Goal: Task Accomplishment & Management: Use online tool/utility

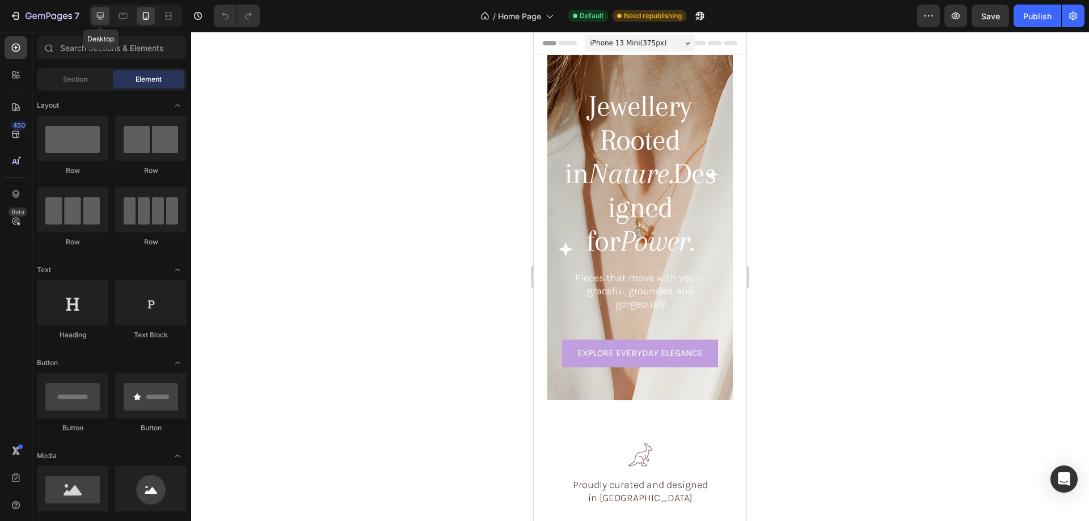
click at [101, 16] on icon at bounding box center [100, 15] width 7 height 7
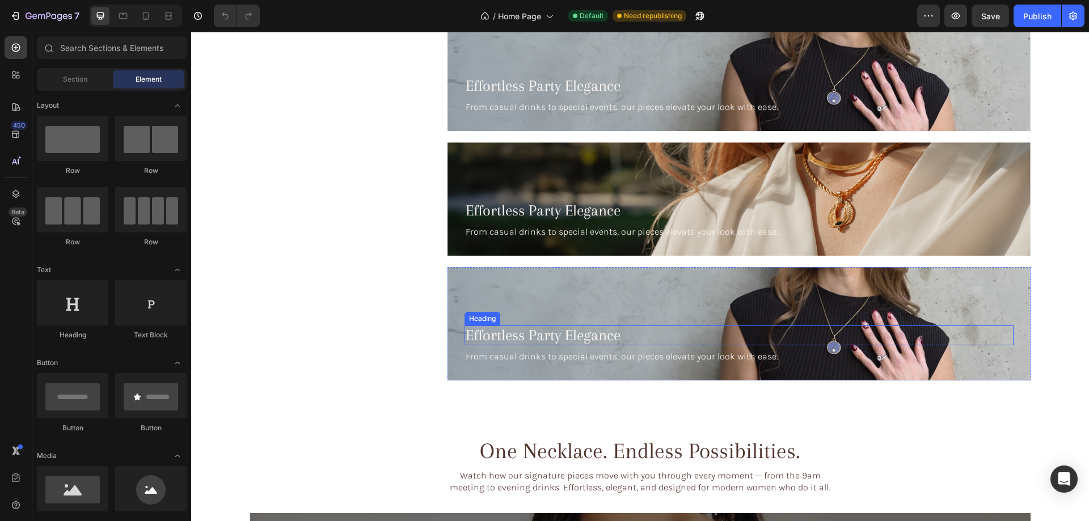
scroll to position [2608, 0]
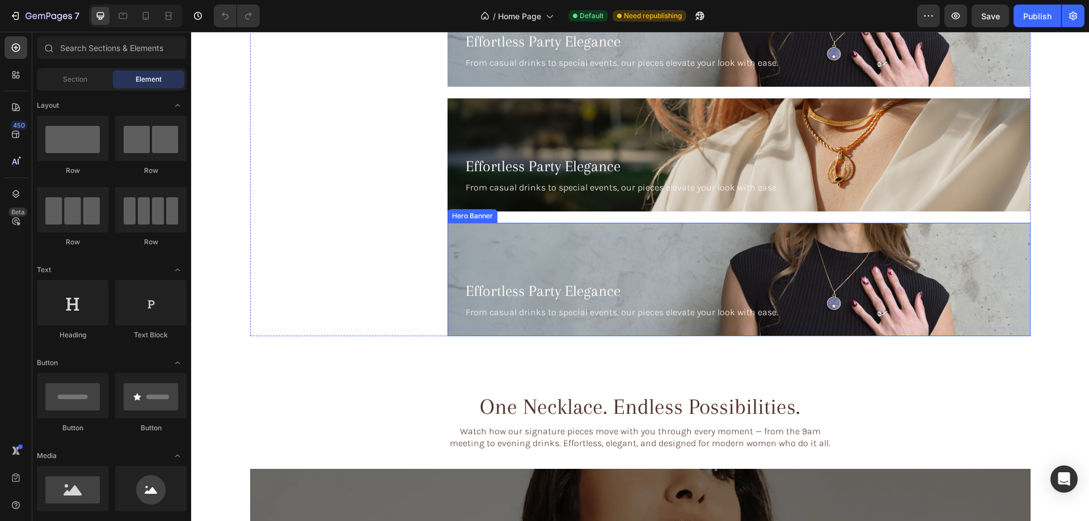
click at [643, 240] on div "Background Image" at bounding box center [738, 279] width 583 height 113
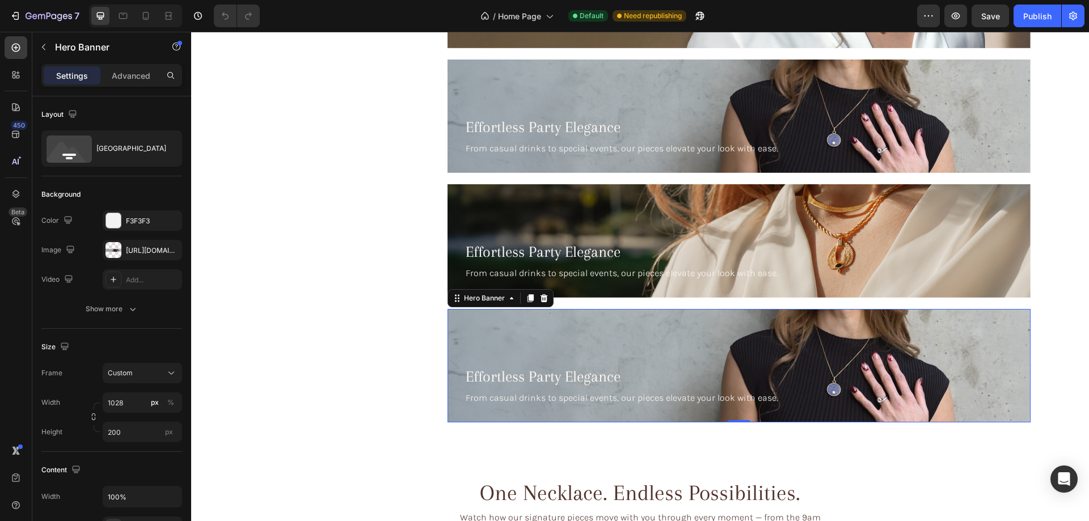
click at [659, 342] on div "Background Image" at bounding box center [738, 365] width 583 height 113
click at [111, 243] on div at bounding box center [113, 250] width 16 height 16
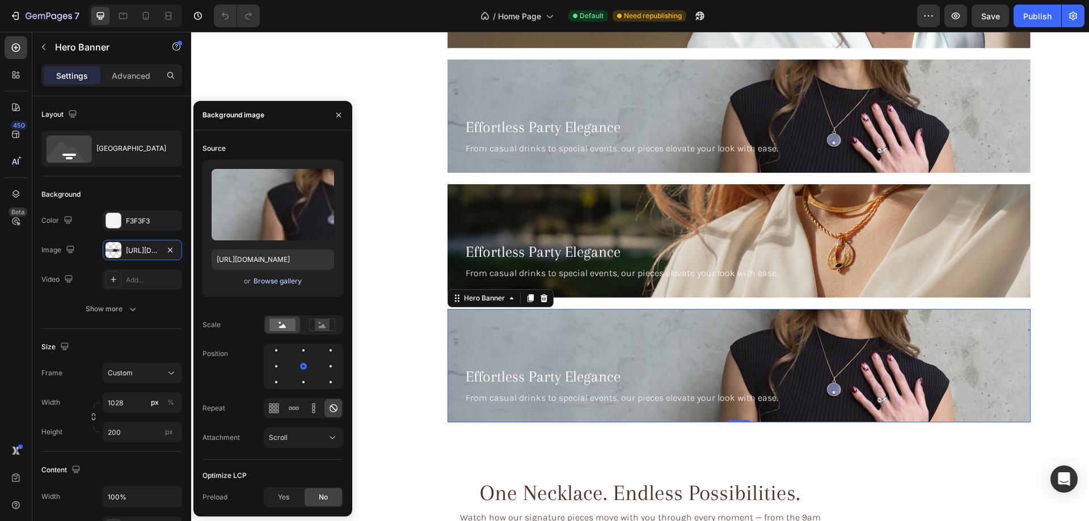
click at [278, 281] on div "Browse gallery" at bounding box center [277, 281] width 48 height 10
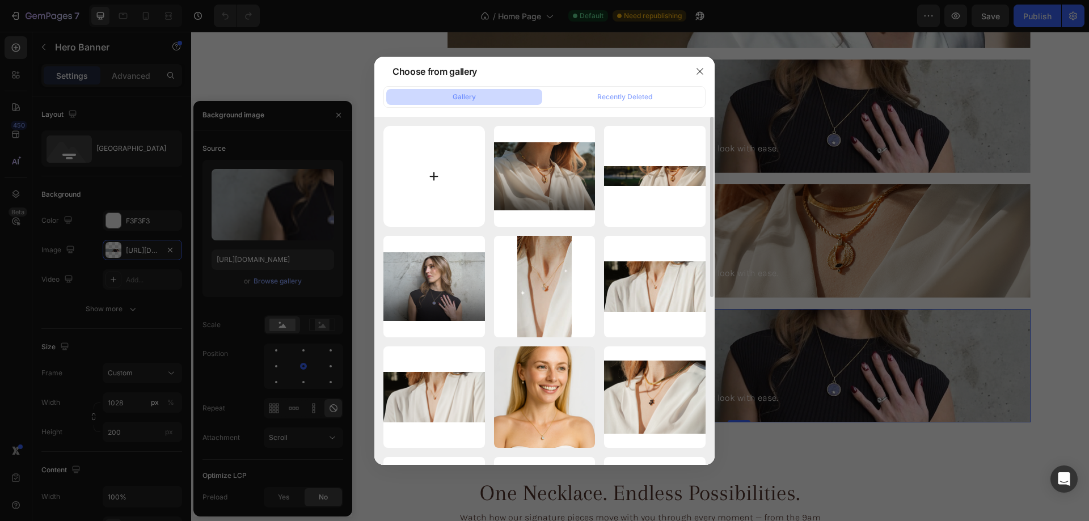
click at [416, 170] on input "file" at bounding box center [433, 176] width 101 height 101
click at [424, 181] on input "file" at bounding box center [433, 176] width 101 height 101
click at [431, 180] on input "file" at bounding box center [433, 176] width 101 height 101
type input "C:\fakepath\8gempages_576833410962555488-ca1198d0-e186-4468-9ad4-61fc07acf131-R…"
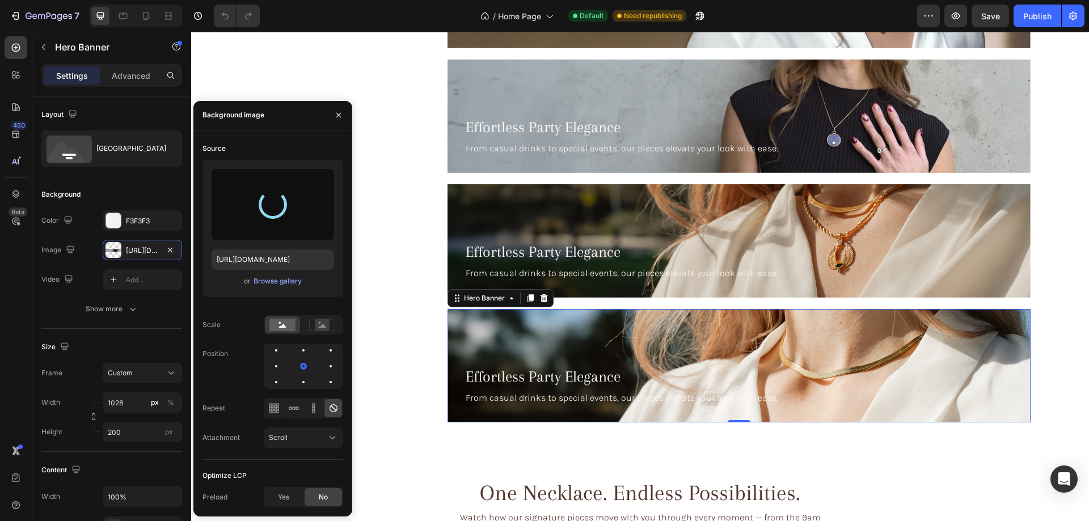
type input "[URL][DOMAIN_NAME]"
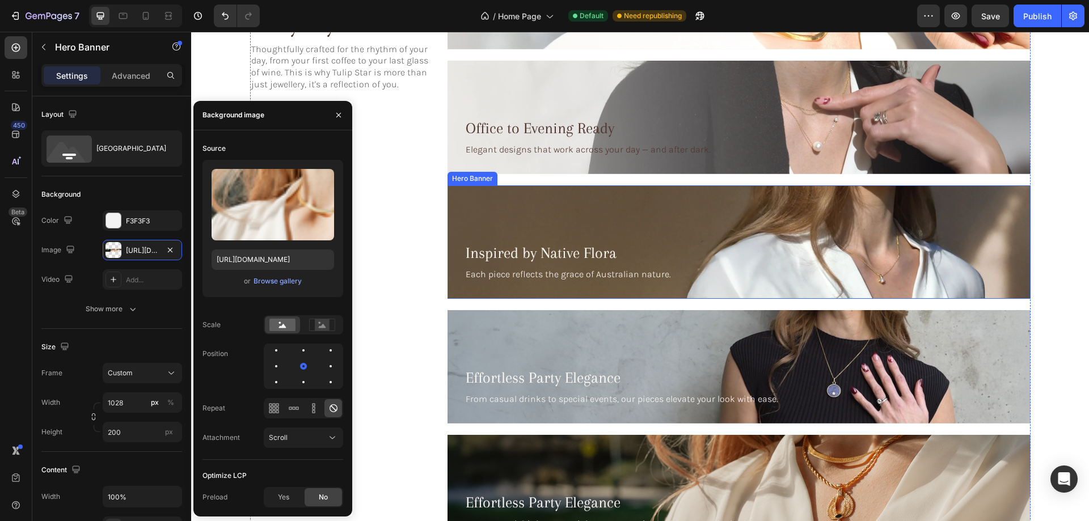
scroll to position [2438, 0]
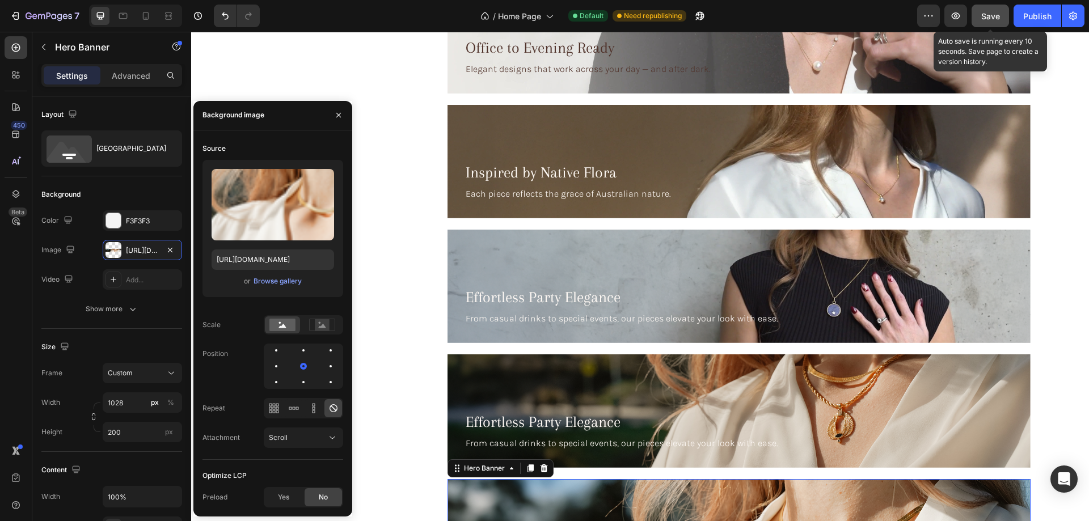
click at [986, 15] on span "Save" at bounding box center [990, 16] width 19 height 10
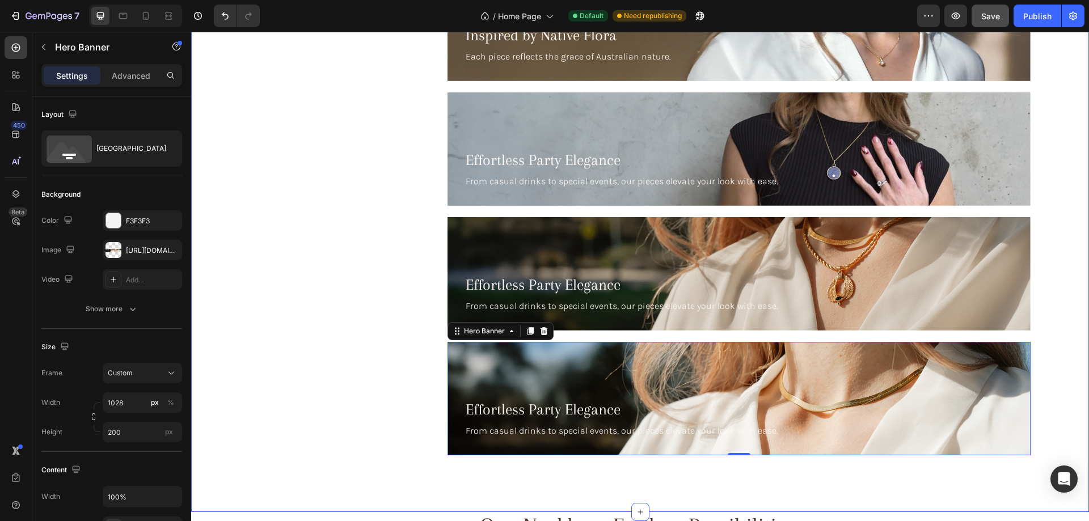
scroll to position [2721, 0]
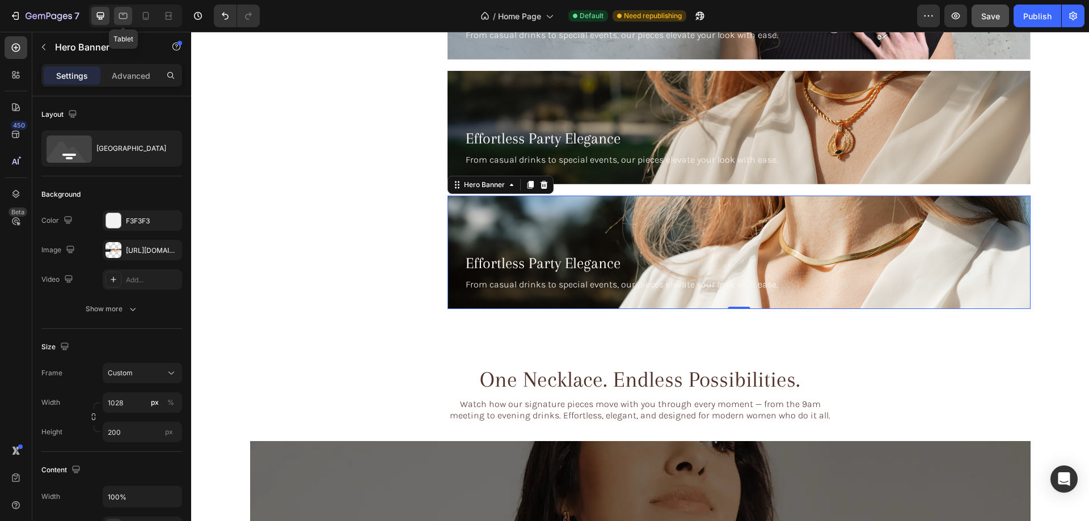
click at [119, 21] on icon at bounding box center [122, 15] width 11 height 11
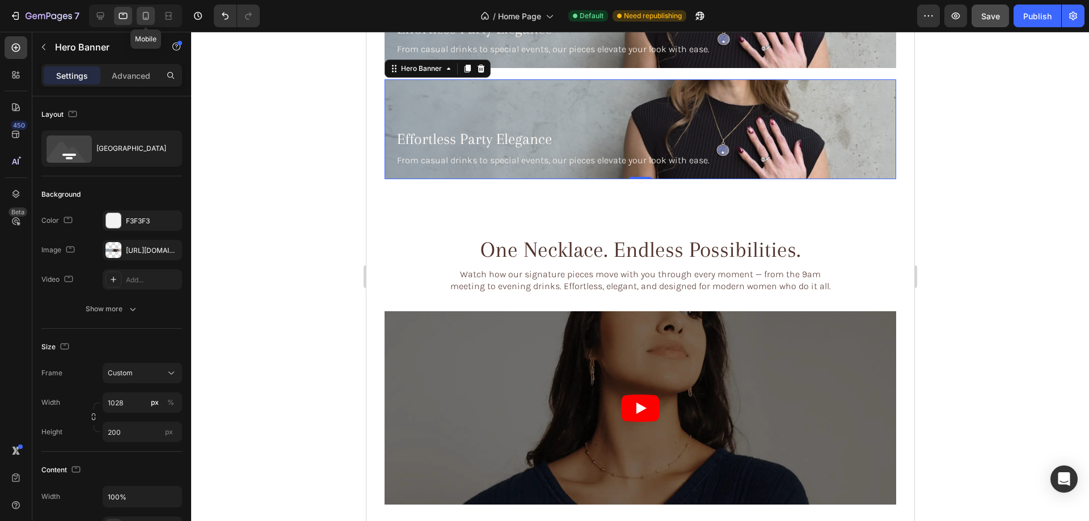
click at [143, 16] on icon at bounding box center [146, 16] width 6 height 8
type input "100"
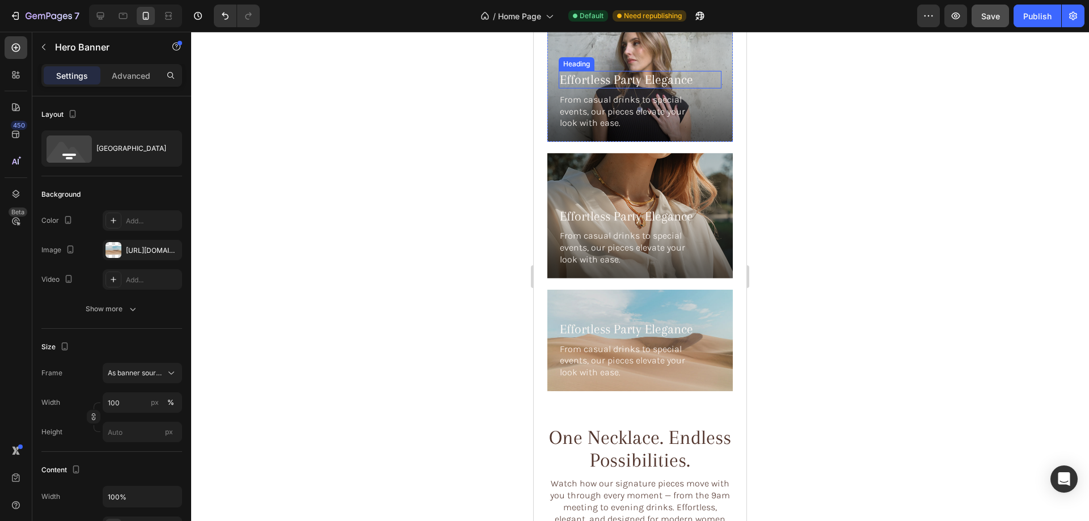
scroll to position [2795, 0]
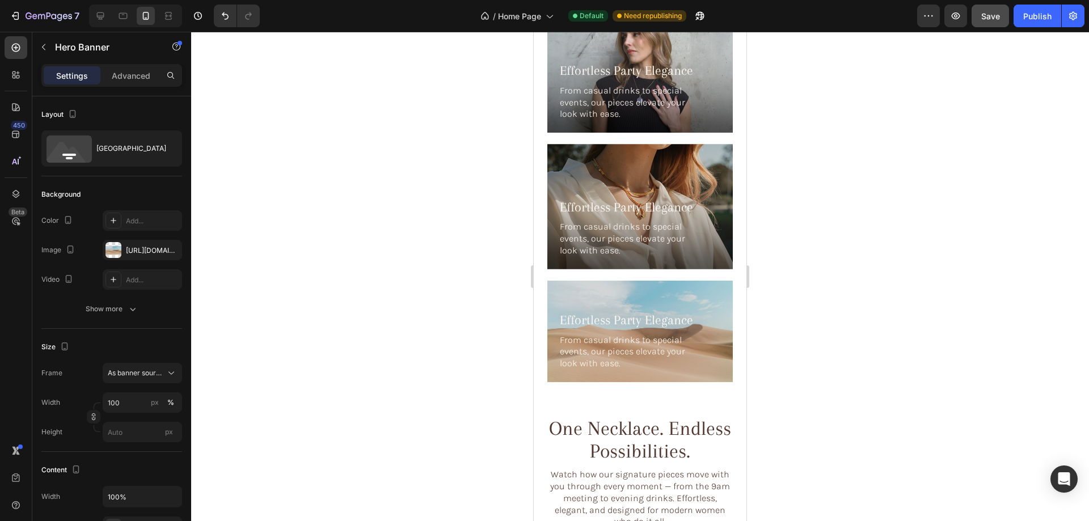
click at [680, 300] on div "Effortless Party Elegance Heading From casual drinks to special events, our pie…" at bounding box center [639, 341] width 185 height 82
click at [626, 281] on div "Background Image" at bounding box center [639, 331] width 185 height 101
click at [675, 281] on div "Background Image" at bounding box center [639, 331] width 185 height 101
click at [712, 336] on div "From casual drinks to special events, our pieces elevate your look with ease." at bounding box center [639, 351] width 163 height 37
click at [565, 281] on div "Background Image" at bounding box center [639, 331] width 185 height 101
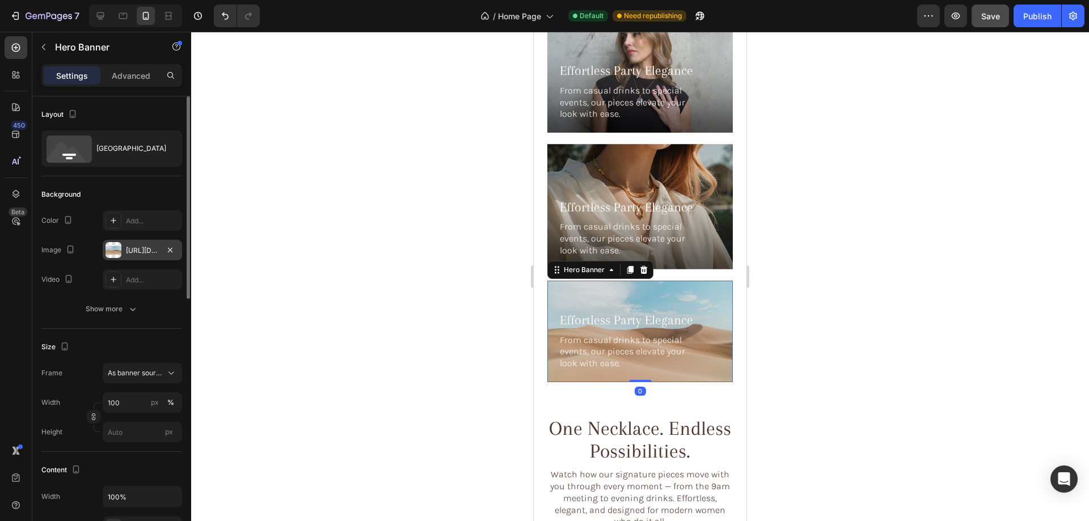
click at [112, 252] on div at bounding box center [113, 250] width 16 height 16
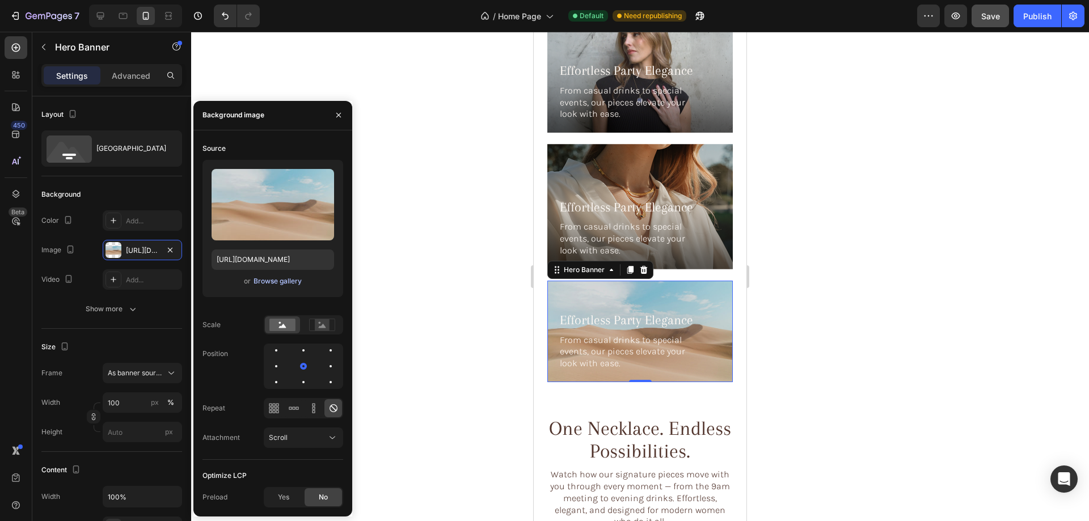
click at [262, 280] on div "Browse gallery" at bounding box center [277, 281] width 48 height 10
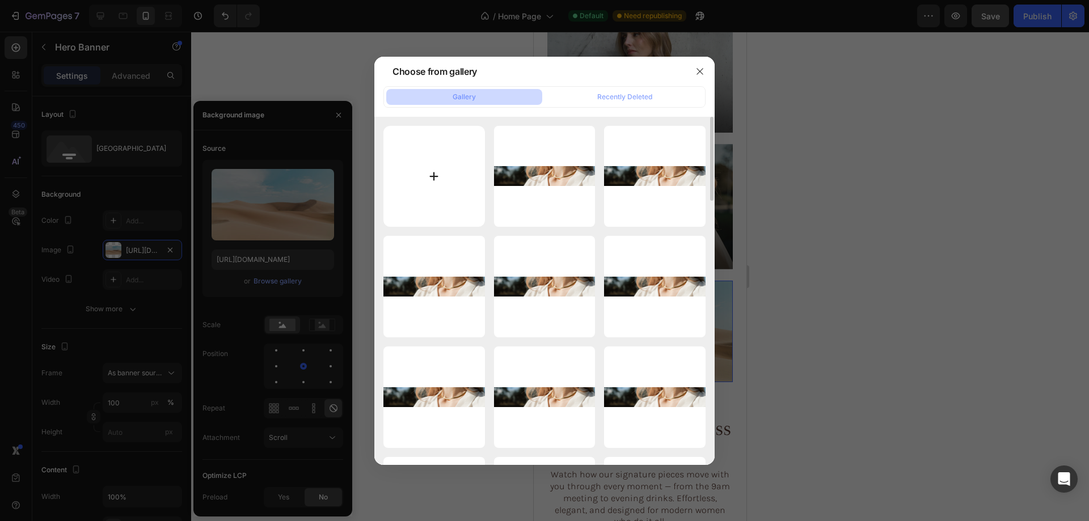
click at [439, 176] on input "file" at bounding box center [433, 176] width 101 height 101
type input "C:\fakepath\1gempages_576833410962555488-7b4d50a0-1419-4a82-a28b-f8ec8c7200f6-R…"
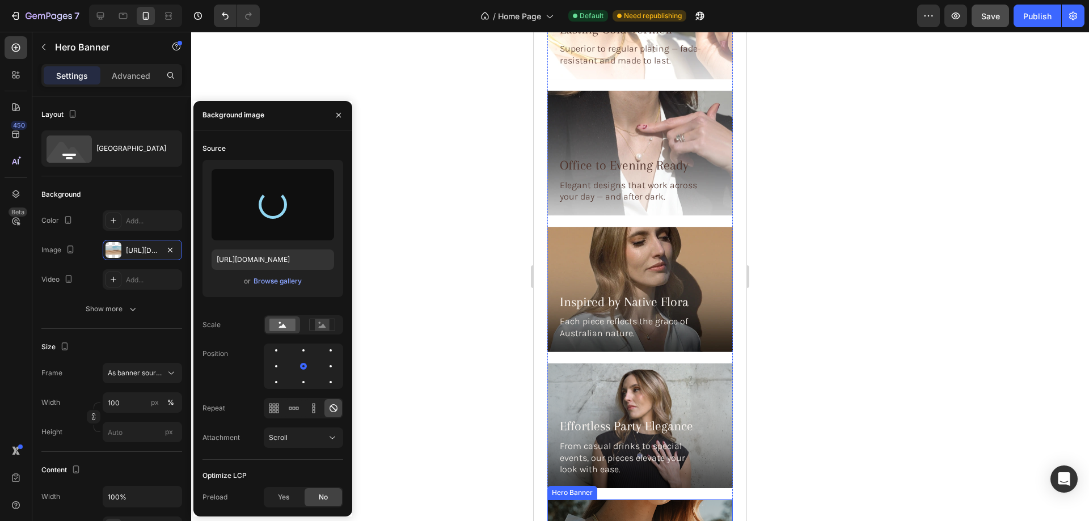
scroll to position [2398, 0]
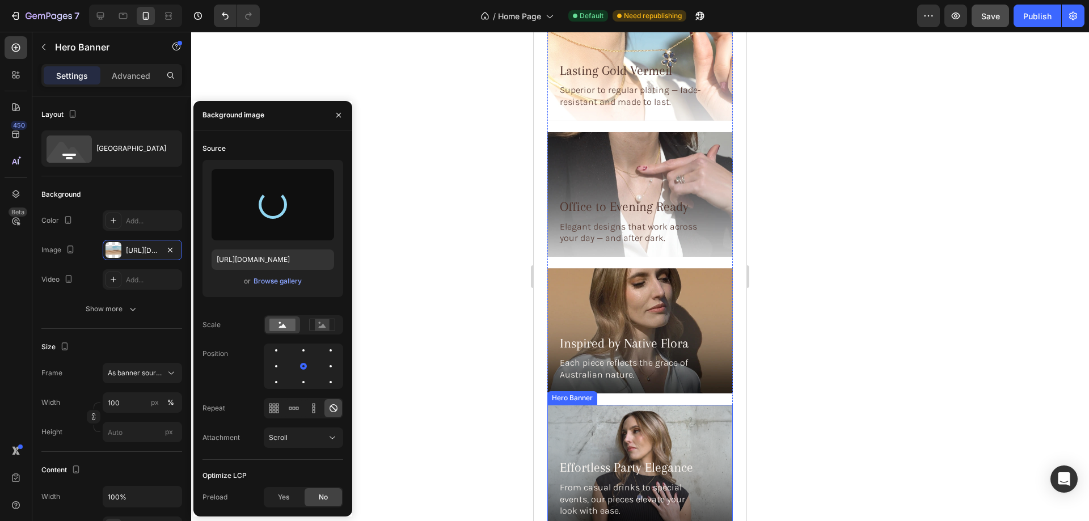
type input "[URL][DOMAIN_NAME]"
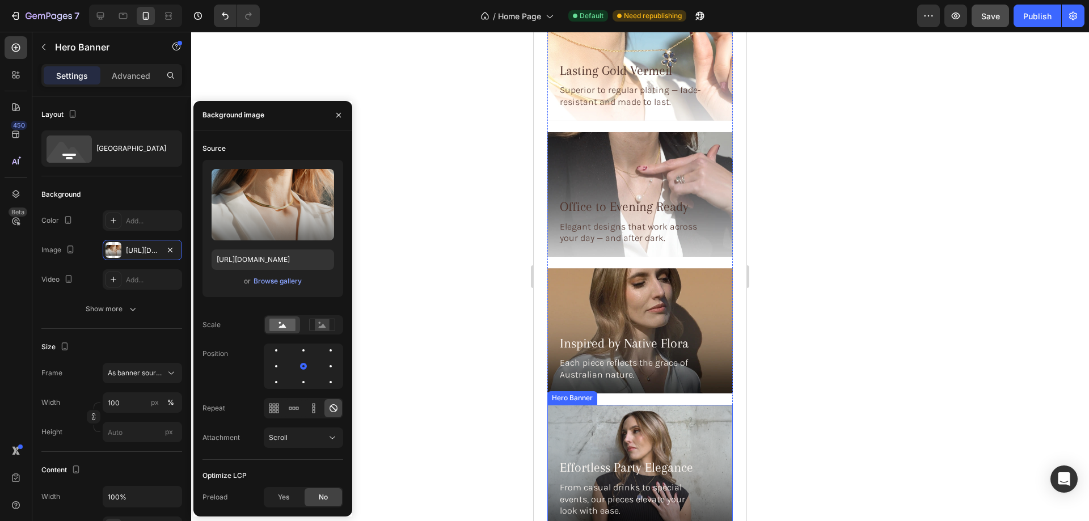
scroll to position [2908, 0]
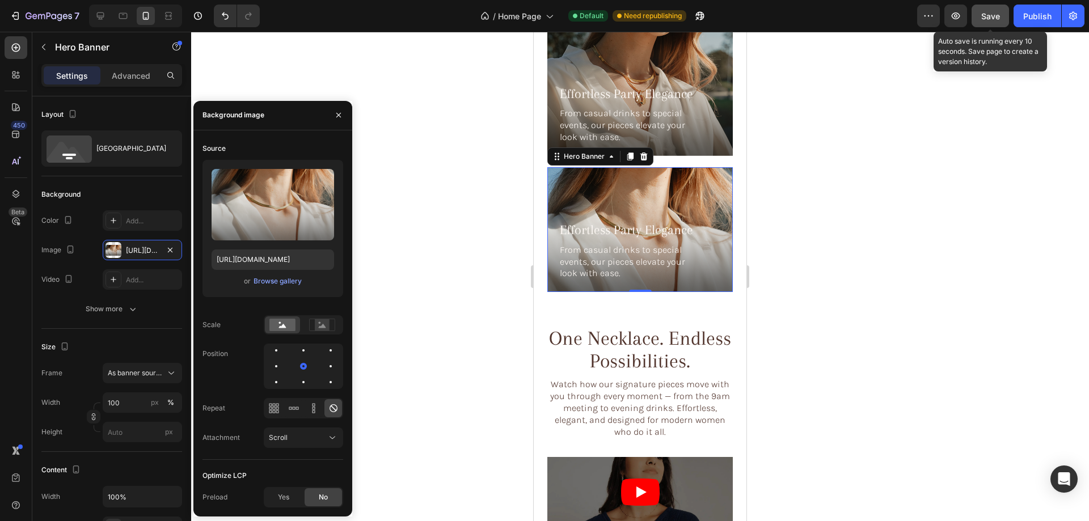
click at [990, 16] on span "Save" at bounding box center [990, 16] width 19 height 10
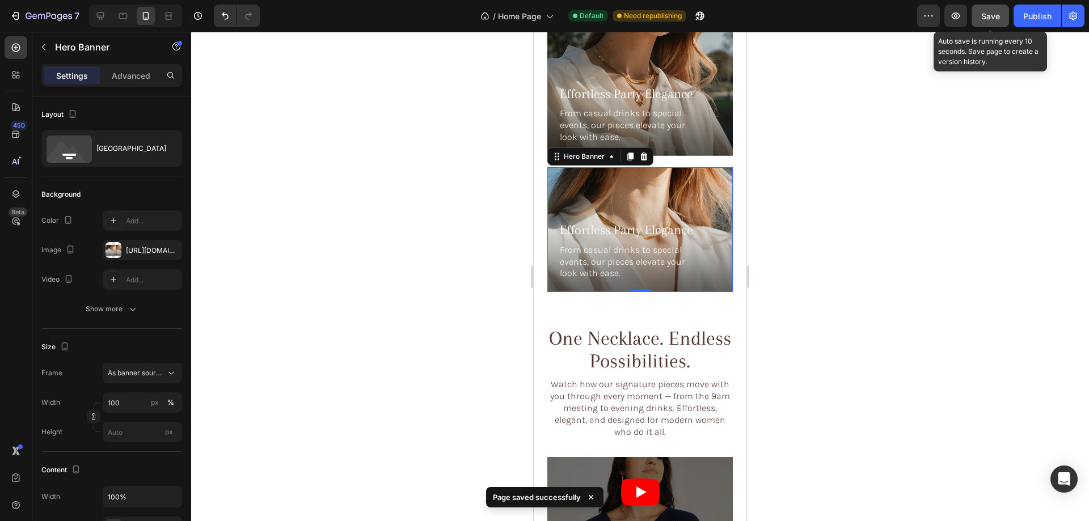
click at [990, 20] on span "Save" at bounding box center [990, 16] width 19 height 10
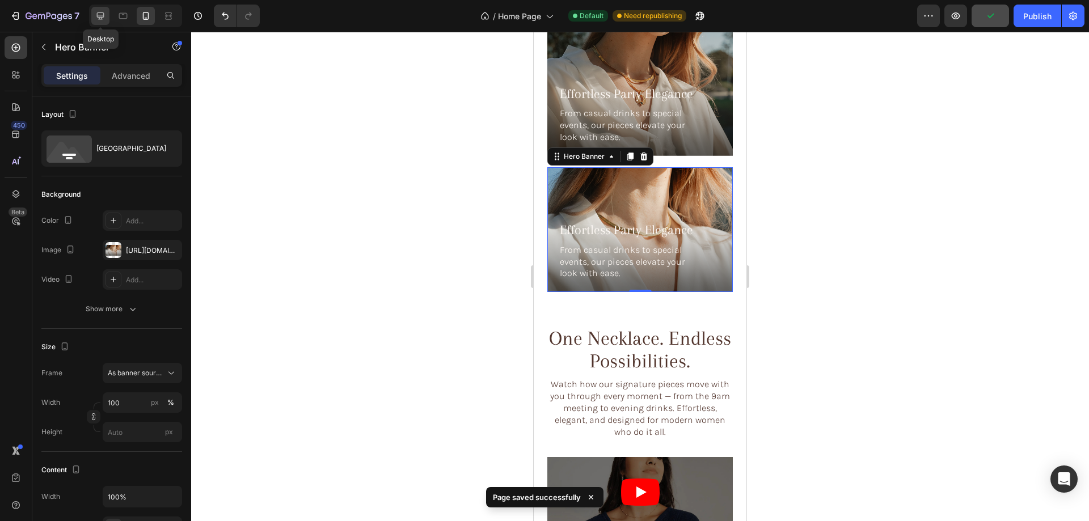
click at [99, 11] on icon at bounding box center [100, 15] width 11 height 11
type input "1028"
type input "200"
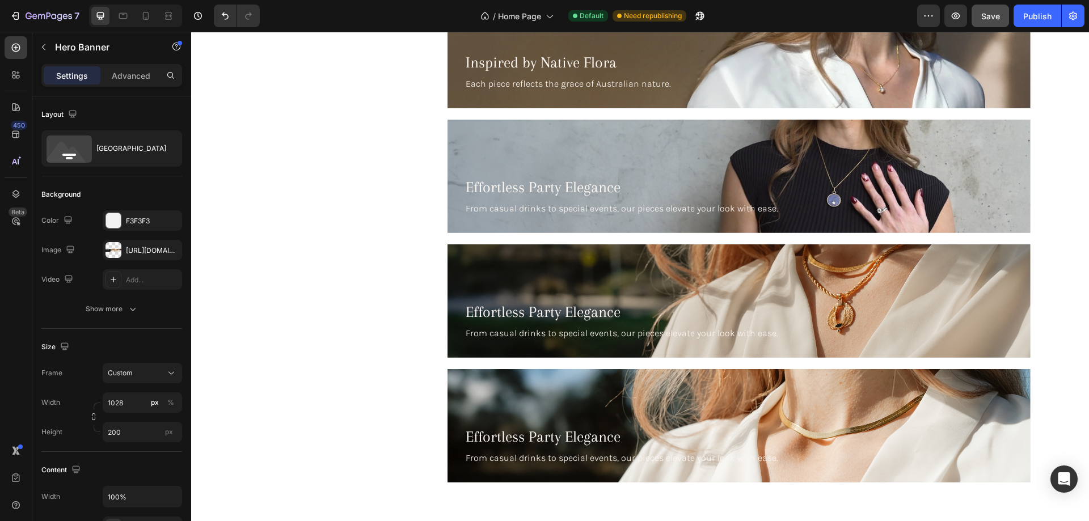
scroll to position [2661, 0]
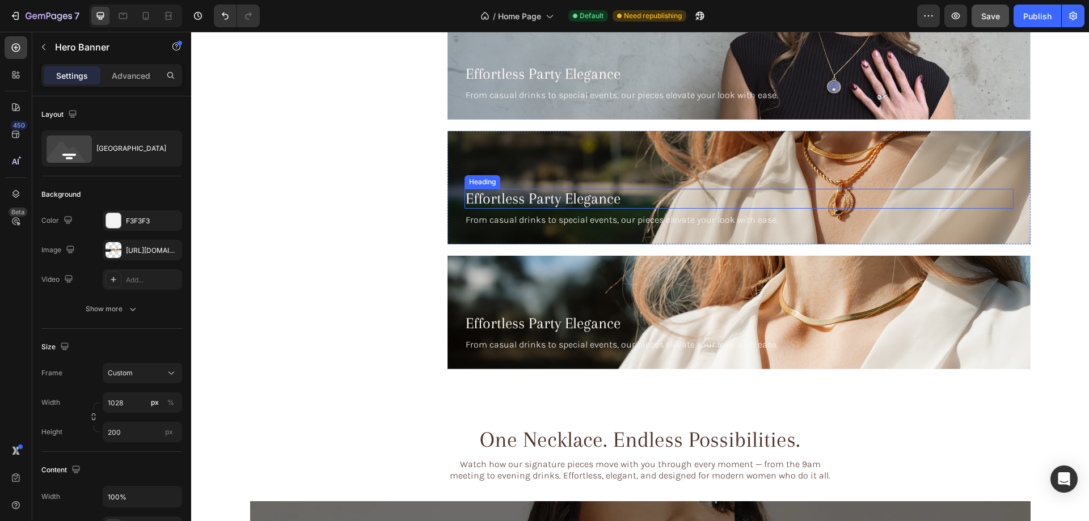
click at [560, 198] on h3 "Effortless Party Elegance" at bounding box center [738, 199] width 549 height 20
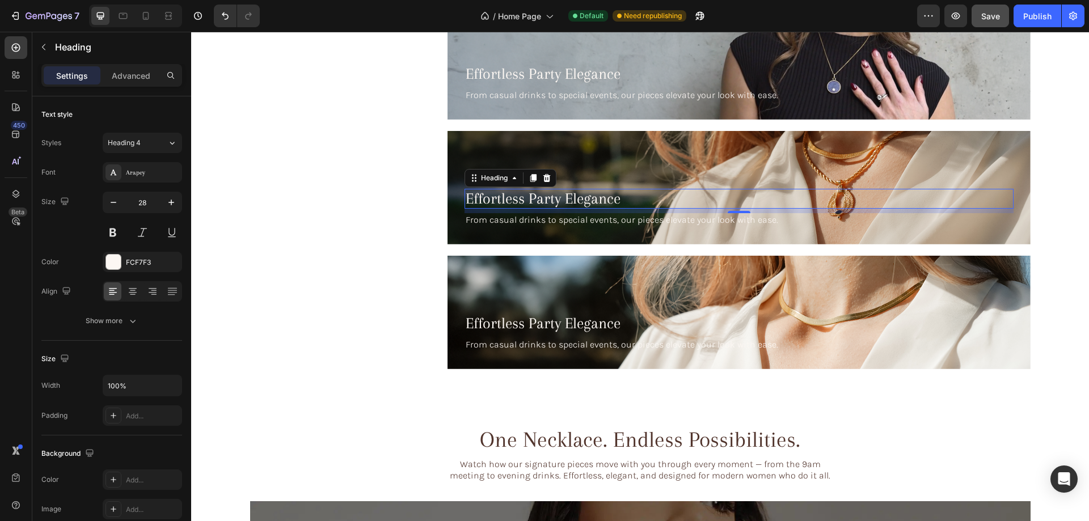
click at [560, 200] on h3 "Effortless Party Elegance" at bounding box center [738, 199] width 549 height 20
click at [560, 200] on p "Effortless Party Elegance" at bounding box center [738, 199] width 547 height 18
click at [594, 222] on p "From casual drinks to special events, our pieces elevate your look with ease." at bounding box center [738, 220] width 547 height 12
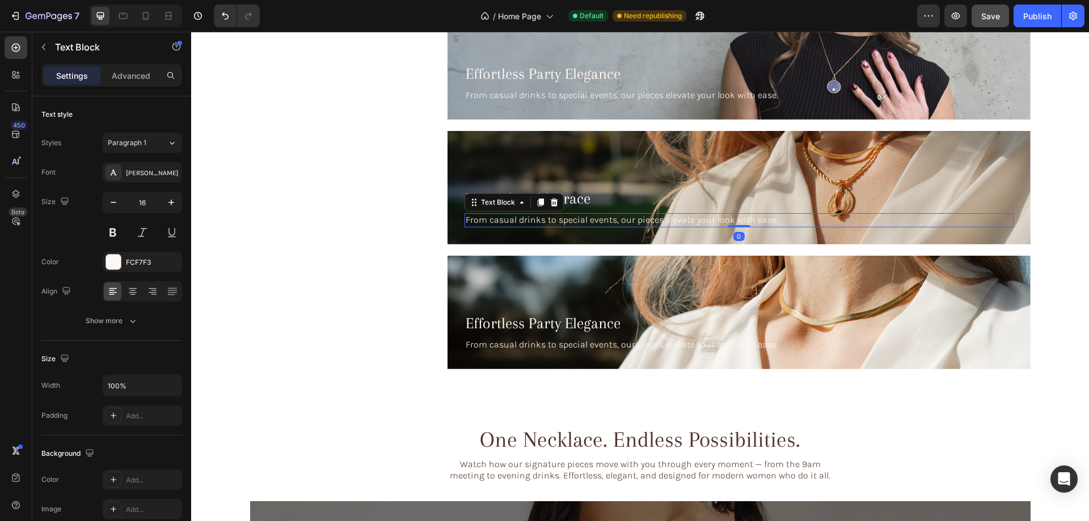
click at [594, 222] on p "From casual drinks to special events, our pieces elevate your look with ease." at bounding box center [738, 220] width 547 height 12
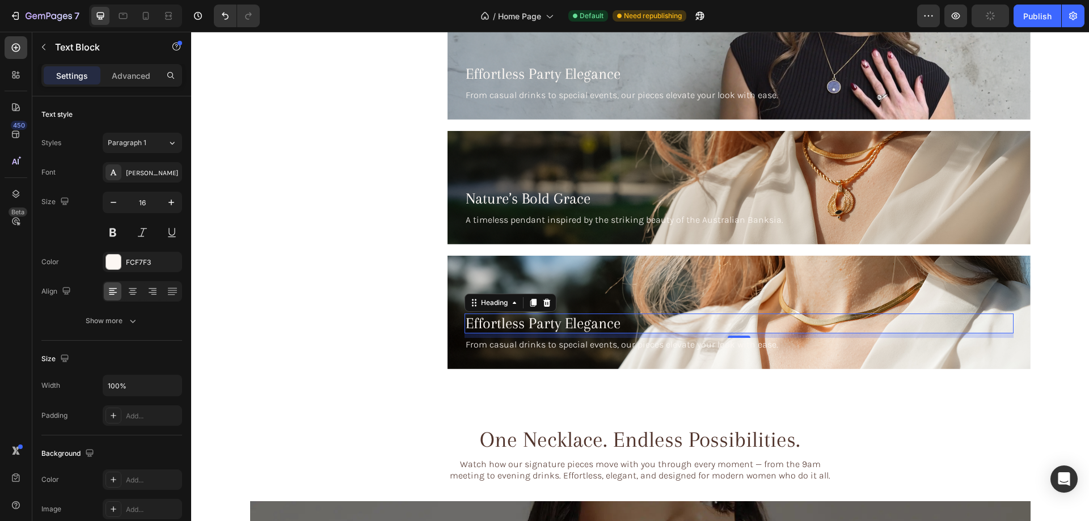
click at [541, 328] on h3 "Effortless Party Elegance" at bounding box center [738, 324] width 549 height 20
click at [544, 342] on p "From casual drinks to special events, our pieces elevate your look with ease." at bounding box center [738, 345] width 547 height 12
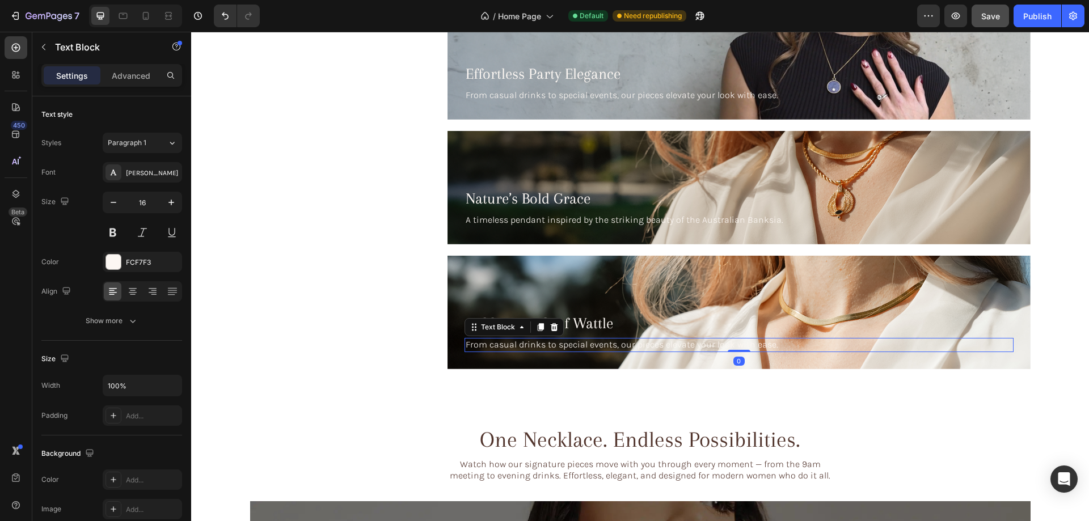
click at [544, 342] on p "From casual drinks to special events, our pieces elevate your look with ease." at bounding box center [738, 345] width 547 height 12
click at [708, 288] on div "Background Image" at bounding box center [738, 312] width 583 height 113
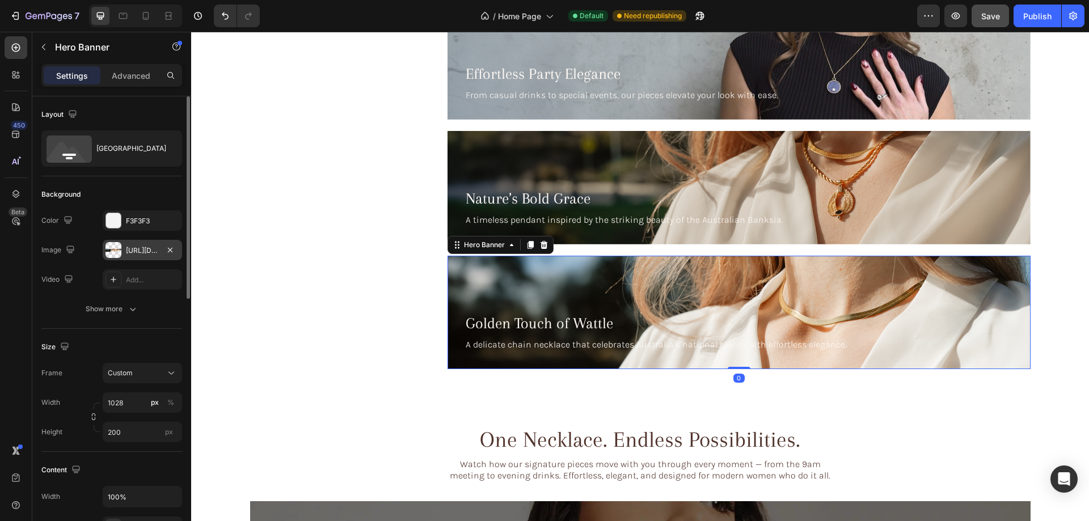
click at [115, 252] on div at bounding box center [113, 250] width 16 height 16
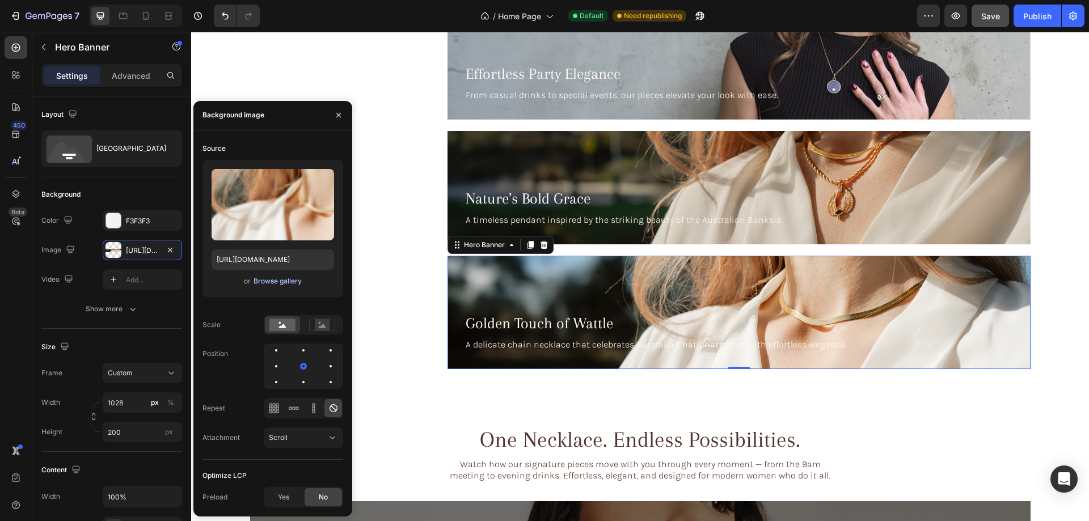
click at [270, 277] on div "Browse gallery" at bounding box center [277, 281] width 48 height 10
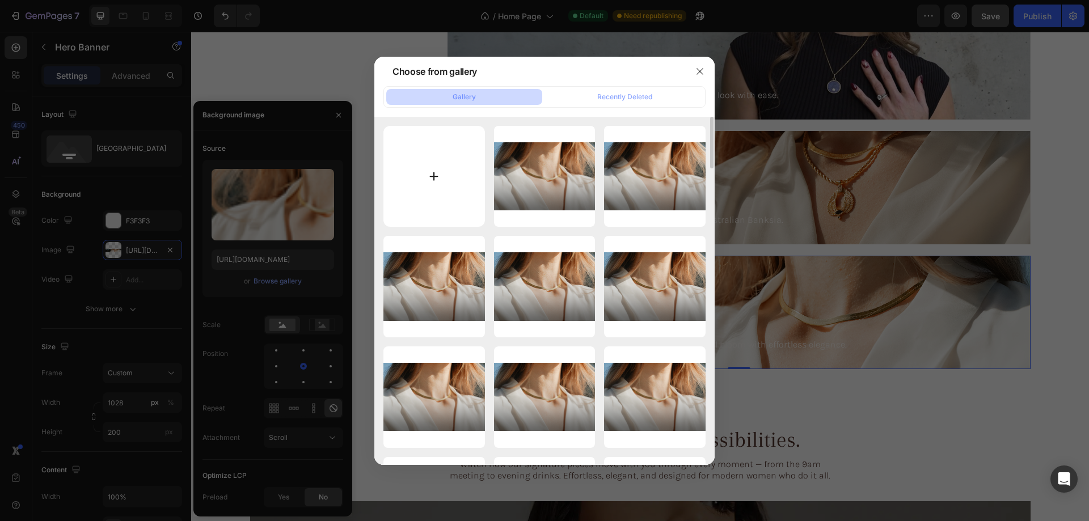
click at [433, 172] on input "file" at bounding box center [433, 176] width 101 height 101
type input "C:\fakepath\9gempages_576833410962555488-ca1198d0-e186-4468-9ad4-61fc07acf131-R…"
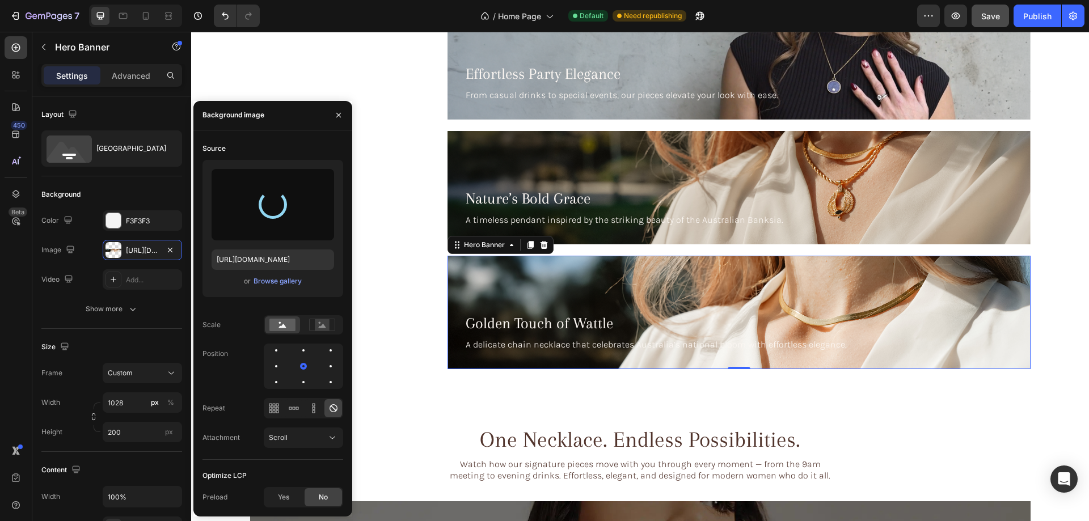
type input "[URL][DOMAIN_NAME]"
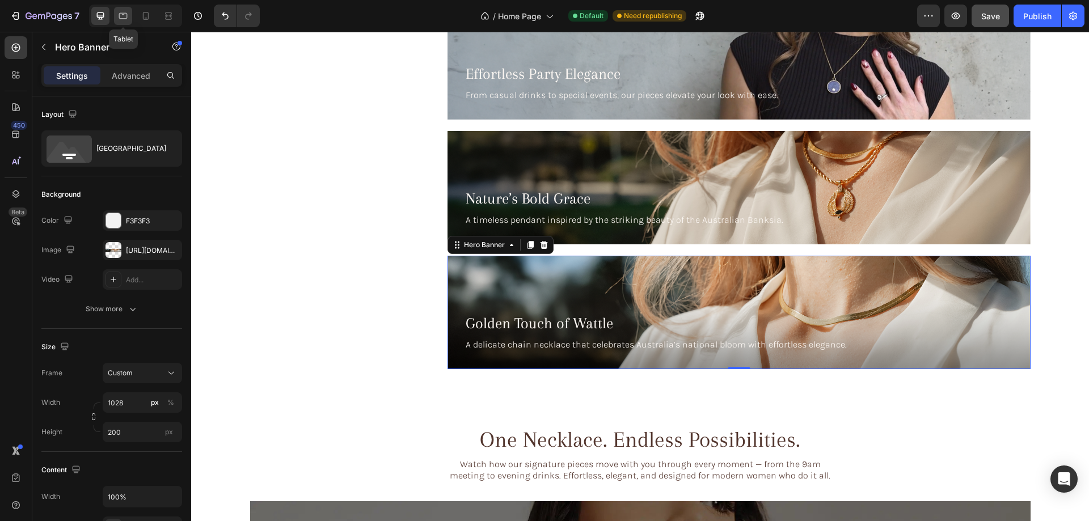
click at [123, 17] on icon at bounding box center [122, 15] width 11 height 11
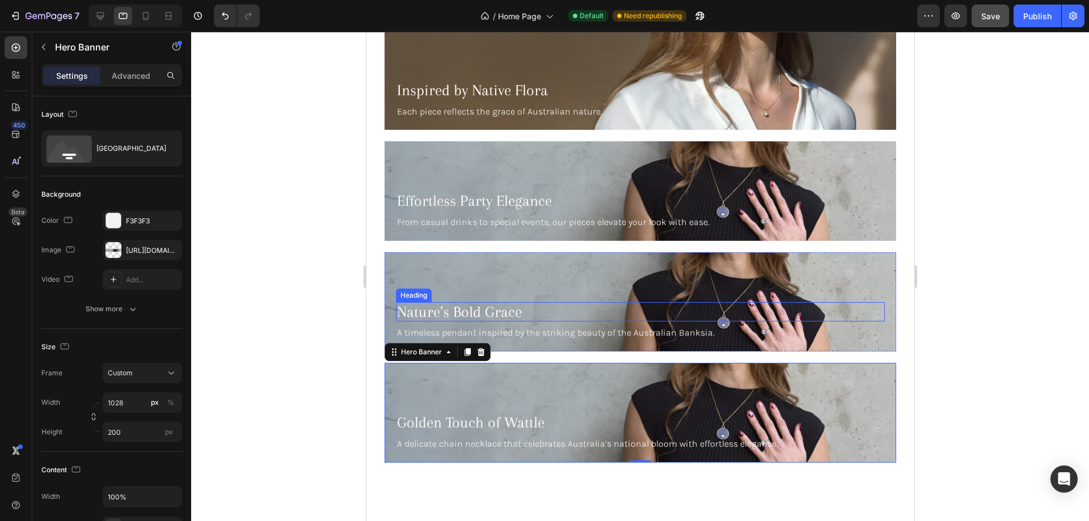
scroll to position [2550, 0]
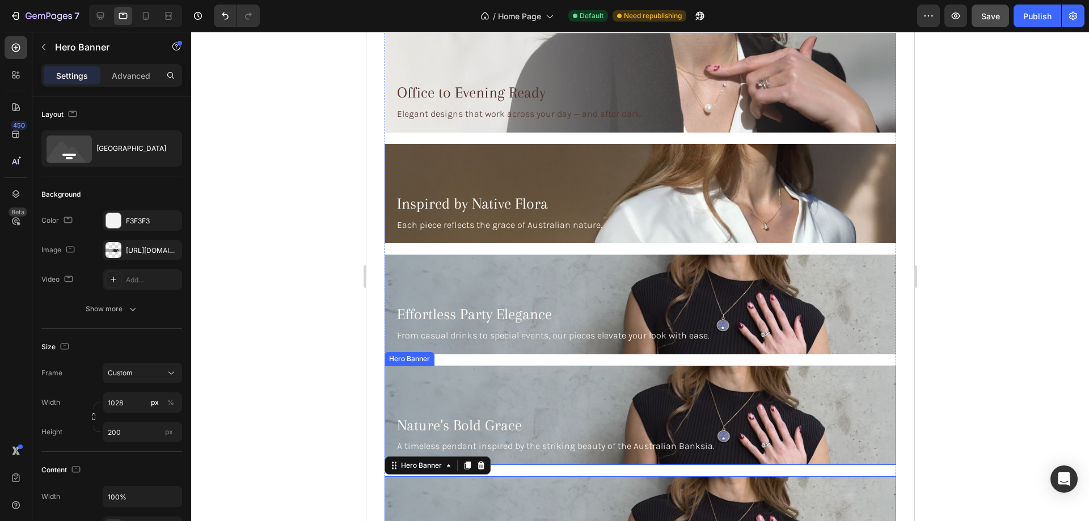
click at [719, 383] on div "Background Image" at bounding box center [639, 415] width 511 height 99
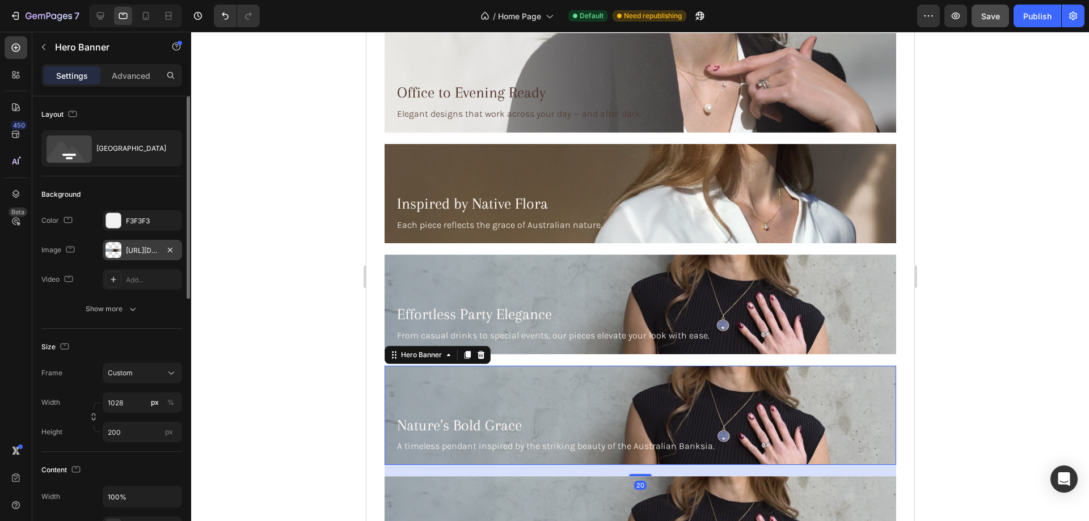
click at [113, 243] on div at bounding box center [113, 250] width 16 height 16
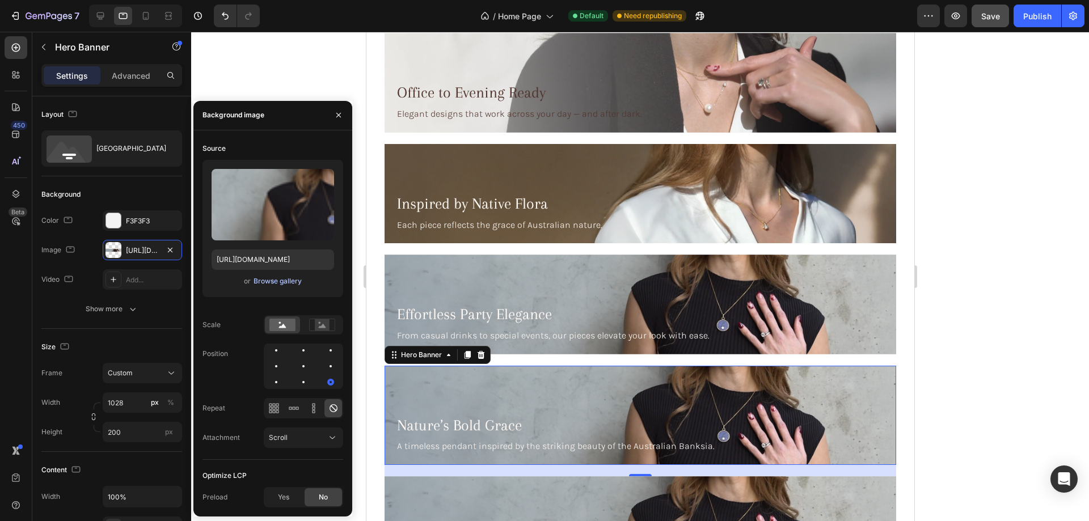
click at [263, 278] on div "Browse gallery" at bounding box center [277, 281] width 48 height 10
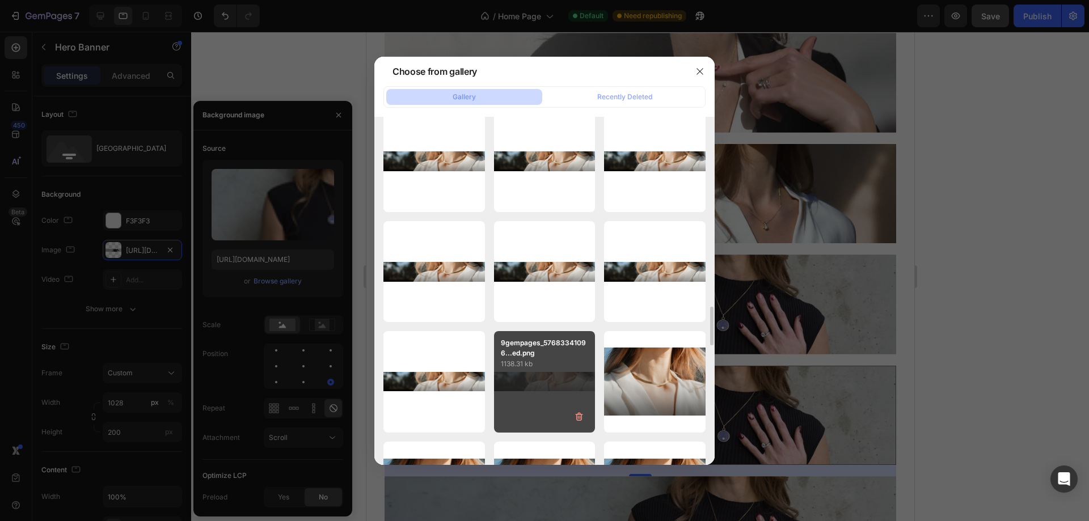
scroll to position [680, 0]
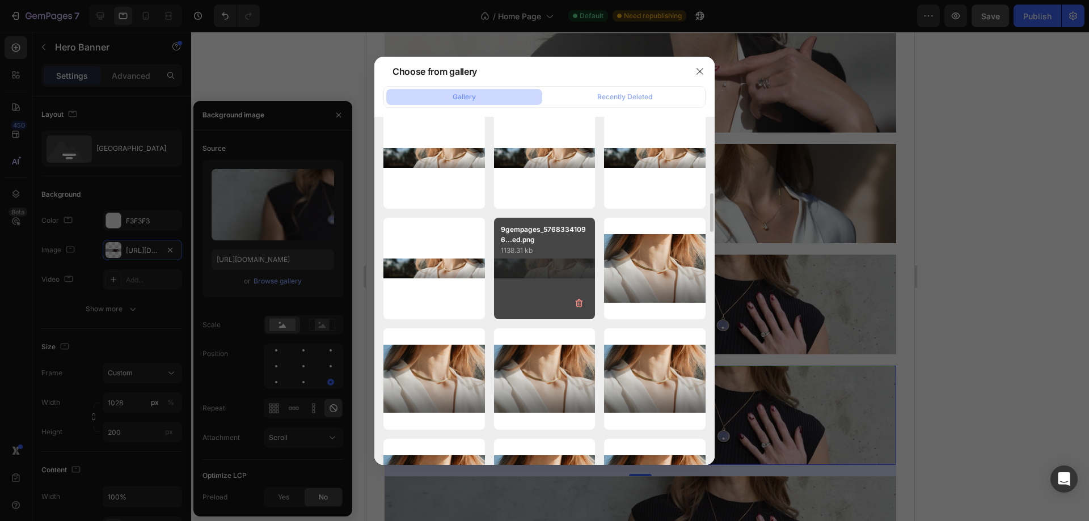
click at [528, 264] on div "9gempages_57683341096...ed.png 1138.31 kb" at bounding box center [544, 268] width 101 height 101
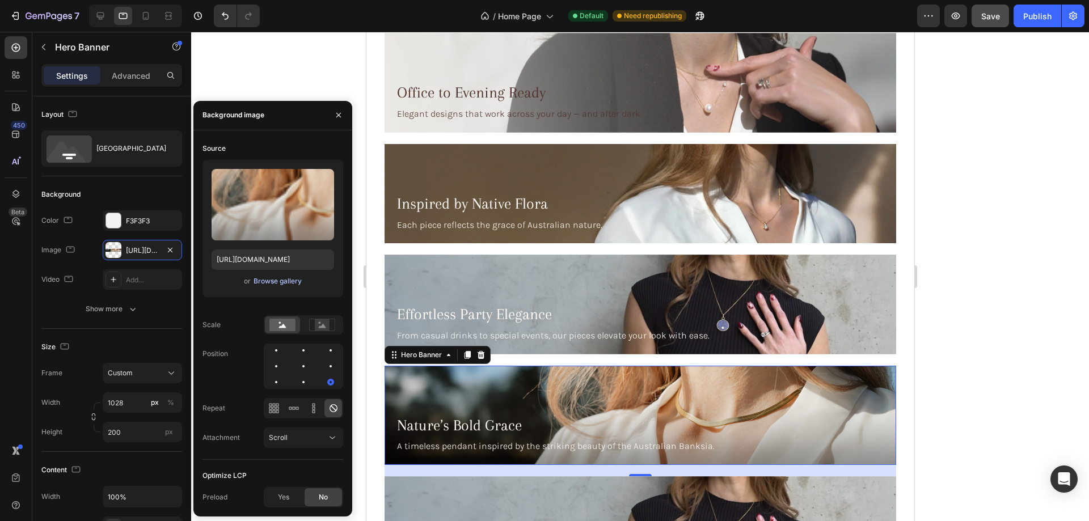
click at [265, 282] on div "Browse gallery" at bounding box center [277, 281] width 48 height 10
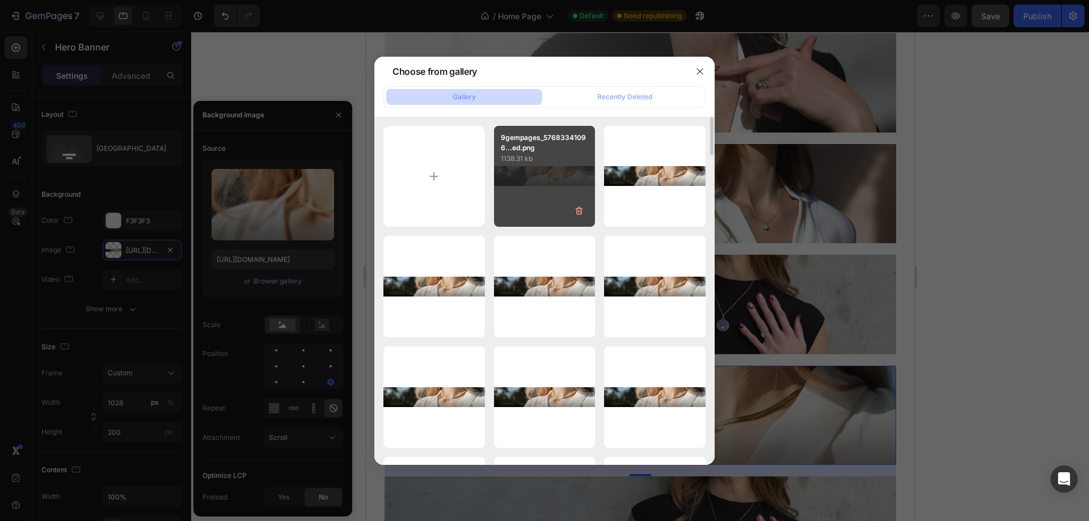
click at [541, 206] on div "9gempages_57683341096...ed.png 1138.31 kb" at bounding box center [544, 176] width 101 height 101
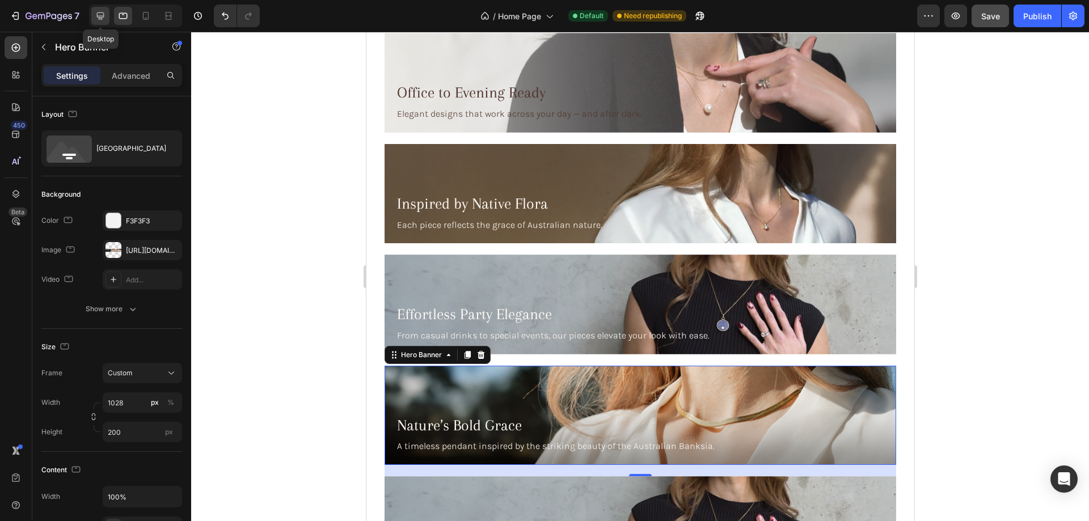
click at [99, 16] on icon at bounding box center [100, 15] width 7 height 7
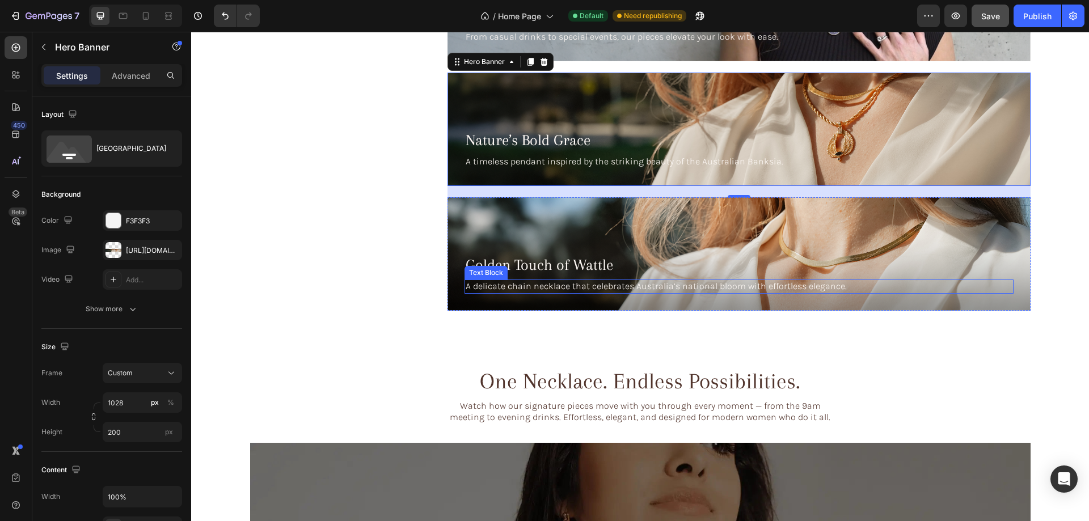
scroll to position [2721, 0]
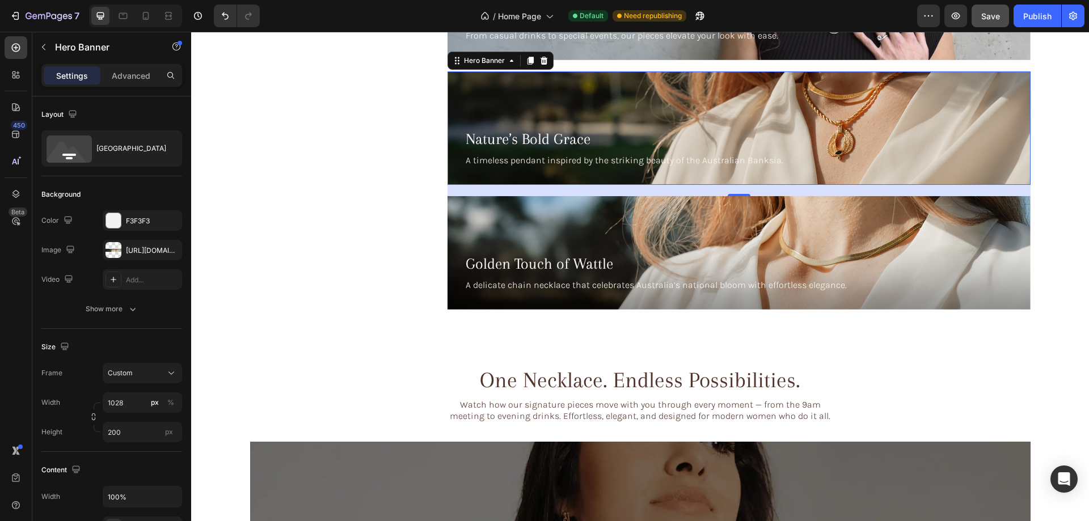
click at [802, 95] on div "Background Image" at bounding box center [738, 127] width 583 height 113
click at [143, 249] on div "[URL][DOMAIN_NAME]" at bounding box center [142, 250] width 33 height 10
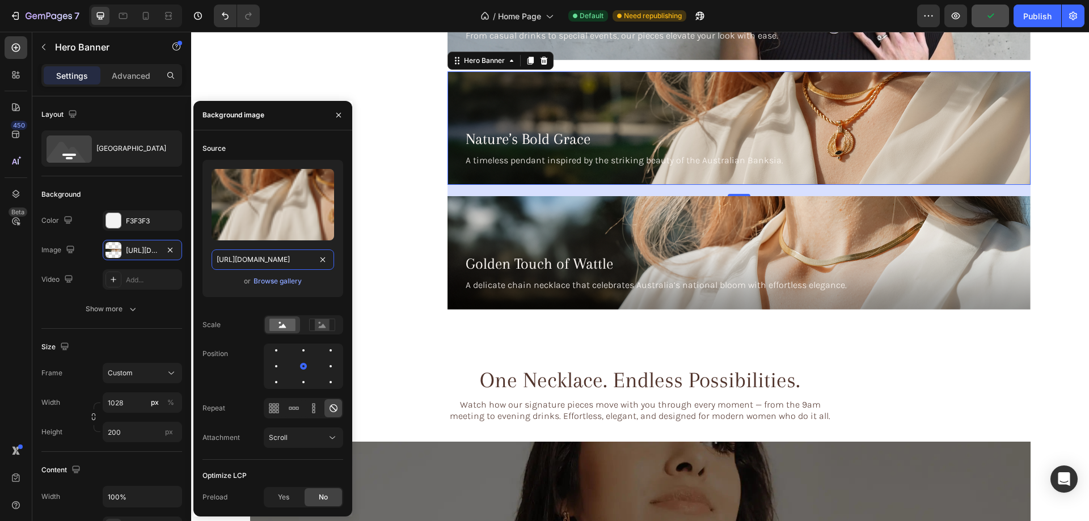
click at [249, 255] on input "[URL][DOMAIN_NAME]" at bounding box center [272, 259] width 122 height 20
click at [341, 114] on icon "button" at bounding box center [338, 115] width 9 height 9
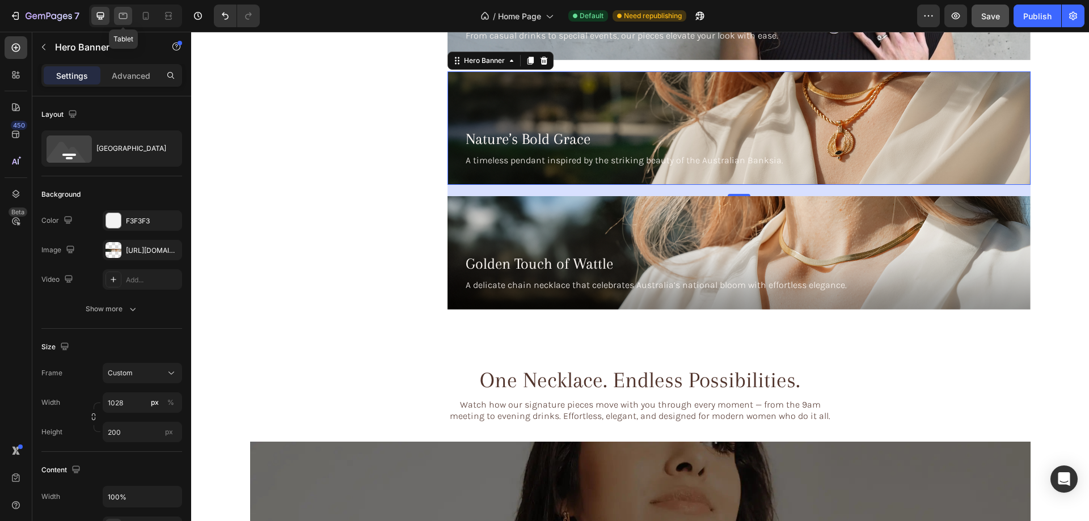
click at [125, 10] on div at bounding box center [123, 16] width 18 height 18
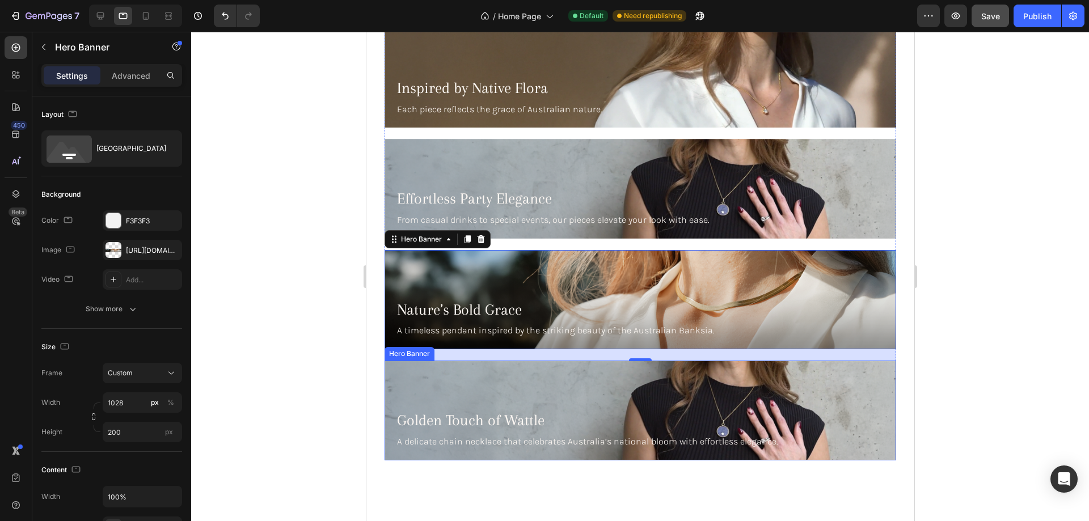
scroll to position [2665, 0]
click at [460, 256] on div "Background Image" at bounding box center [639, 300] width 511 height 99
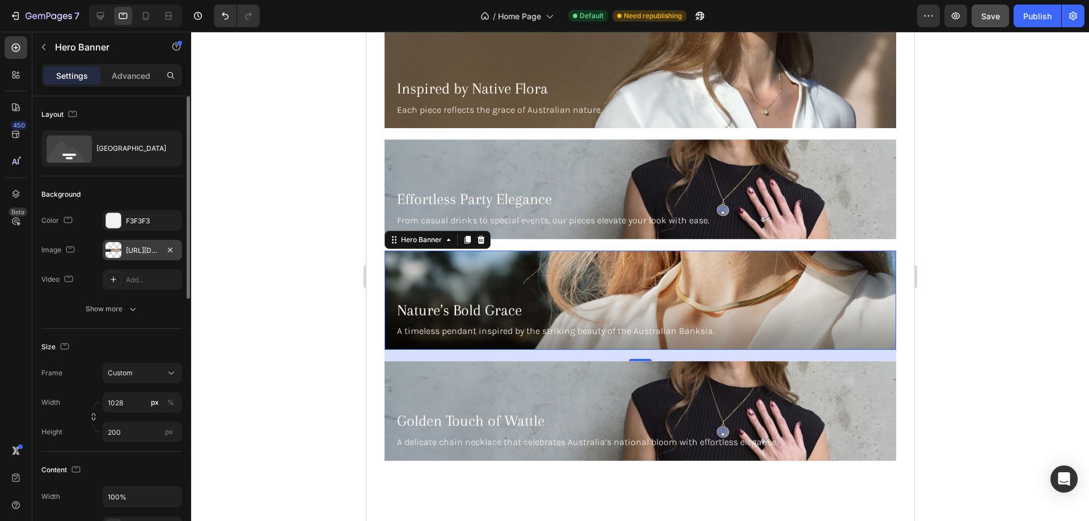
click at [146, 249] on div "[URL][DOMAIN_NAME]" at bounding box center [142, 250] width 33 height 10
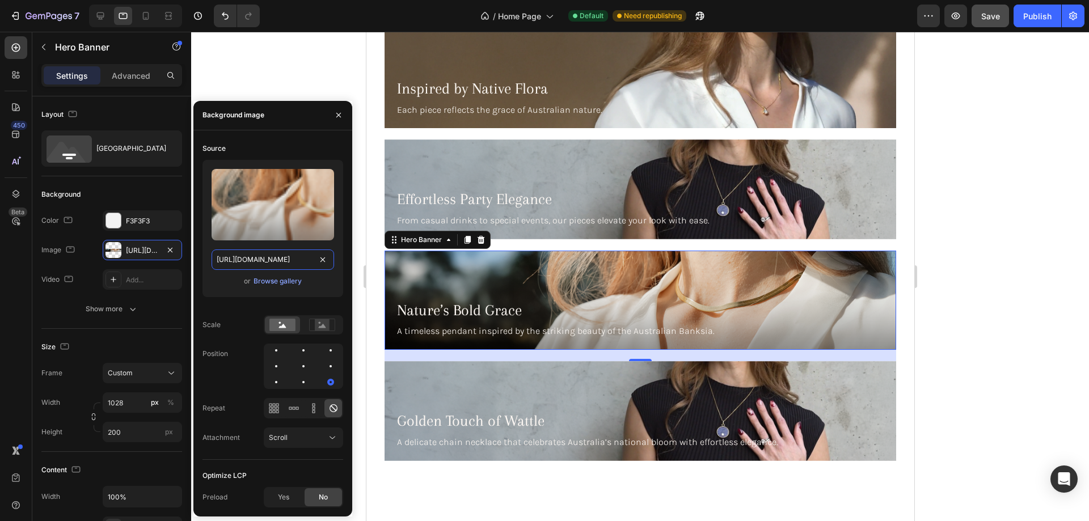
click at [245, 259] on input "[URL][DOMAIN_NAME]" at bounding box center [272, 259] width 122 height 20
paste input "c2b45525-ec55-406e-a56c-9f12c4f6a925"
type input "[URL][DOMAIN_NAME]"
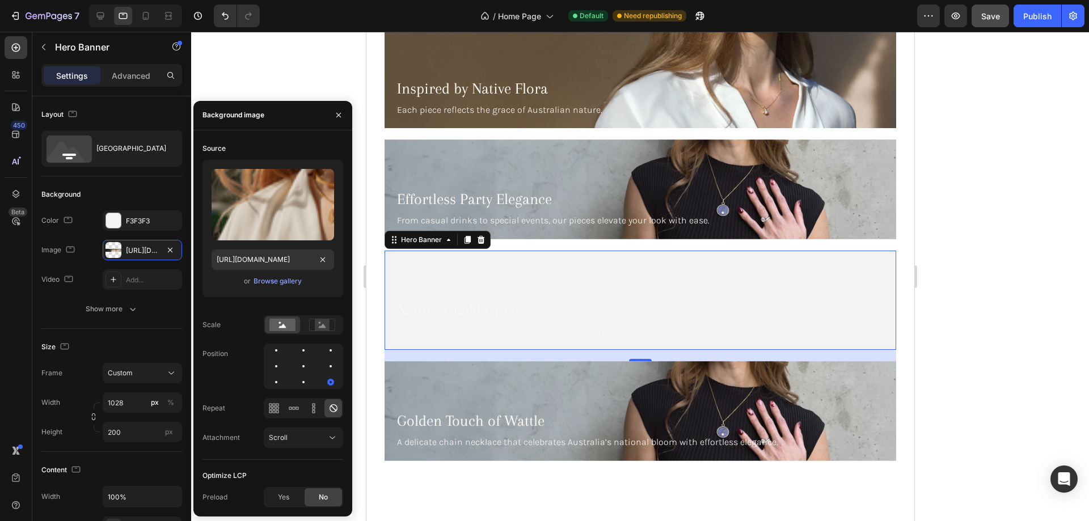
scroll to position [0, 0]
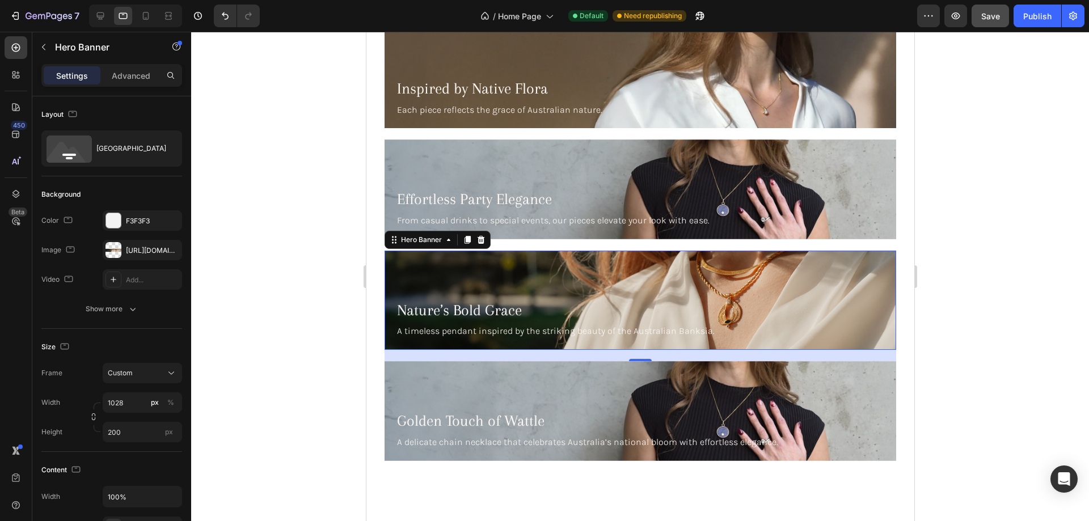
click at [1014, 265] on div at bounding box center [639, 276] width 897 height 489
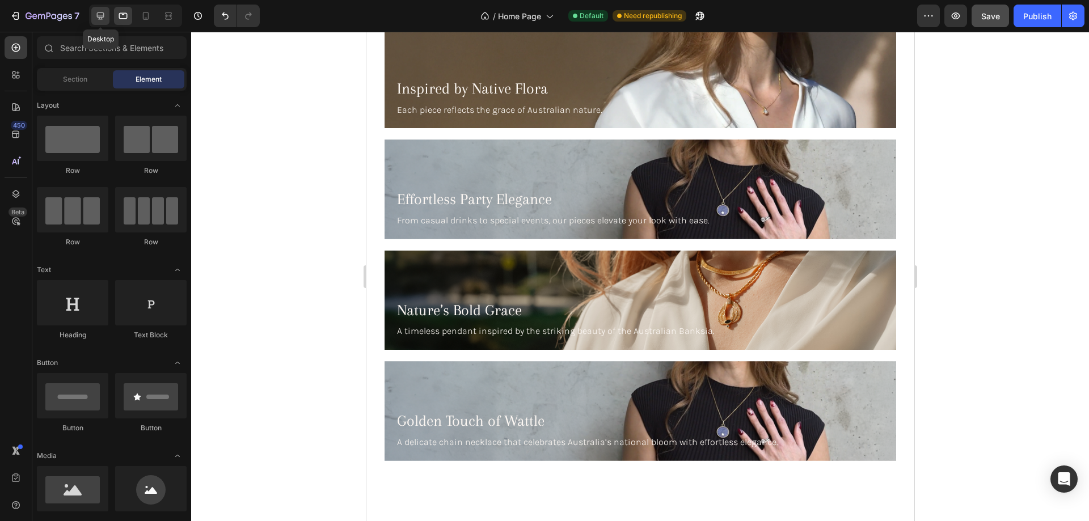
click at [100, 9] on div at bounding box center [100, 16] width 18 height 18
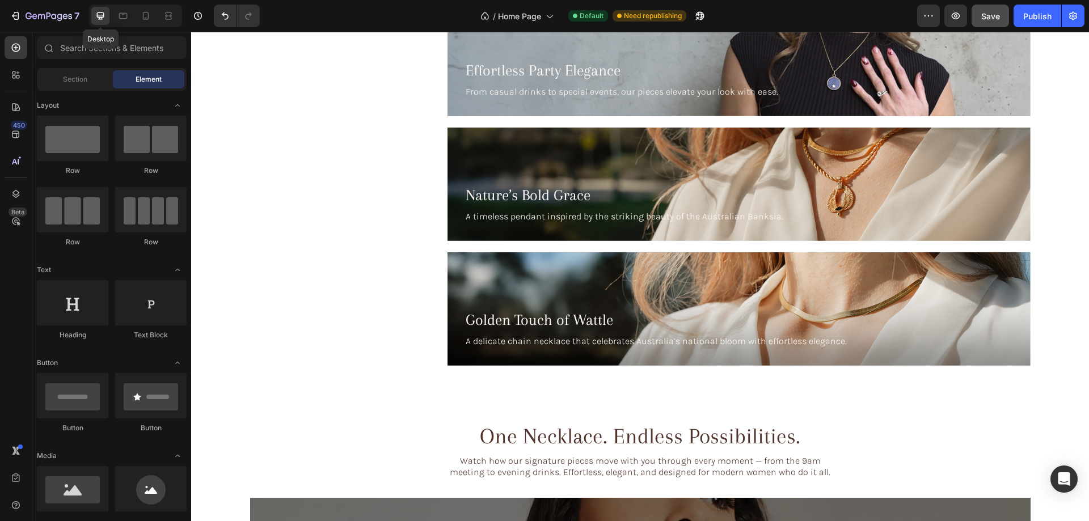
scroll to position [2671, 0]
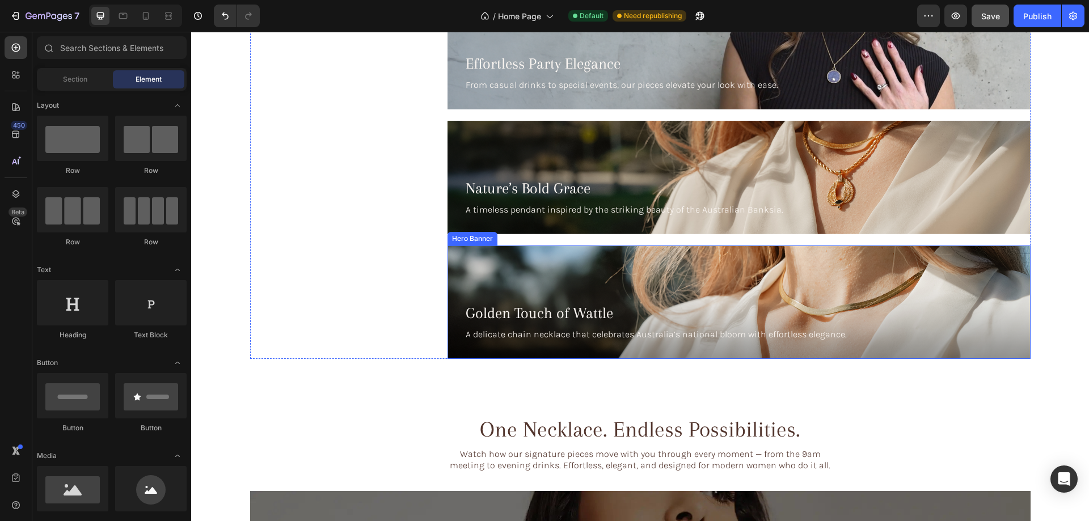
click at [793, 262] on div "Background Image" at bounding box center [738, 301] width 583 height 113
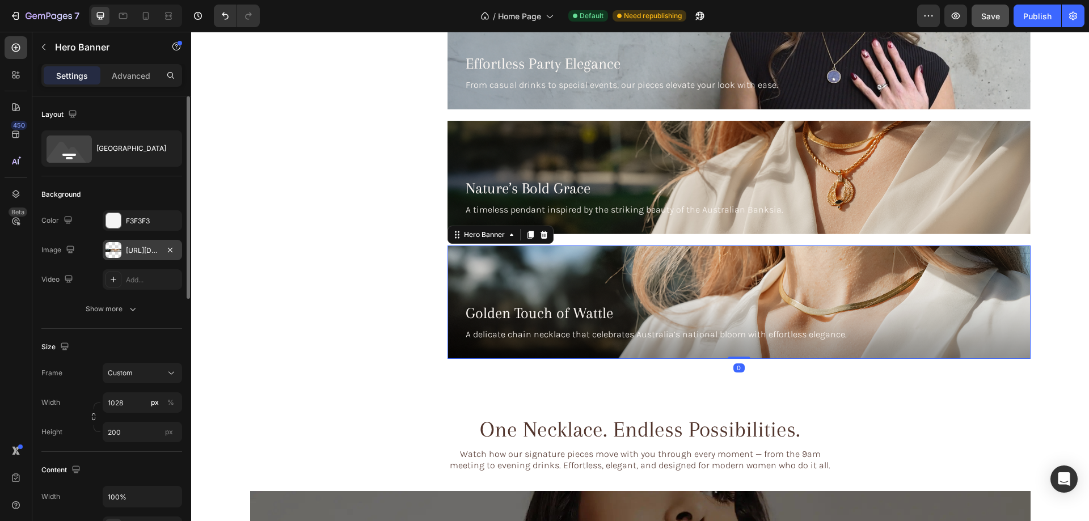
click at [142, 251] on div "[URL][DOMAIN_NAME]" at bounding box center [142, 250] width 33 height 10
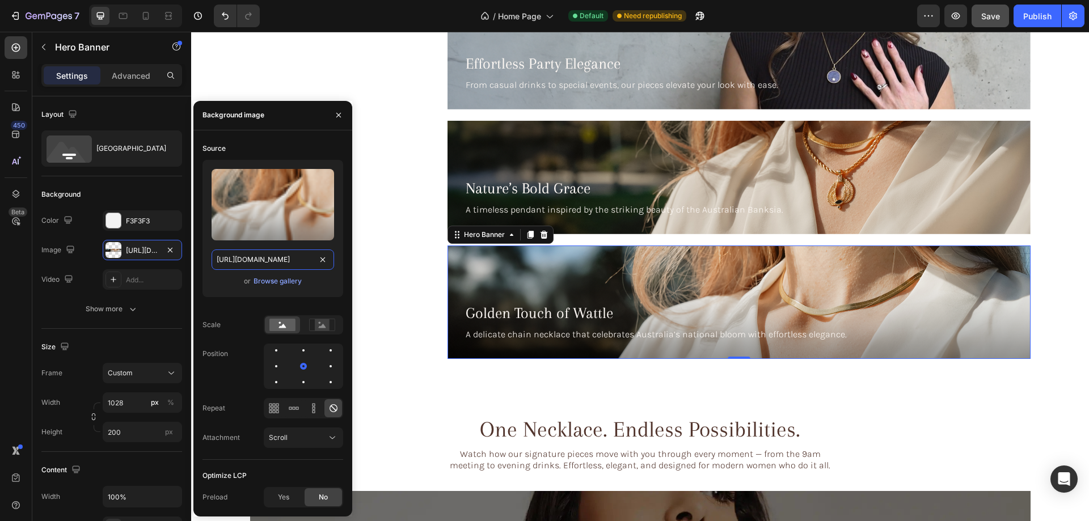
click at [287, 265] on input "[URL][DOMAIN_NAME]" at bounding box center [272, 259] width 122 height 20
drag, startPoint x: 340, startPoint y: 117, endPoint x: 138, endPoint y: 37, distance: 216.8
click at [340, 117] on icon "button" at bounding box center [338, 115] width 9 height 9
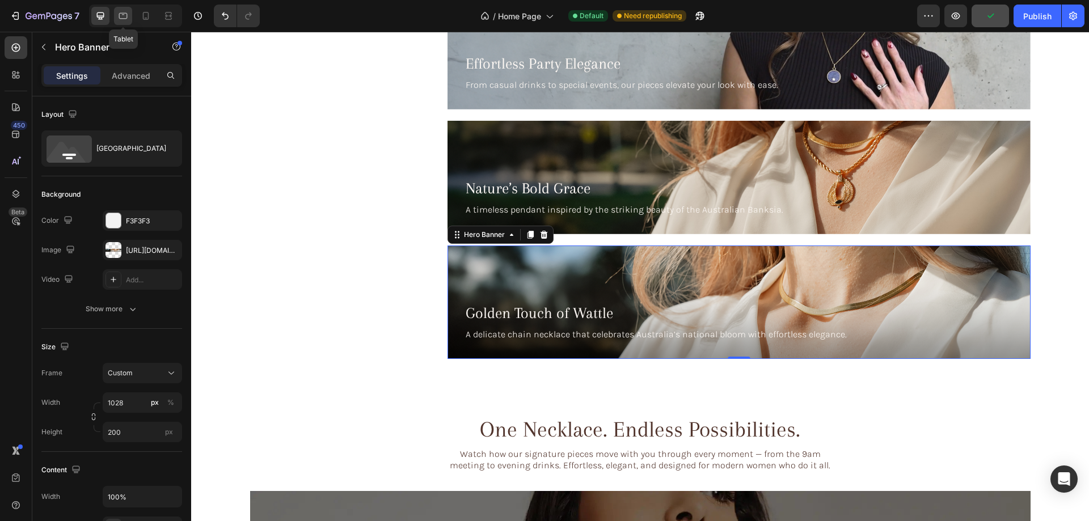
click at [129, 19] on icon at bounding box center [122, 15] width 11 height 11
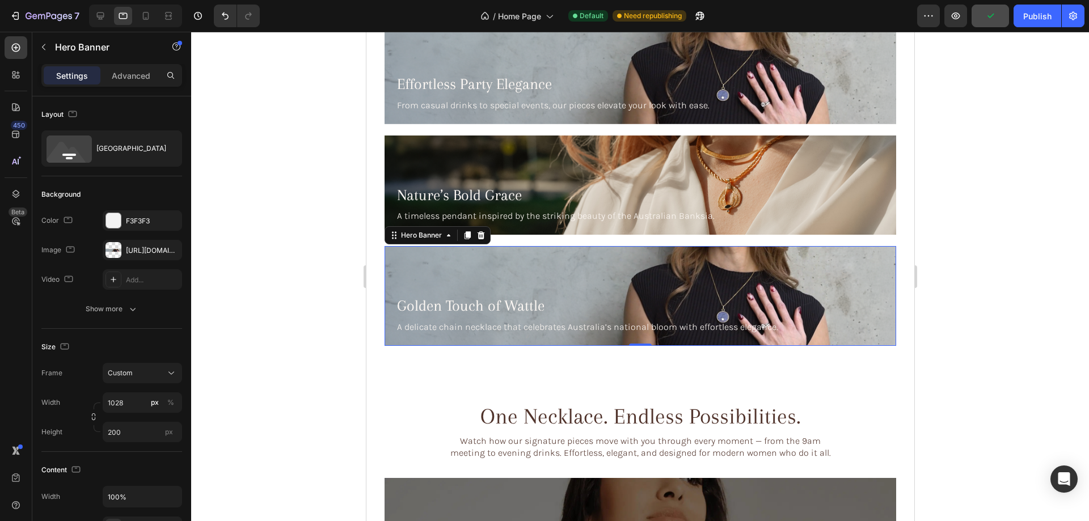
scroll to position [2776, 0]
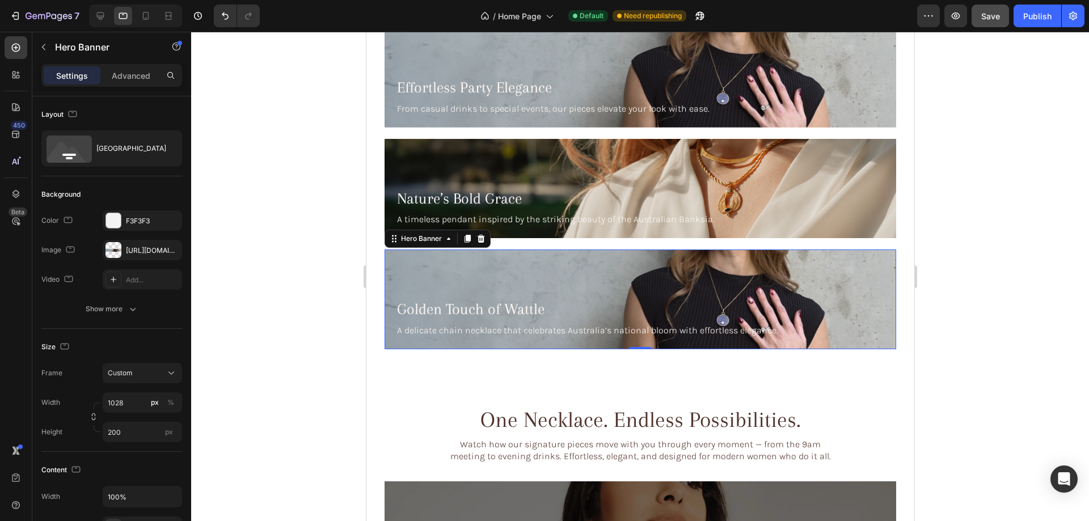
click at [503, 252] on div "Background Image" at bounding box center [639, 298] width 511 height 99
click at [117, 250] on div at bounding box center [113, 250] width 16 height 16
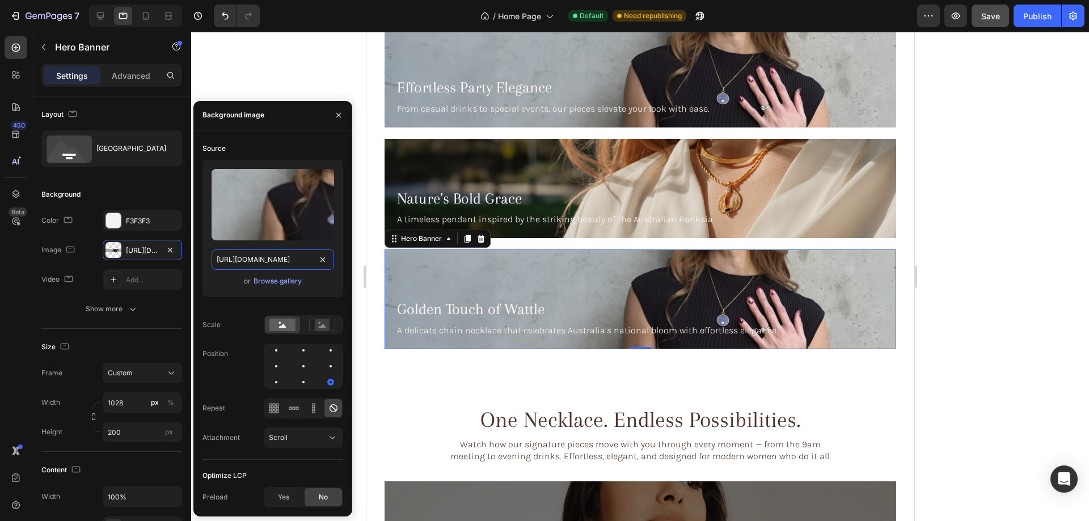
click at [275, 260] on input "[URL][DOMAIN_NAME]" at bounding box center [272, 259] width 122 height 20
paste input "90ecdcd5-eaa3-409c-89d3-52c18edf3b"
type input "[URL][DOMAIN_NAME]"
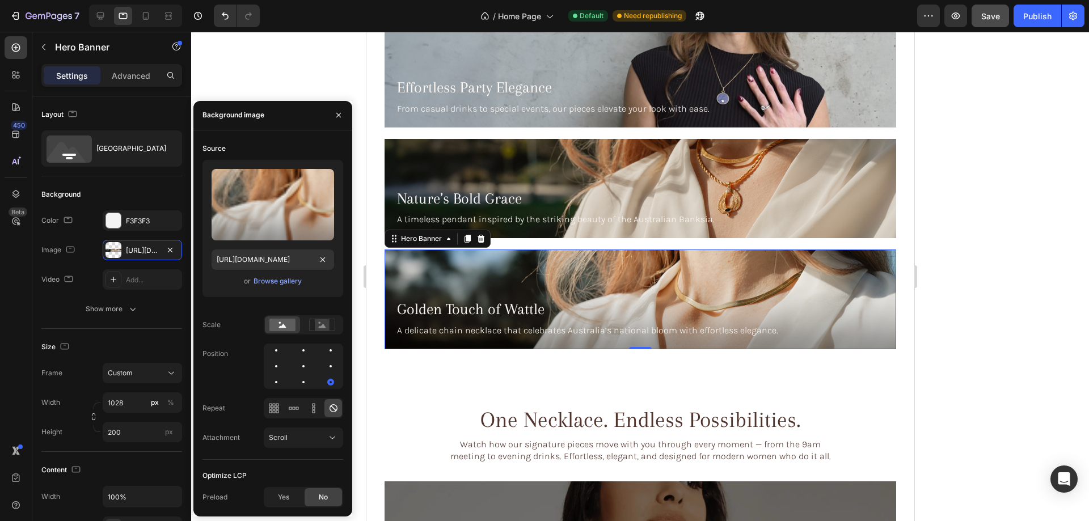
scroll to position [0, 0]
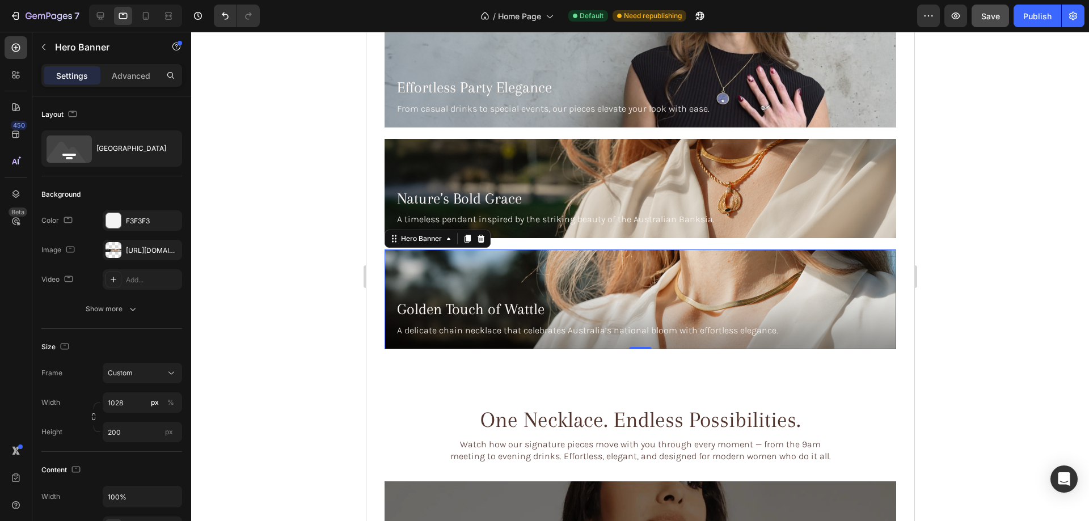
click at [968, 225] on div at bounding box center [639, 276] width 897 height 489
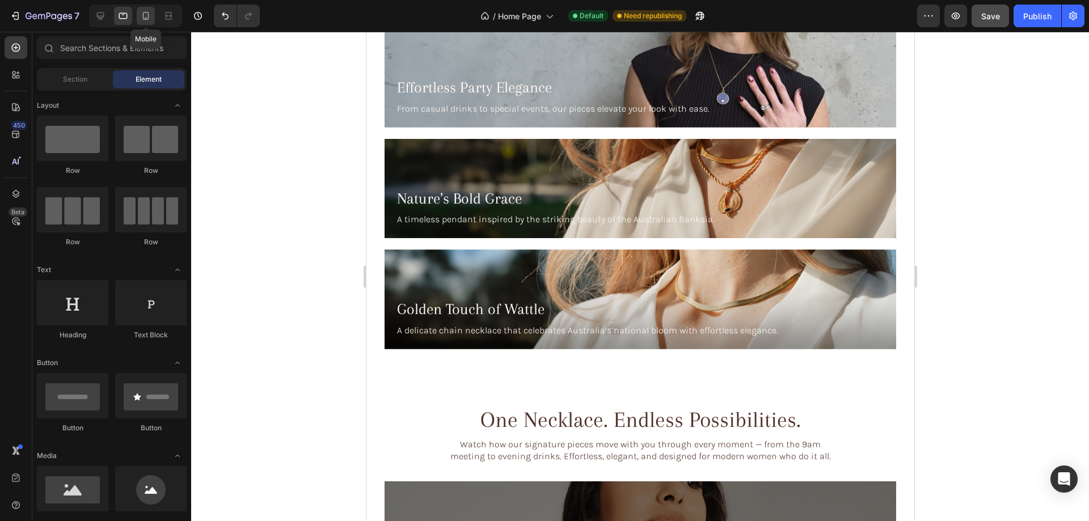
click at [145, 15] on icon at bounding box center [145, 15] width 11 height 11
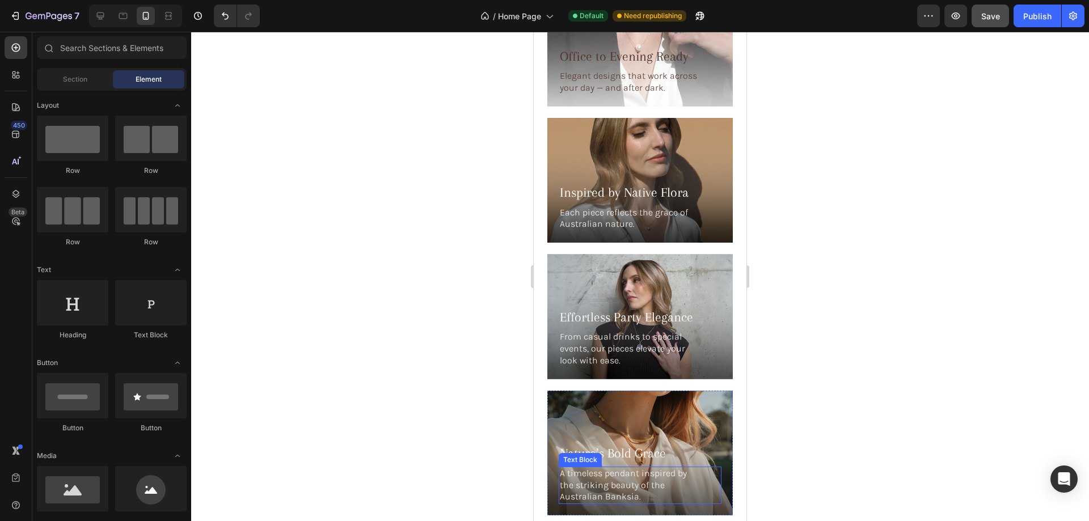
scroll to position [2611, 0]
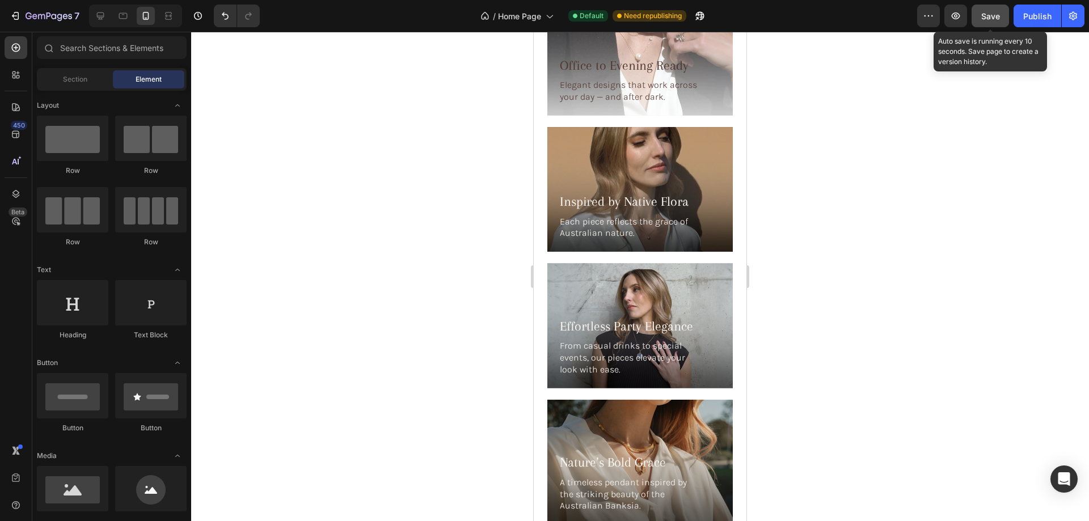
click at [977, 12] on button "Save" at bounding box center [989, 16] width 37 height 23
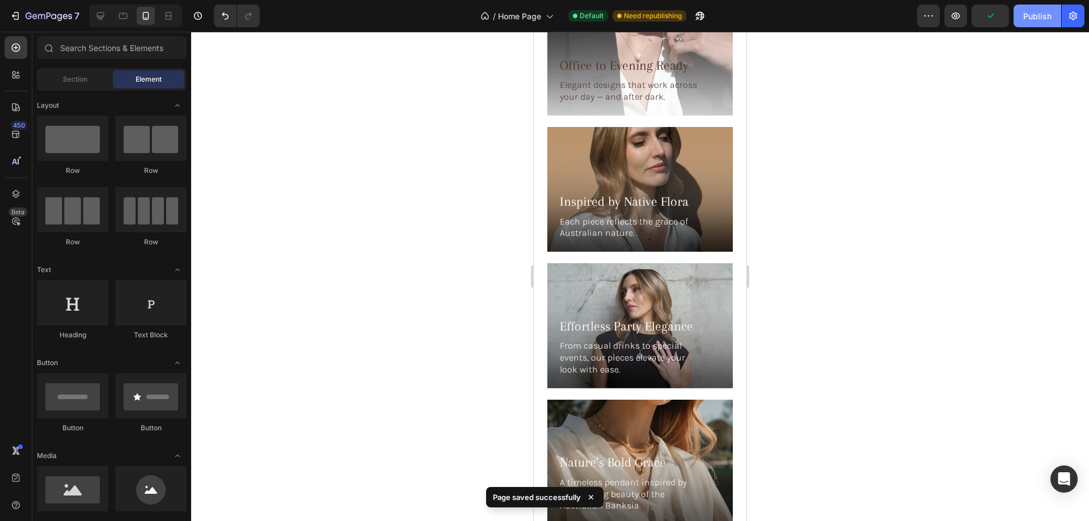
click at [1020, 10] on button "Publish" at bounding box center [1037, 16] width 48 height 23
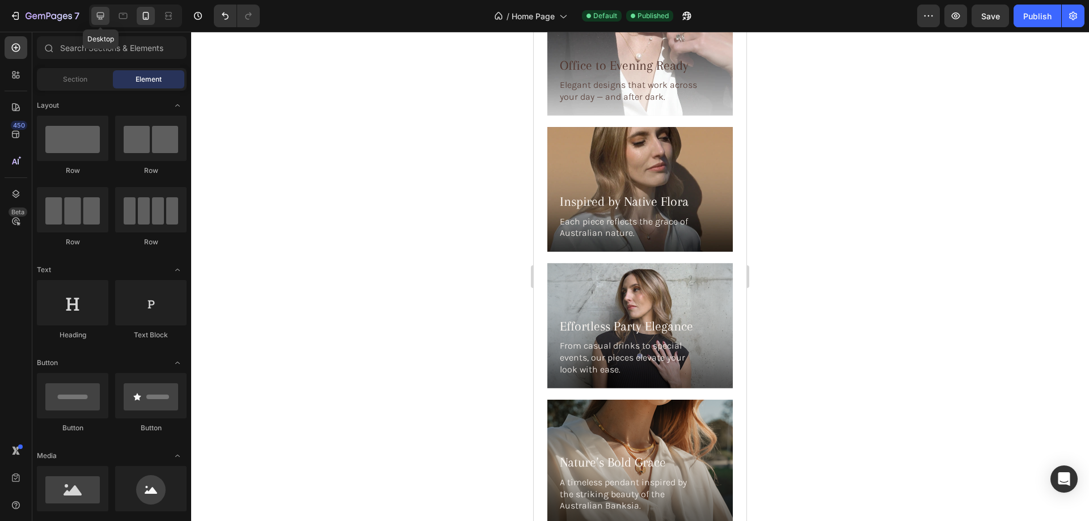
click at [107, 16] on div at bounding box center [100, 16] width 18 height 18
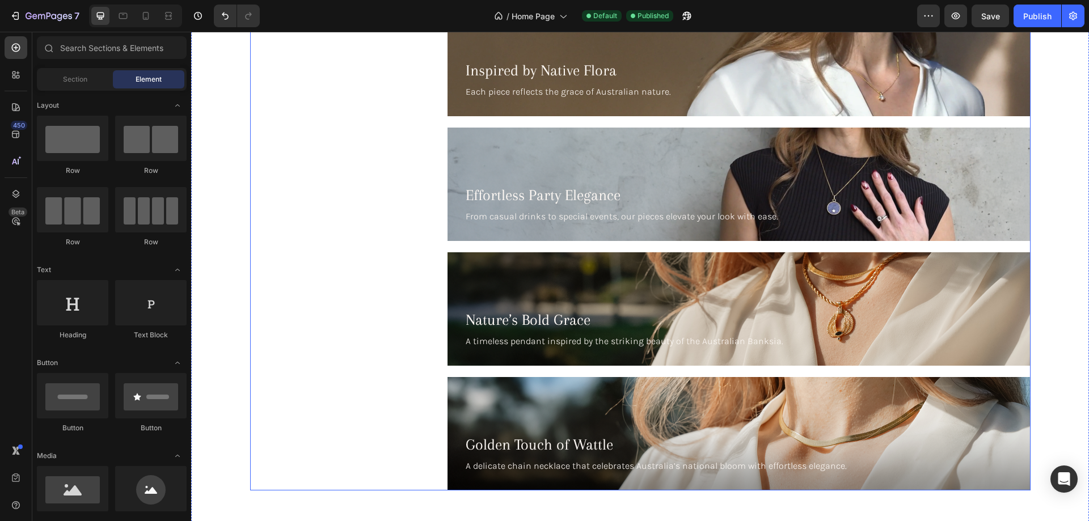
scroll to position [2748, 0]
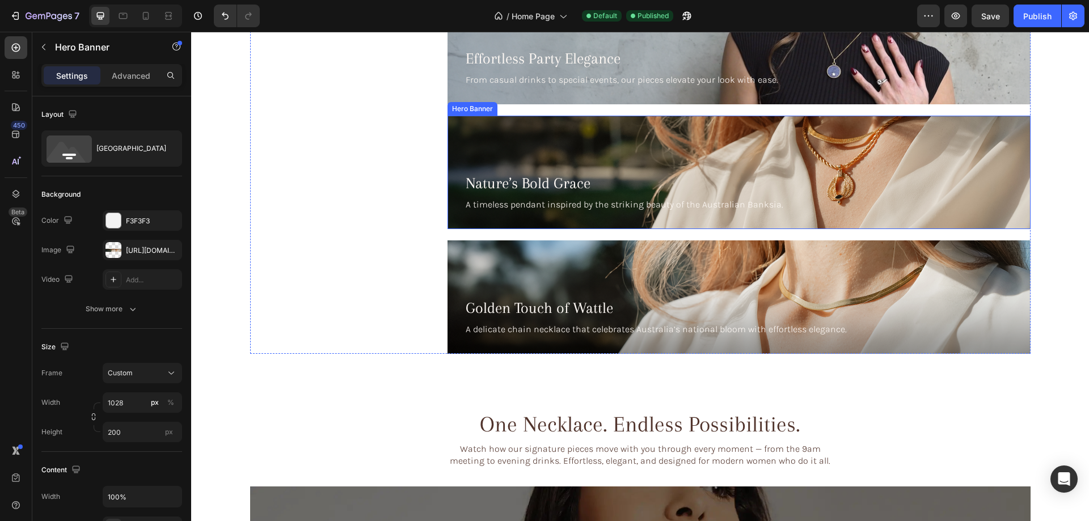
click at [641, 141] on div "Background Image" at bounding box center [738, 172] width 583 height 113
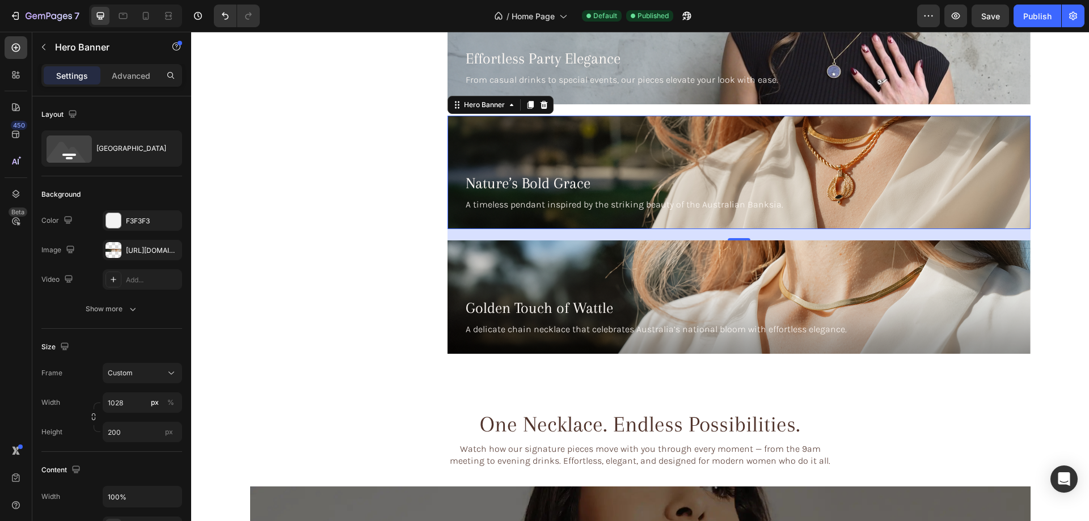
click at [596, 153] on div "Background Image" at bounding box center [738, 172] width 583 height 113
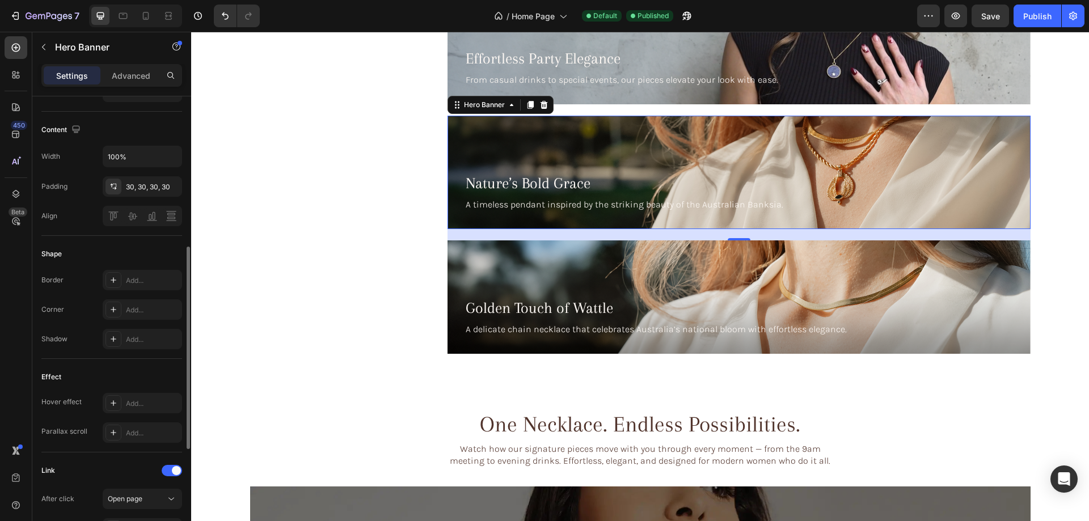
scroll to position [574, 0]
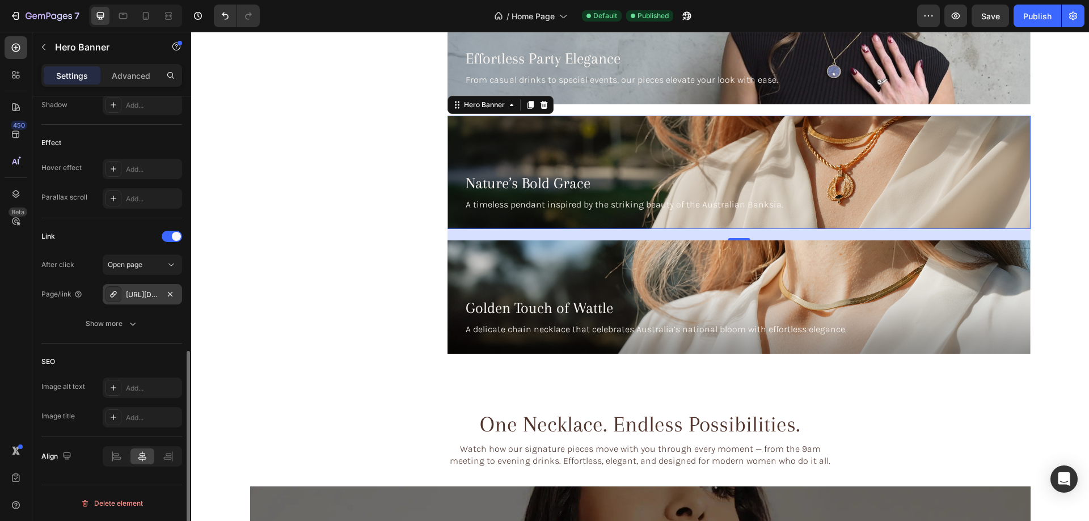
click at [146, 294] on div "[URL][DOMAIN_NAME]" at bounding box center [142, 295] width 33 height 10
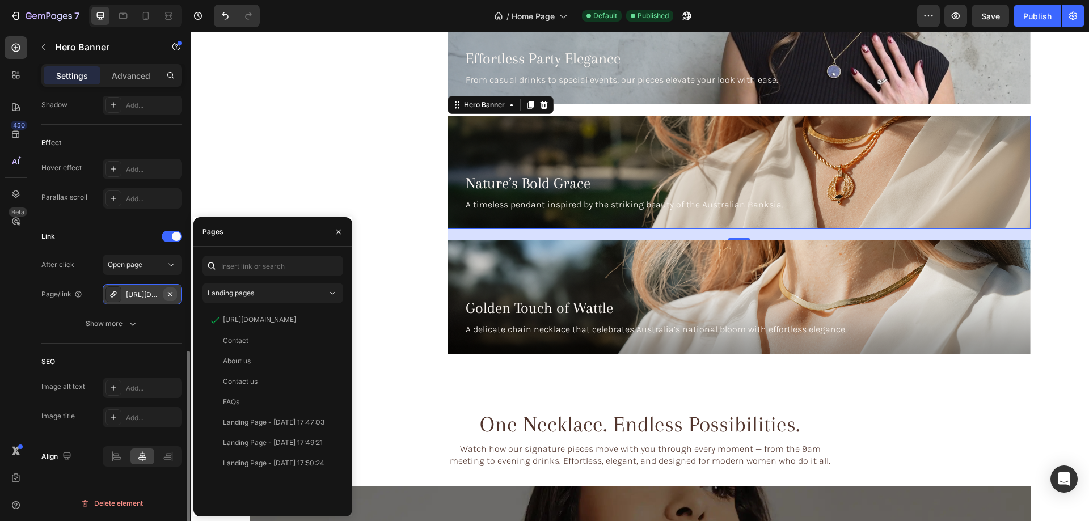
click at [172, 291] on icon "button" at bounding box center [170, 294] width 9 height 9
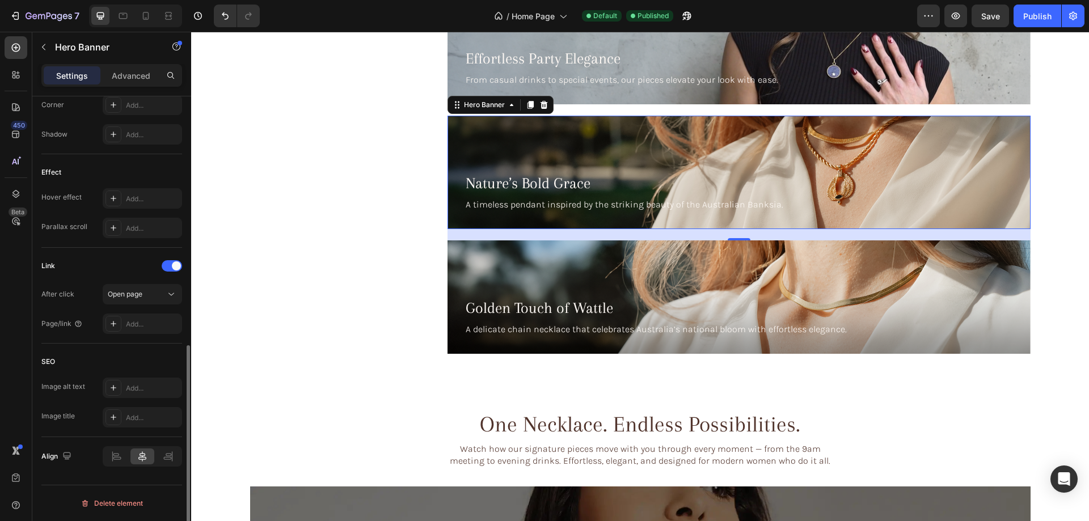
drag, startPoint x: 142, startPoint y: 294, endPoint x: 129, endPoint y: 312, distance: 22.3
click at [129, 312] on div "After click Open page Page/link Add..." at bounding box center [111, 309] width 141 height 50
click at [134, 326] on div "Add..." at bounding box center [152, 324] width 53 height 10
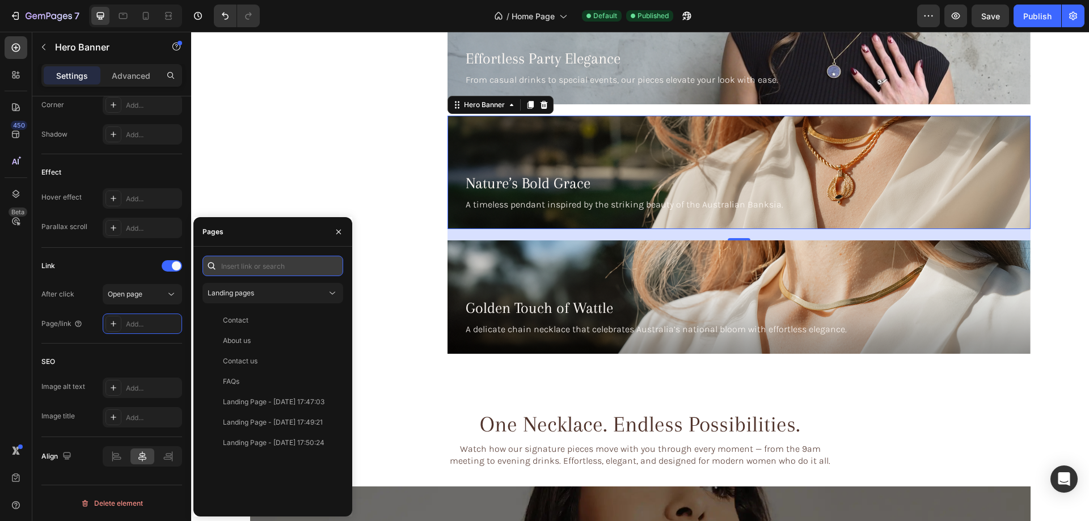
click at [248, 259] on input "text" at bounding box center [272, 266] width 141 height 20
paste input "[URL][DOMAIN_NAME]"
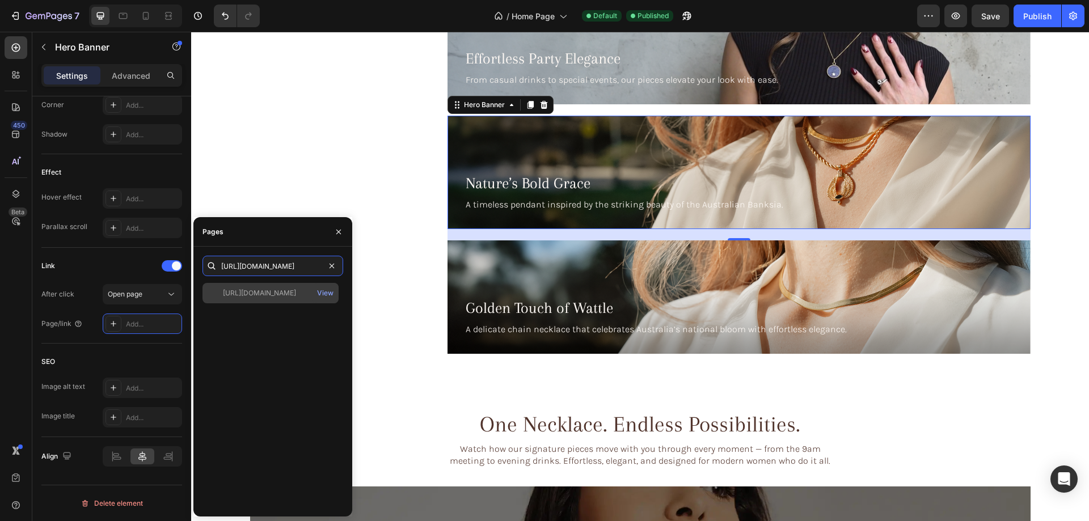
type input "[URL][DOMAIN_NAME]"
click at [273, 290] on div "[URL][DOMAIN_NAME]" at bounding box center [259, 293] width 73 height 10
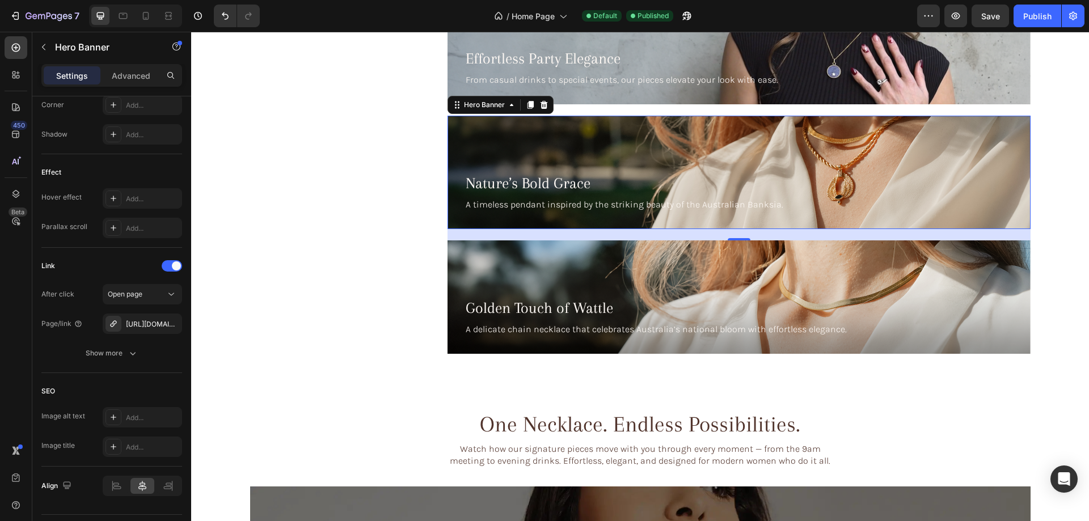
click at [0, 296] on div "450 Beta" at bounding box center [16, 276] width 32 height 489
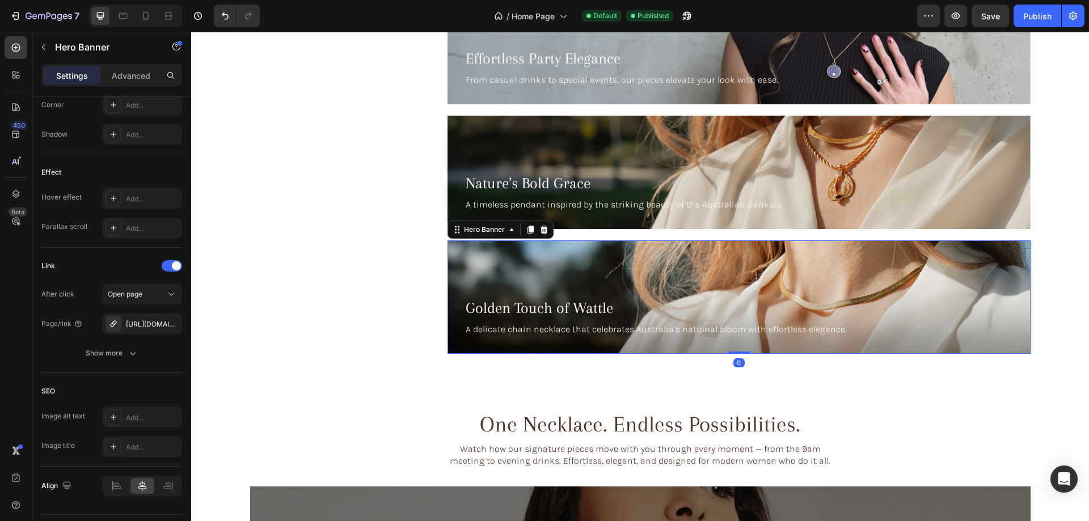
click at [487, 248] on div "Background Image" at bounding box center [738, 296] width 583 height 113
click at [170, 325] on icon "button" at bounding box center [170, 323] width 9 height 9
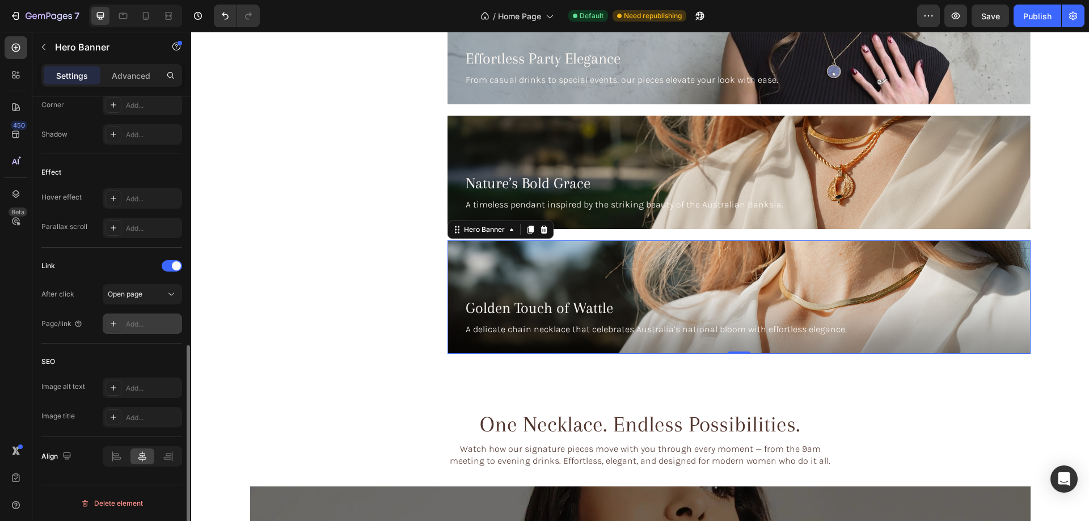
click at [131, 324] on div "Add..." at bounding box center [152, 324] width 53 height 10
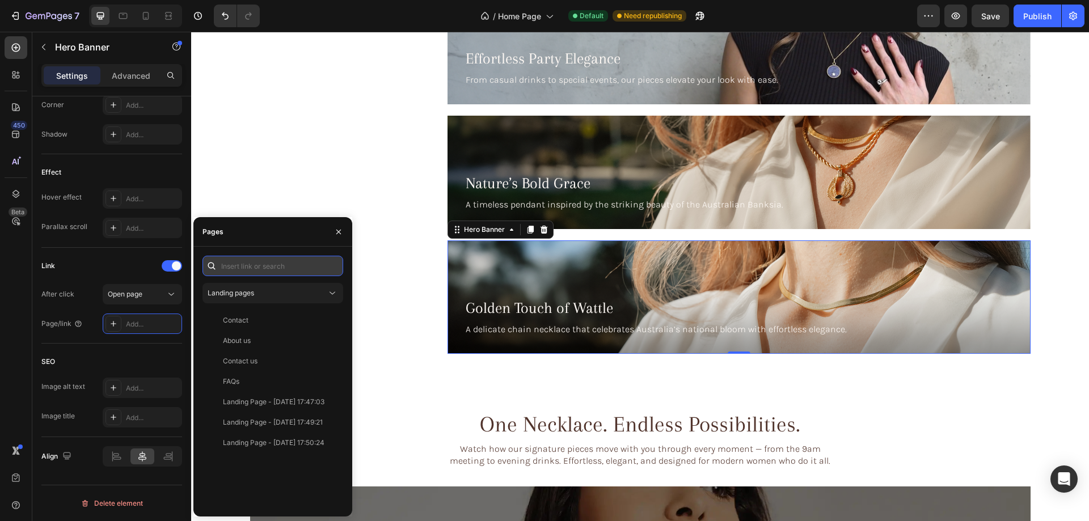
click at [245, 261] on input "text" at bounding box center [272, 266] width 141 height 20
paste input "[URL][DOMAIN_NAME]"
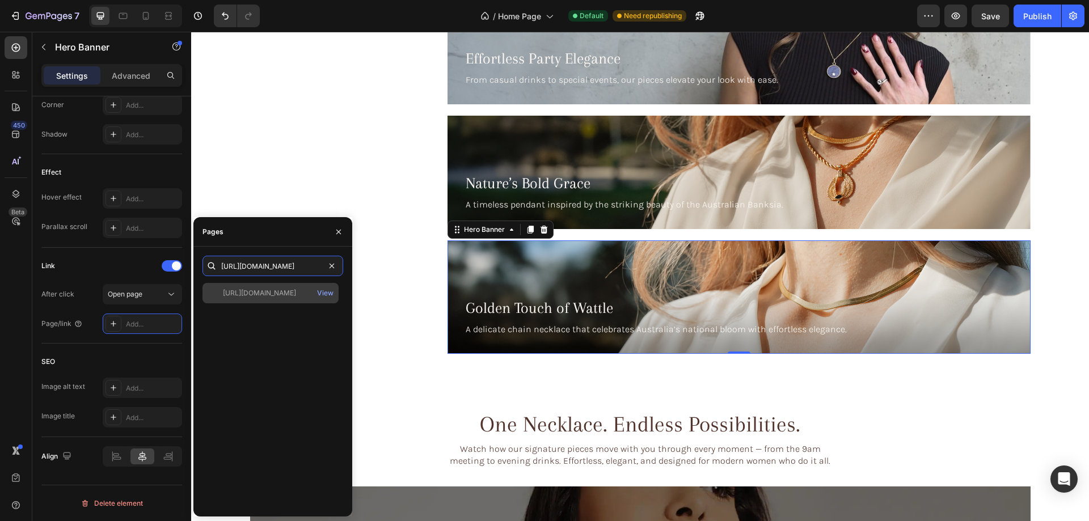
type input "[URL][DOMAIN_NAME]"
click at [273, 293] on div "[URL][DOMAIN_NAME]" at bounding box center [259, 293] width 73 height 10
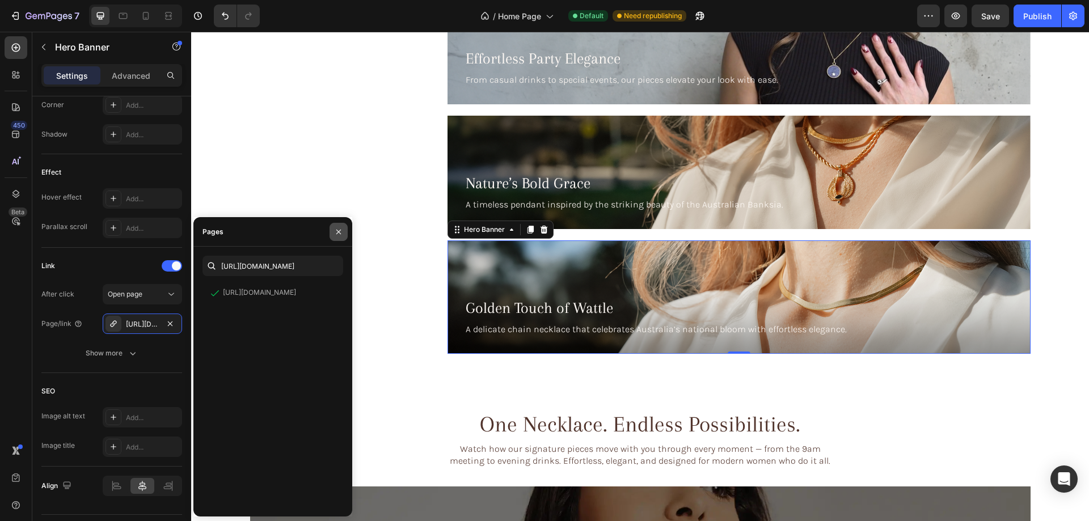
click at [335, 234] on icon "button" at bounding box center [338, 231] width 9 height 9
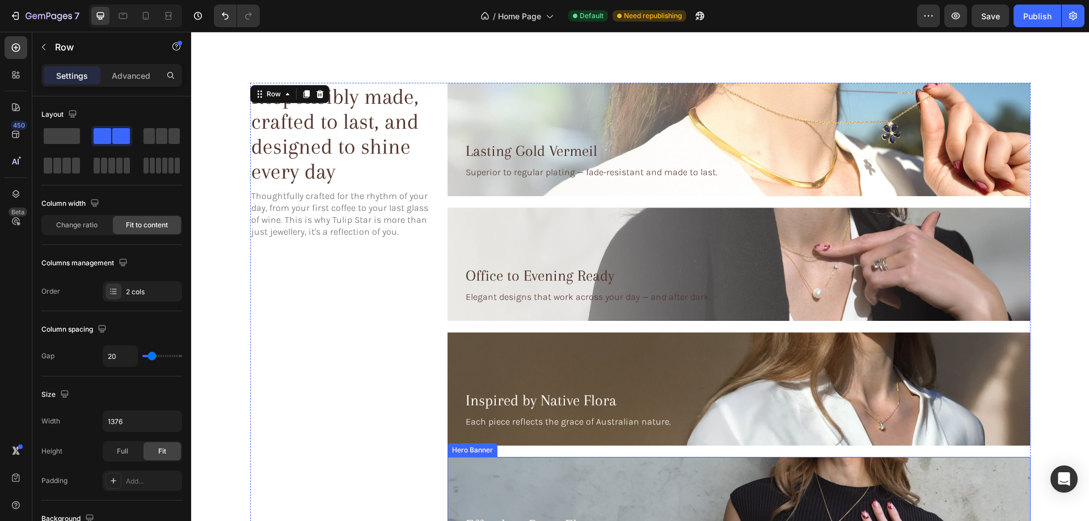
scroll to position [1954, 0]
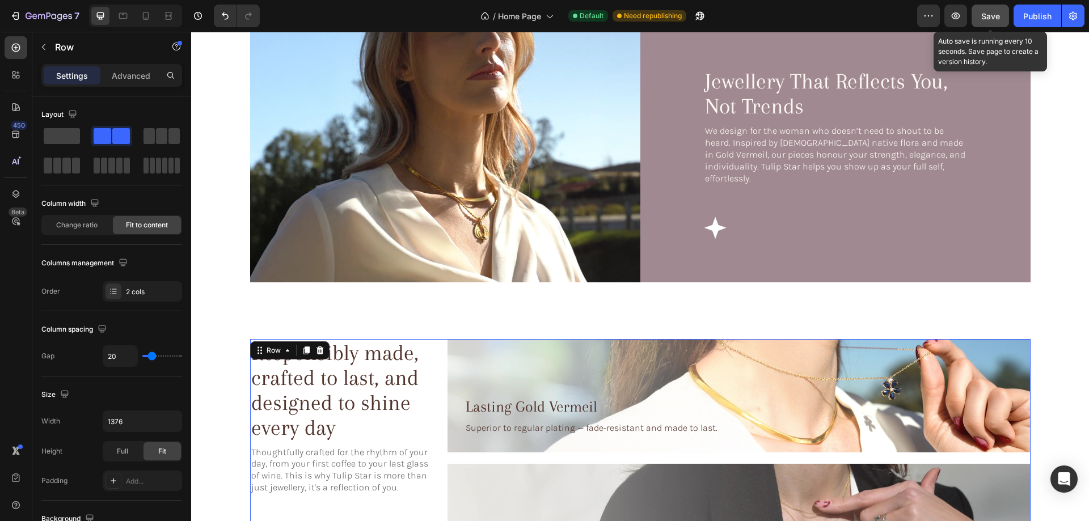
click at [1005, 14] on button "Save" at bounding box center [989, 16] width 37 height 23
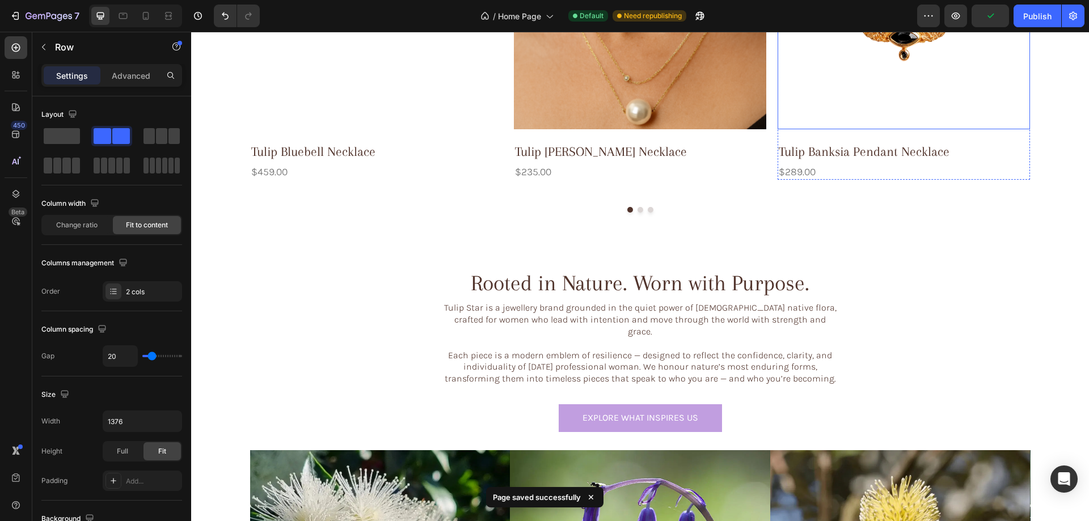
scroll to position [367, 0]
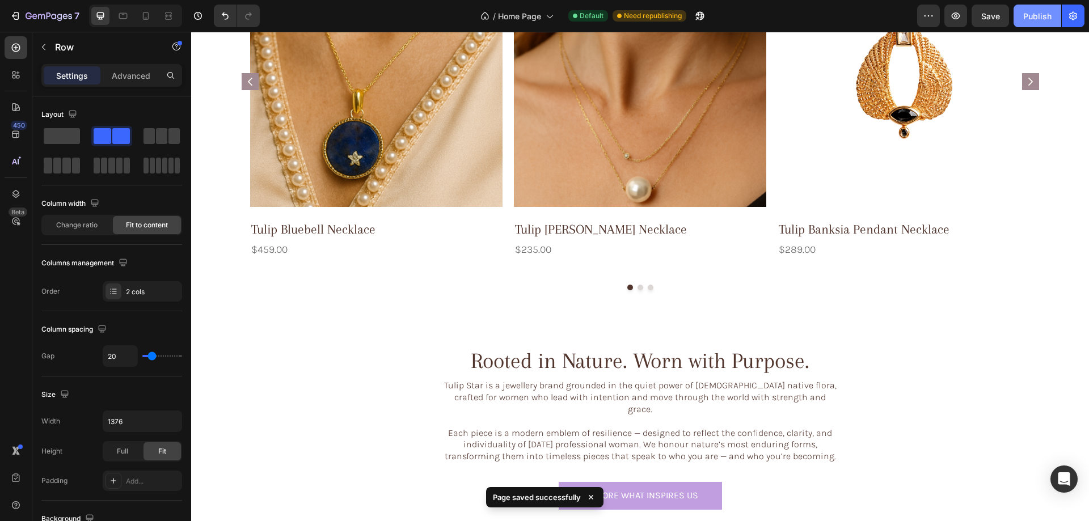
click at [1026, 12] on div "Publish" at bounding box center [1037, 16] width 28 height 12
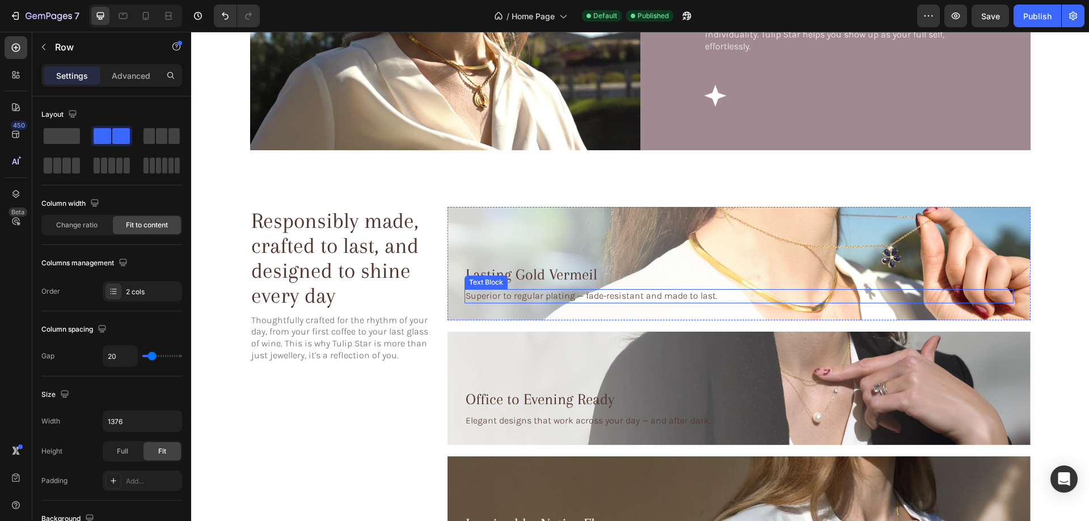
scroll to position [1728, 0]
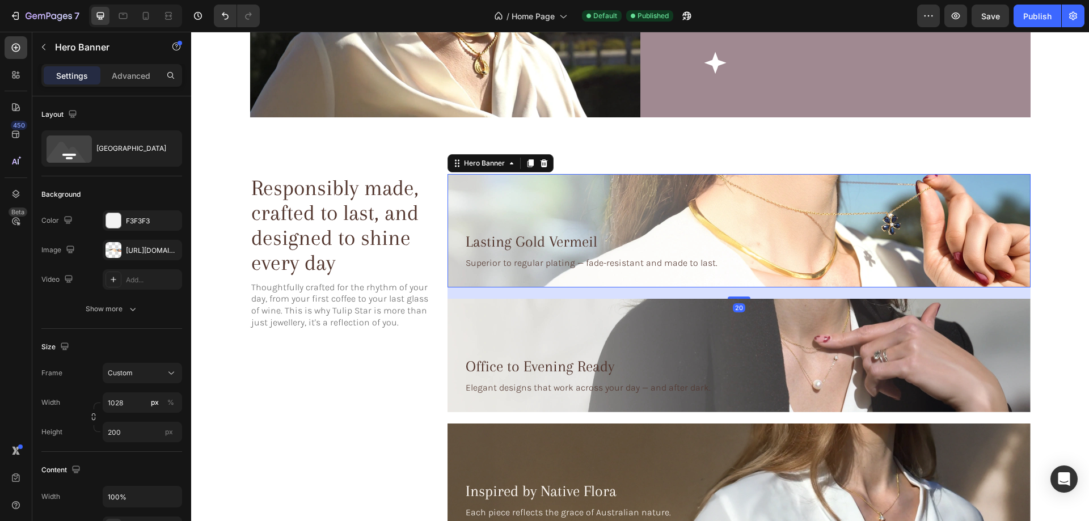
click at [562, 196] on div "Background Image" at bounding box center [738, 230] width 583 height 113
click at [111, 251] on div at bounding box center [113, 250] width 16 height 16
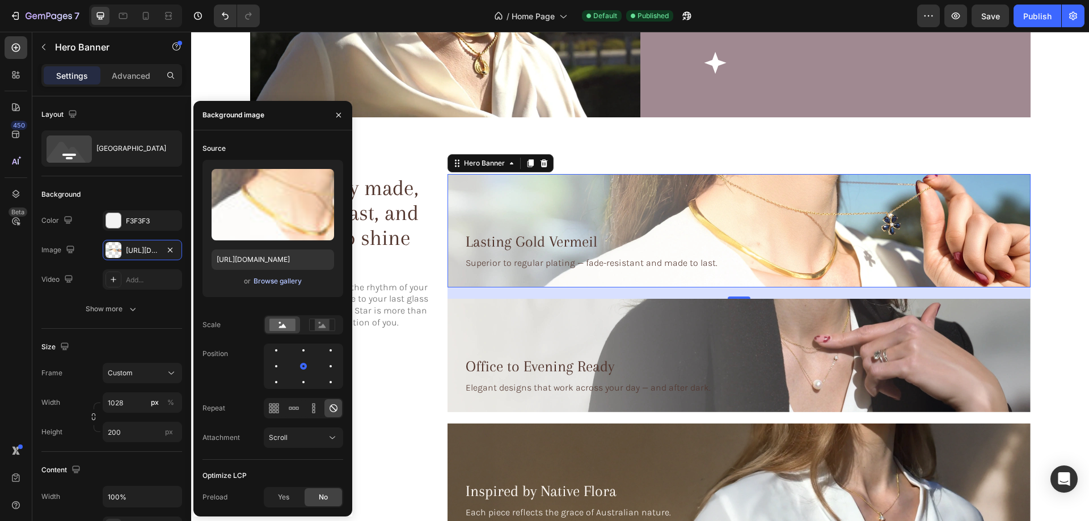
click at [281, 279] on div "Browse gallery" at bounding box center [277, 281] width 48 height 10
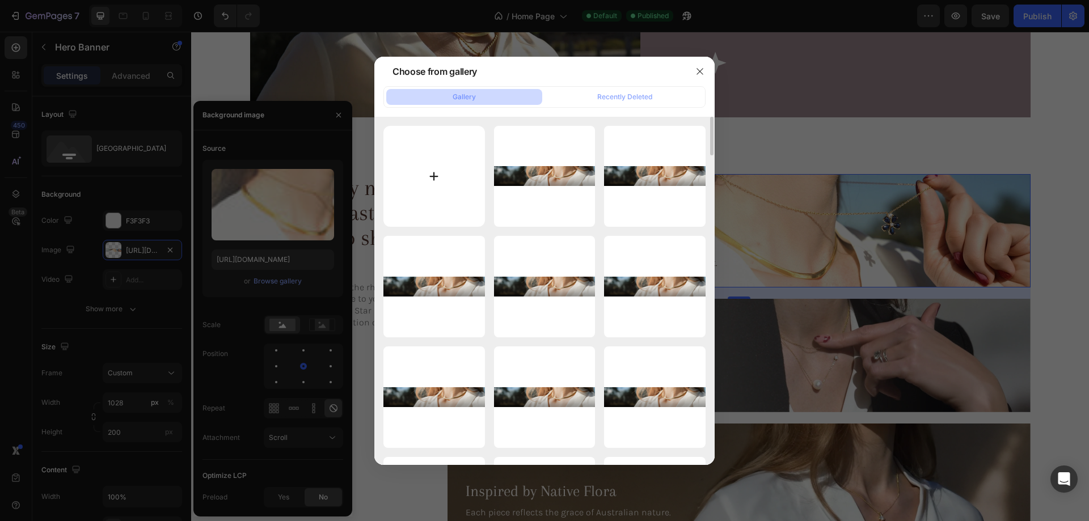
click at [429, 189] on input "file" at bounding box center [433, 176] width 101 height 101
type input "C:\fakepath\10gempages_576833410962555488-ca1198d0-e186-4468-9ad4-61fc07acf131-…"
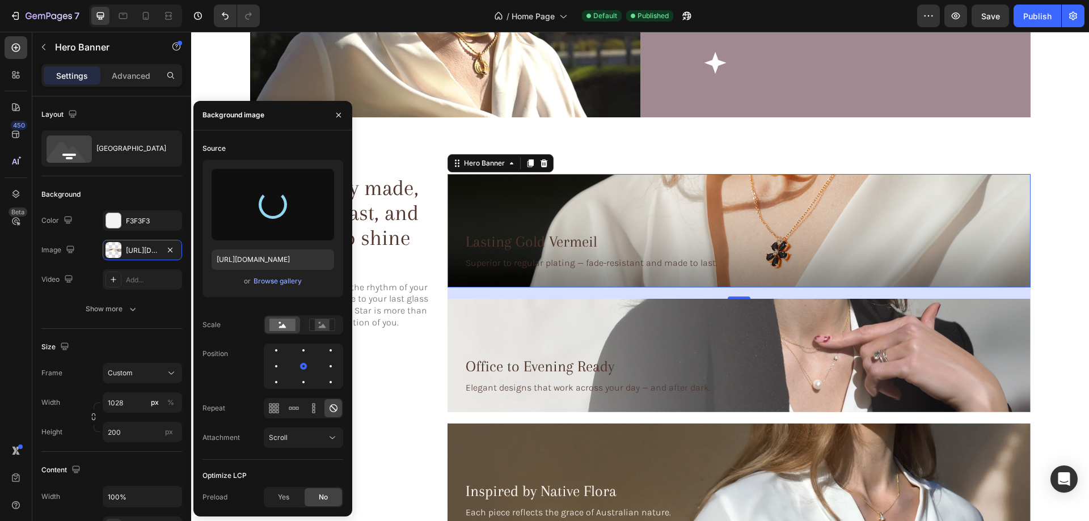
type input "[URL][DOMAIN_NAME]"
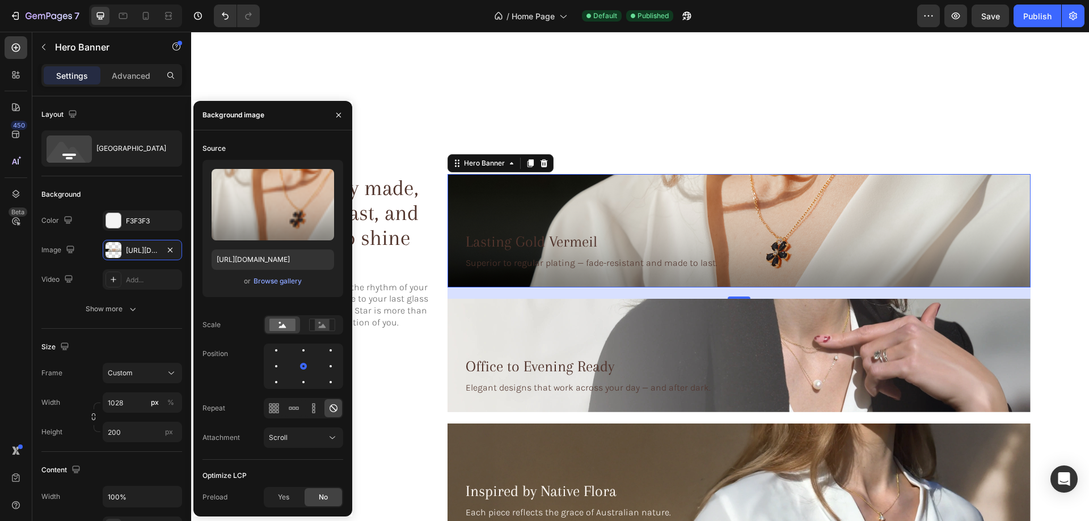
scroll to position [1784, 0]
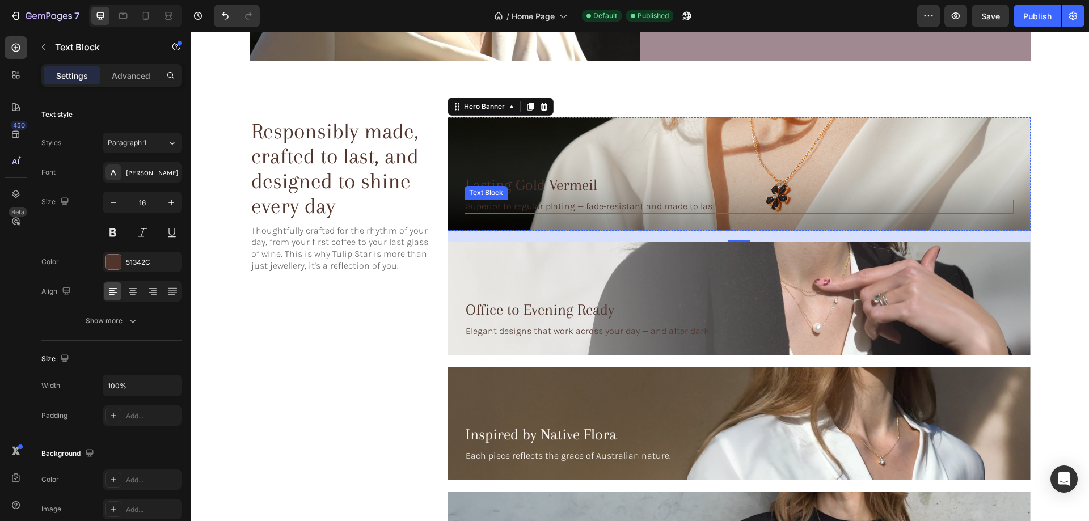
click at [499, 188] on div "Text Block" at bounding box center [486, 193] width 39 height 10
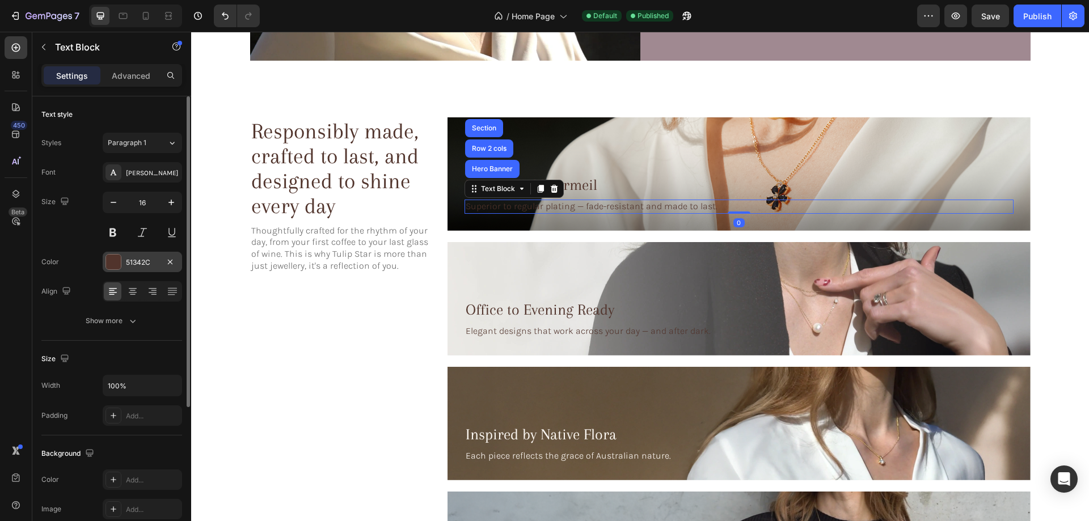
click at [112, 255] on div at bounding box center [113, 262] width 15 height 15
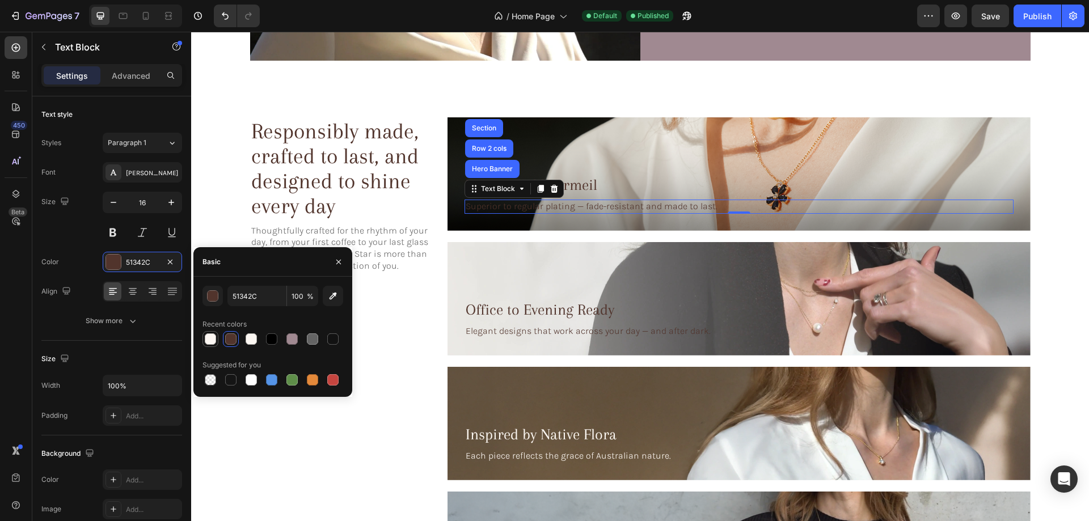
click at [205, 336] on div at bounding box center [210, 338] width 11 height 11
type input "FCF7F3"
click at [594, 185] on h3 "Lasting Gold Vermeil" at bounding box center [738, 185] width 549 height 20
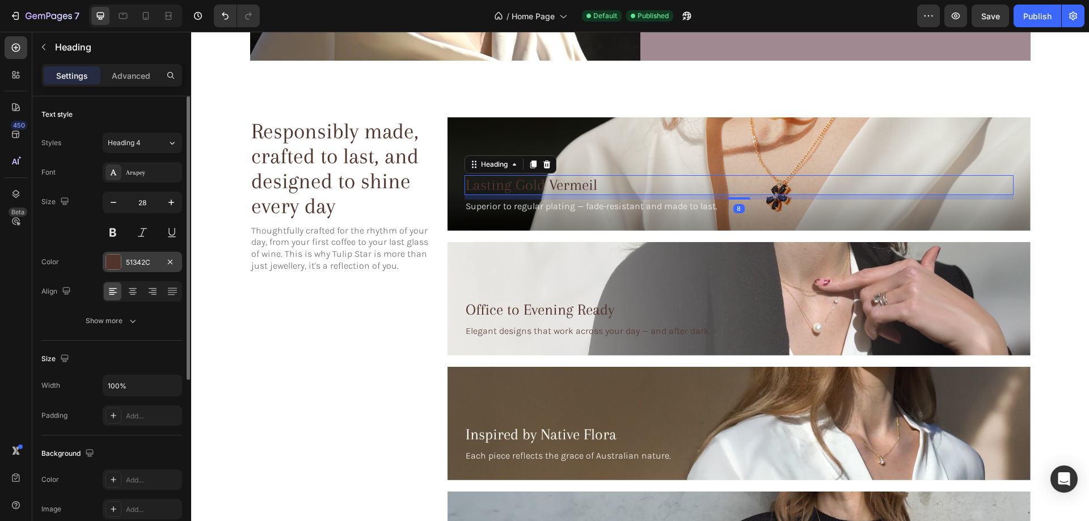
click at [110, 264] on div at bounding box center [113, 262] width 15 height 15
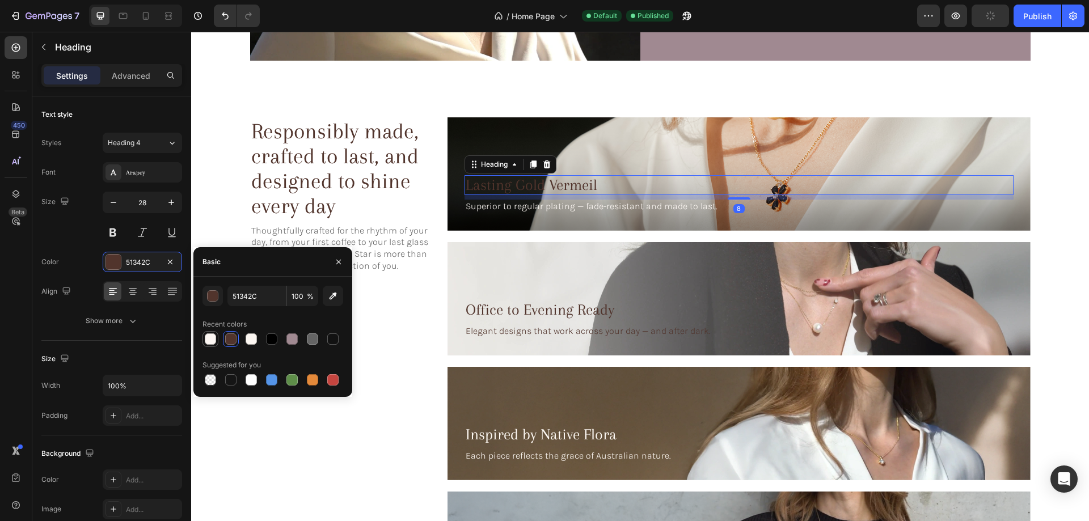
click at [209, 338] on div at bounding box center [210, 338] width 11 height 11
type input "FCF7F3"
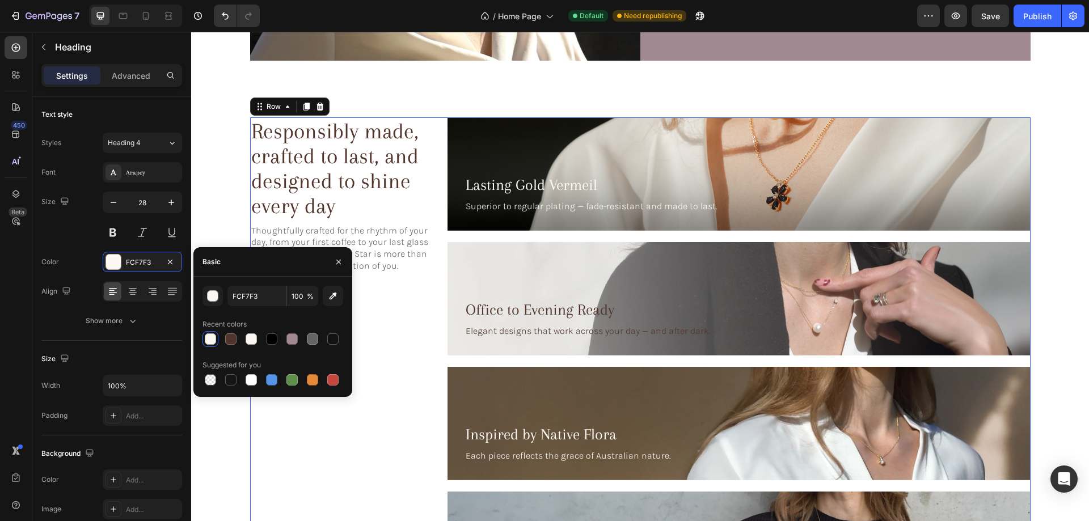
click at [422, 281] on div "Responsibly made, crafted to last, and designed to shine every day Heading Thou…" at bounding box center [343, 485] width 186 height 737
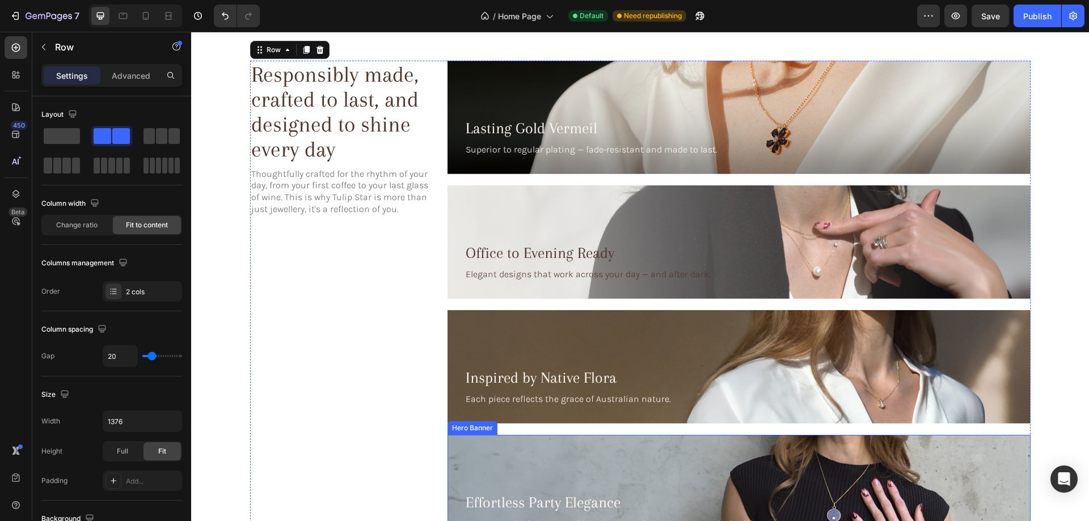
scroll to position [1898, 0]
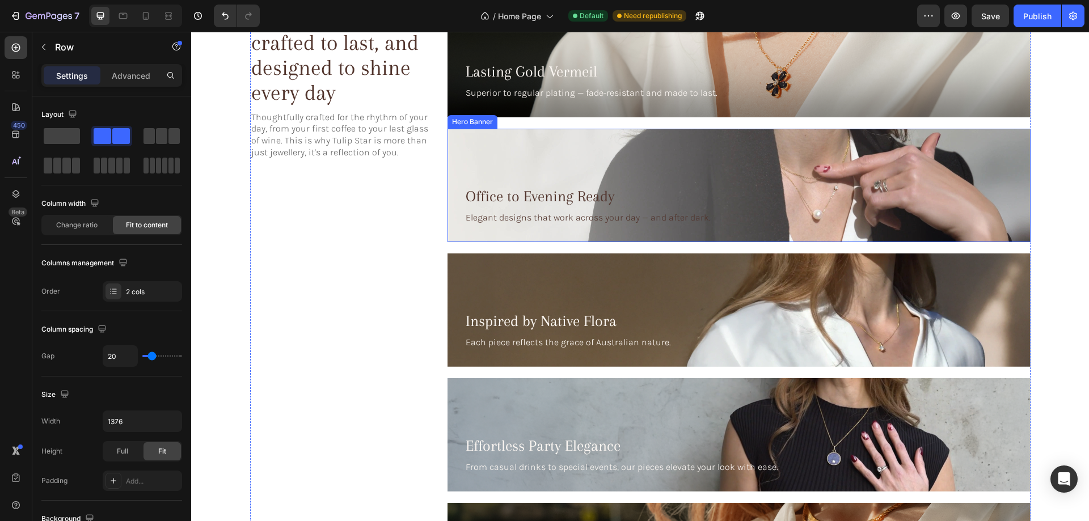
click at [770, 176] on div "Office to Evening Ready Heading Elegant designs that work across your day — and…" at bounding box center [738, 206] width 583 height 73
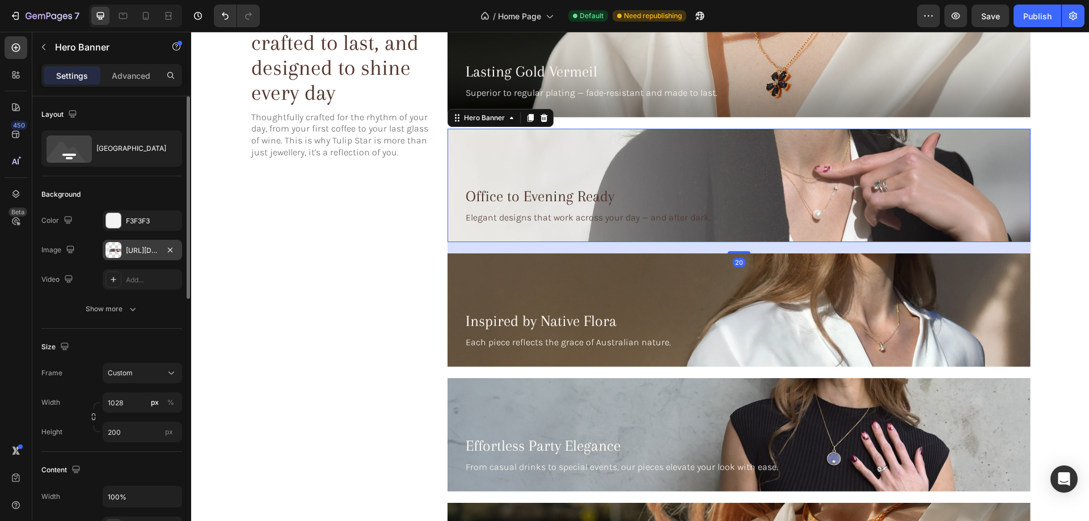
click at [107, 253] on div at bounding box center [113, 250] width 16 height 16
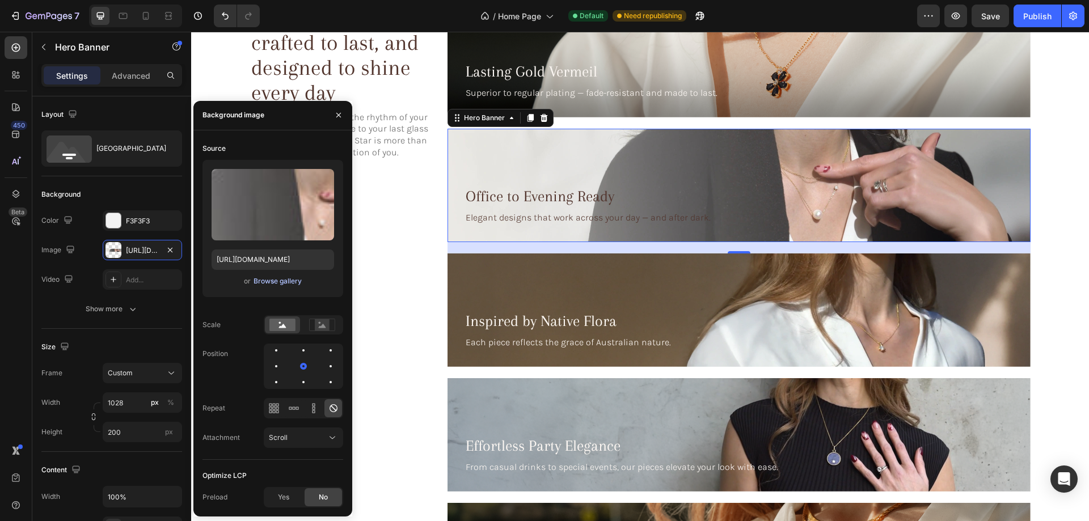
click at [265, 283] on div "Browse gallery" at bounding box center [277, 281] width 48 height 10
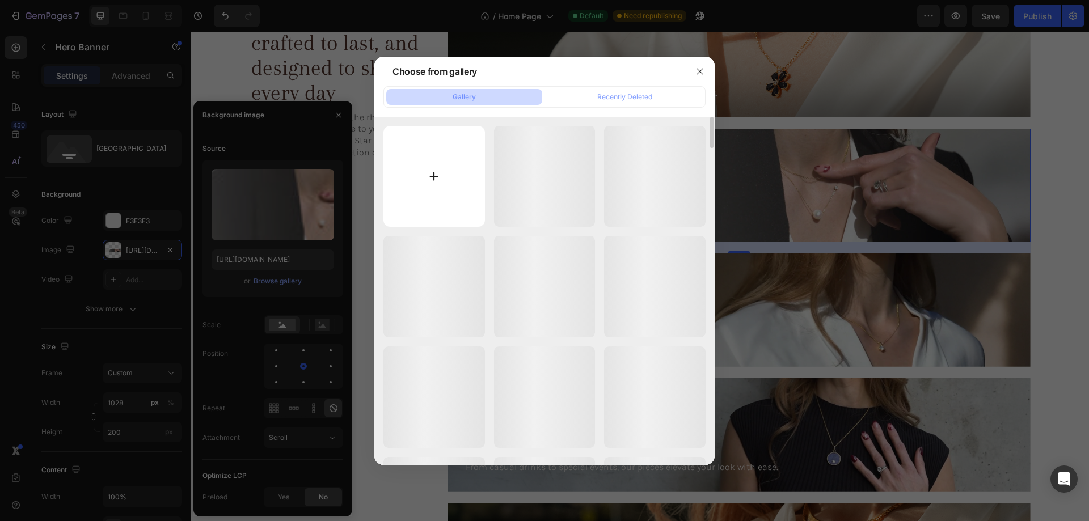
click at [417, 180] on input "file" at bounding box center [433, 176] width 101 height 101
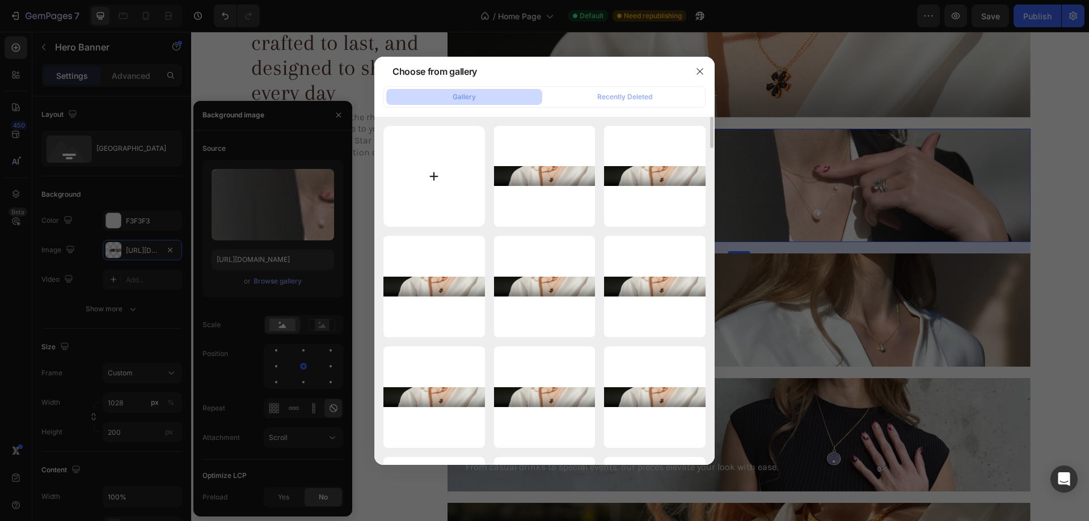
type input "C:\fakepath\11gempages_576833410962555488-ca1198d0-e186-4468-9ad4-61fc07acf131-…"
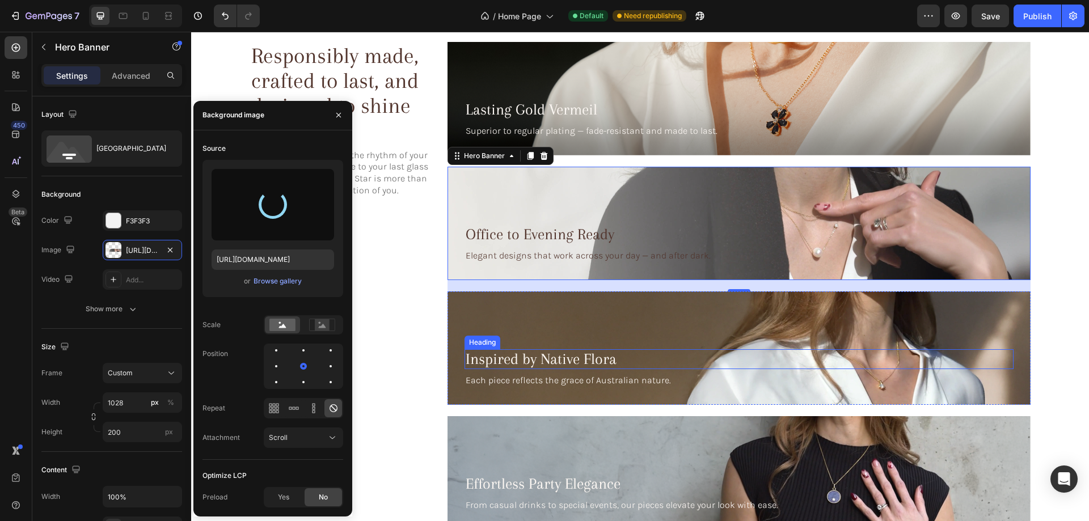
scroll to position [1841, 0]
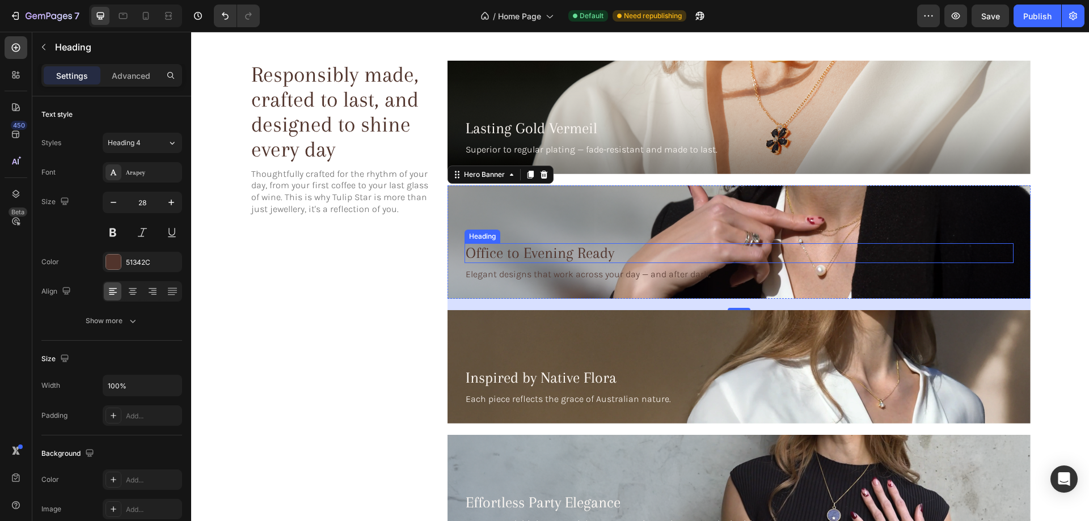
click at [588, 249] on h3 "Office to Evening Ready" at bounding box center [738, 253] width 549 height 20
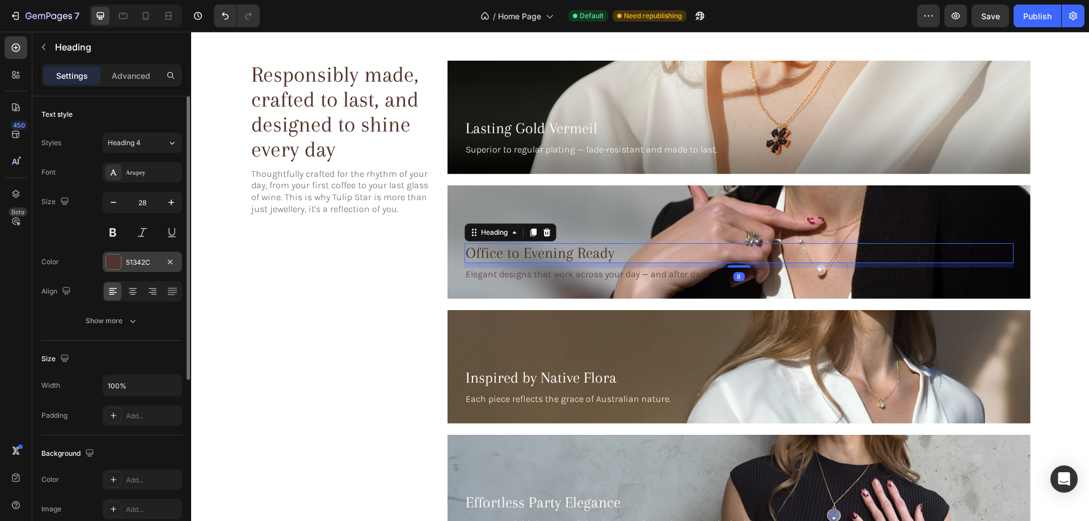
click at [112, 259] on div at bounding box center [113, 262] width 15 height 15
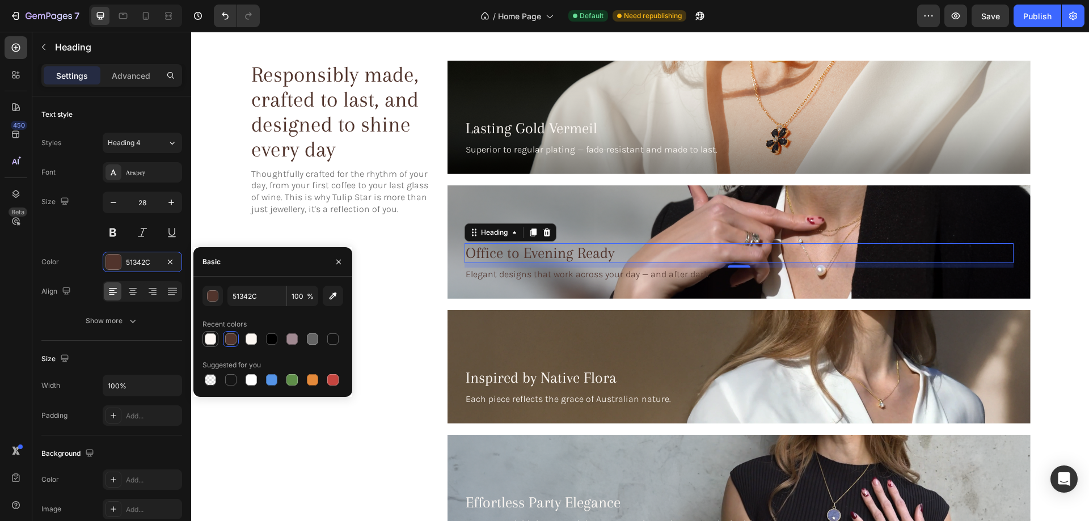
click at [209, 335] on div at bounding box center [210, 338] width 11 height 11
type input "FCF7F3"
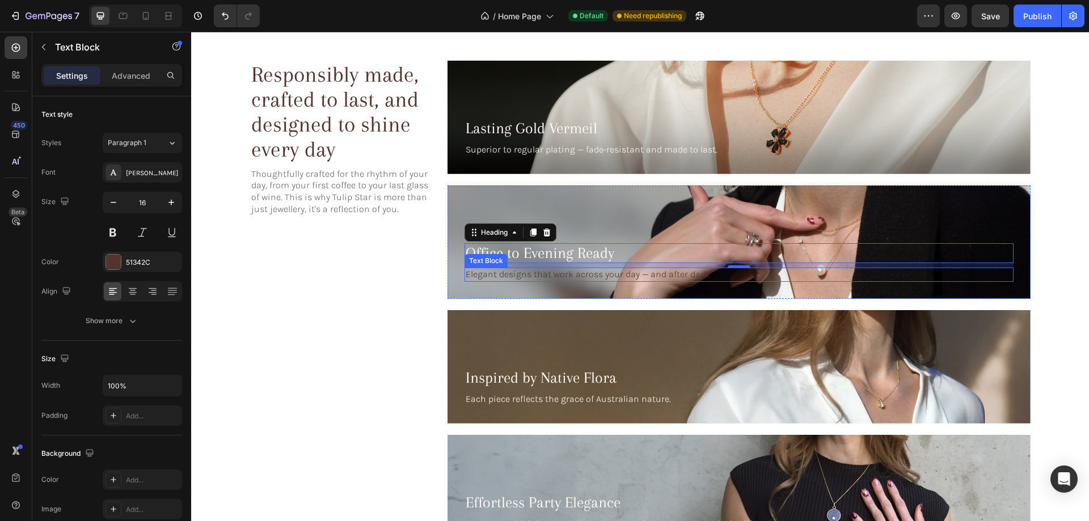
click at [544, 276] on p "Elegant designs that work across your day — and after dark." at bounding box center [738, 275] width 547 height 12
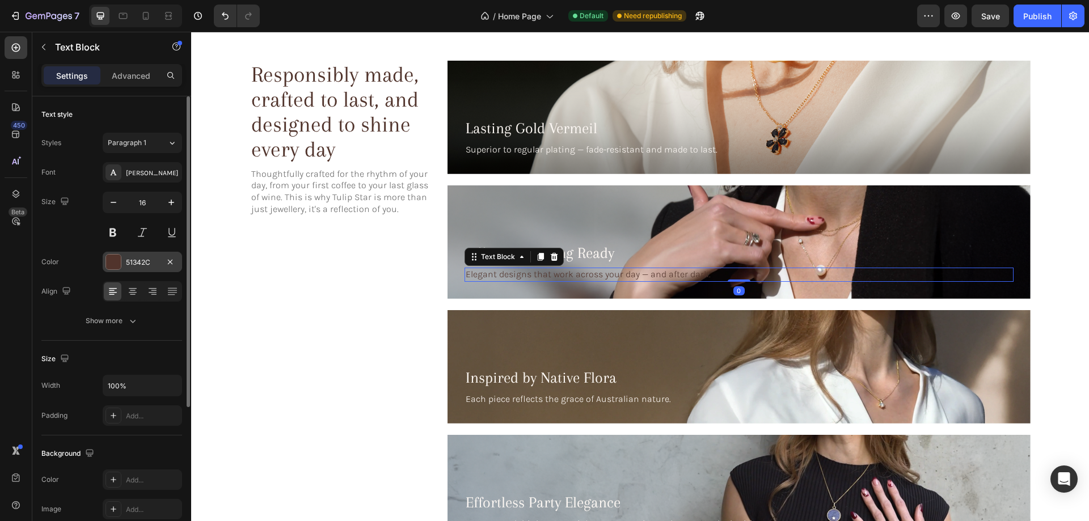
click at [115, 259] on div at bounding box center [113, 262] width 15 height 15
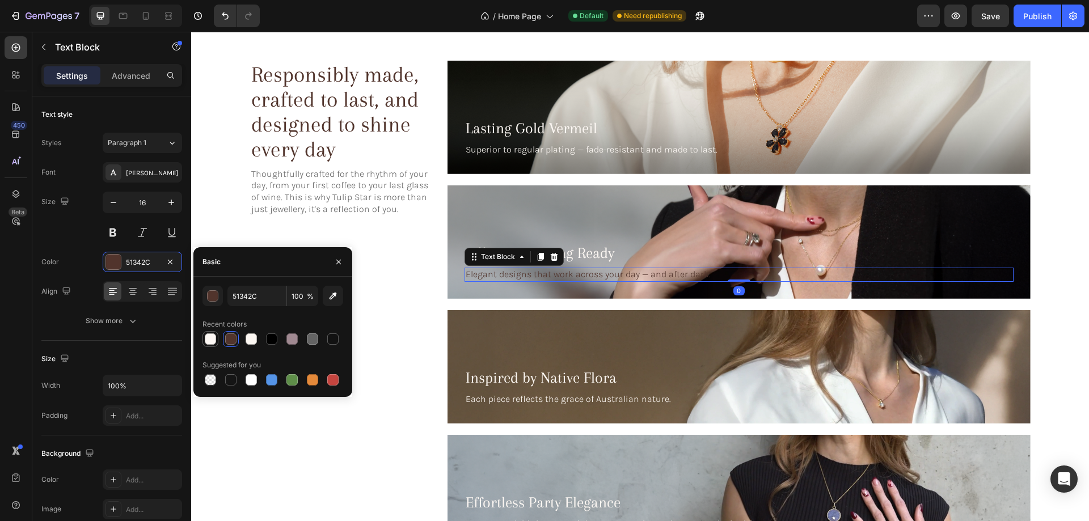
click at [209, 338] on div at bounding box center [210, 338] width 11 height 11
type input "FCF7F3"
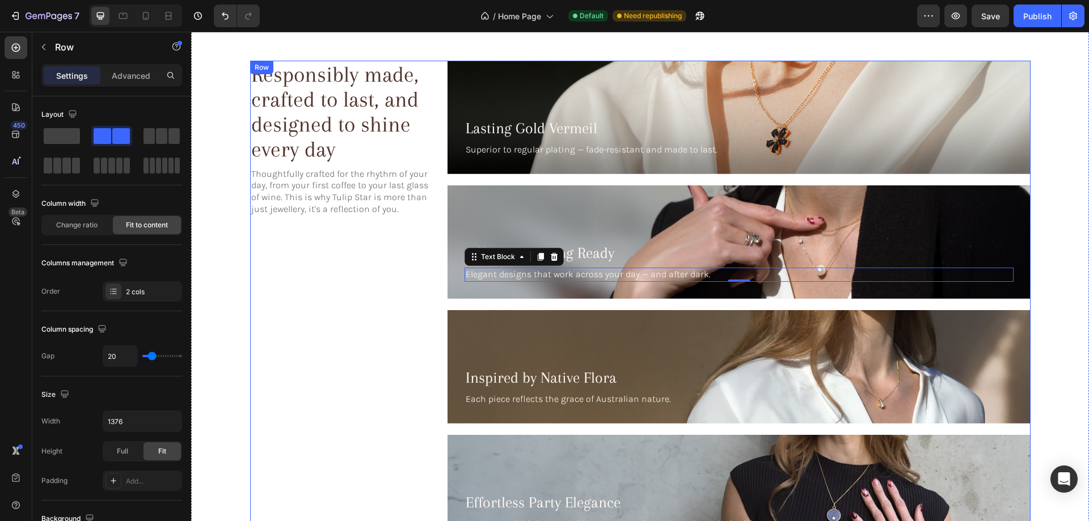
click at [415, 259] on div "Responsibly made, crafted to last, and designed to shine every day Heading Thou…" at bounding box center [343, 429] width 186 height 737
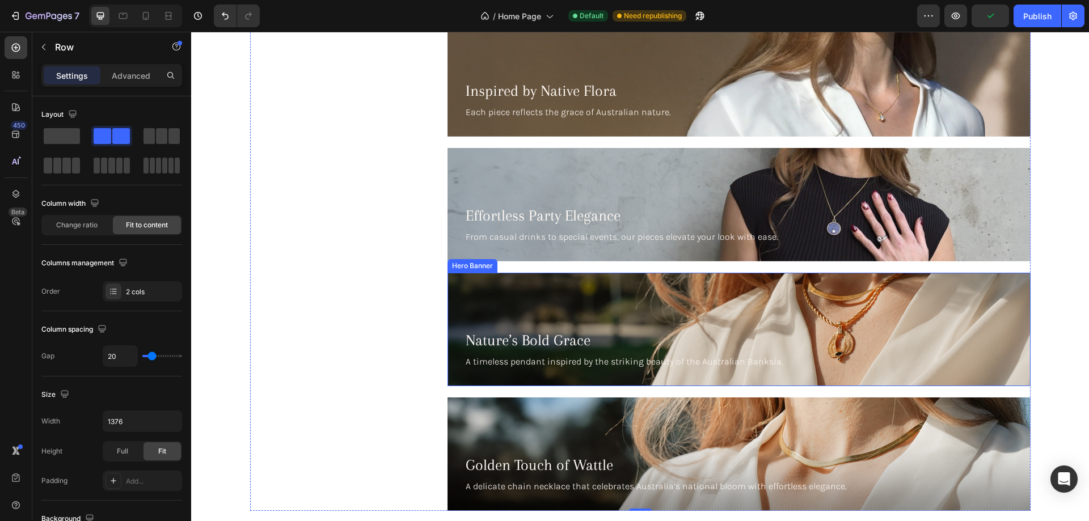
scroll to position [2238, 0]
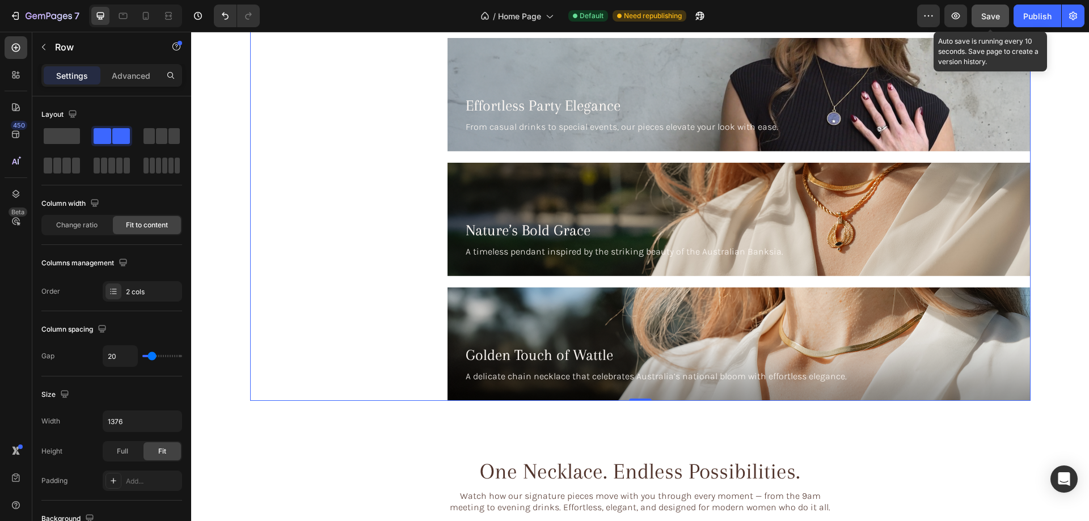
click at [1001, 18] on button "Save" at bounding box center [989, 16] width 37 height 23
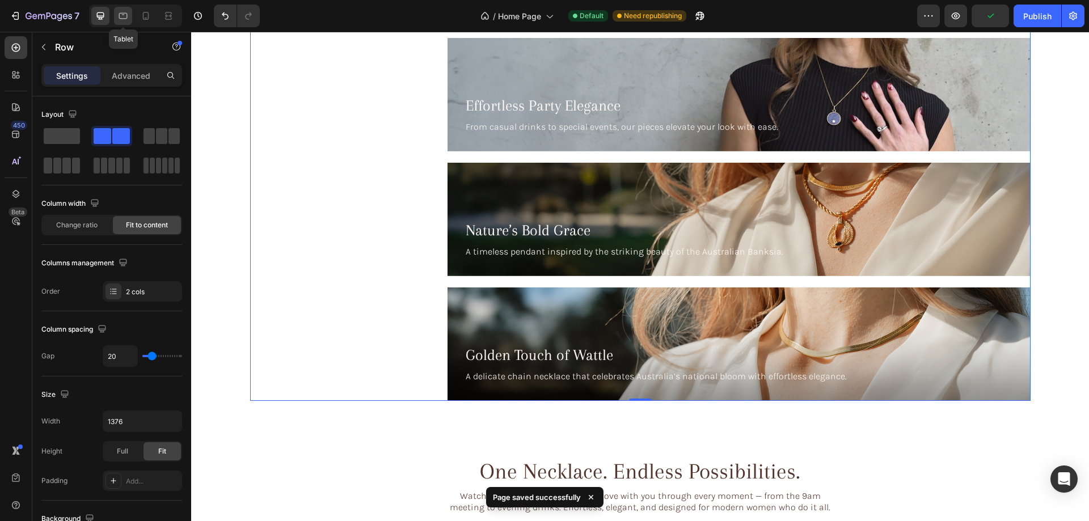
click at [126, 14] on icon at bounding box center [122, 15] width 11 height 11
type input "0"
type input "100%"
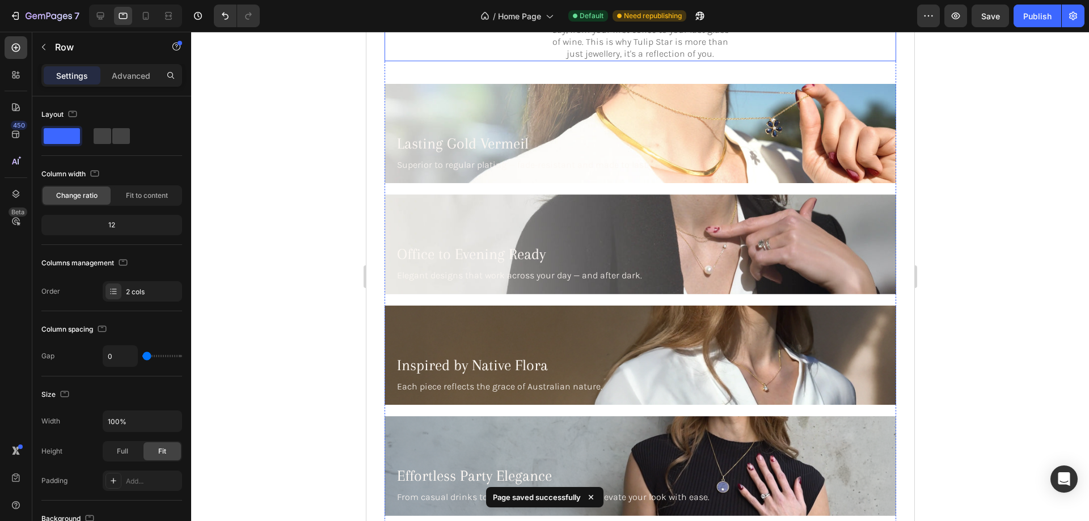
scroll to position [2000, 0]
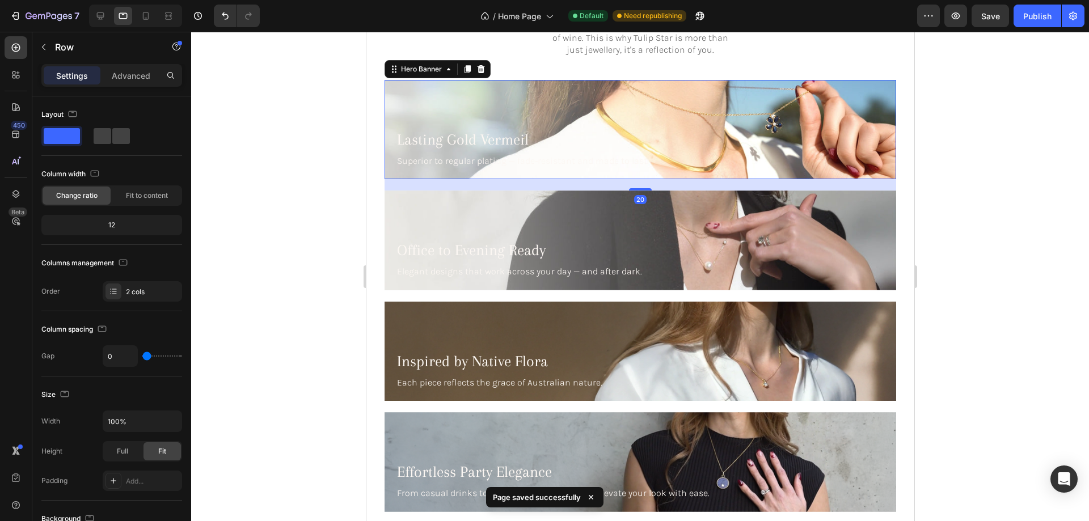
click at [642, 150] on div "Lasting Gold Vermeil Heading Superior to regular plating — fade-resistant and m…" at bounding box center [639, 149] width 489 height 39
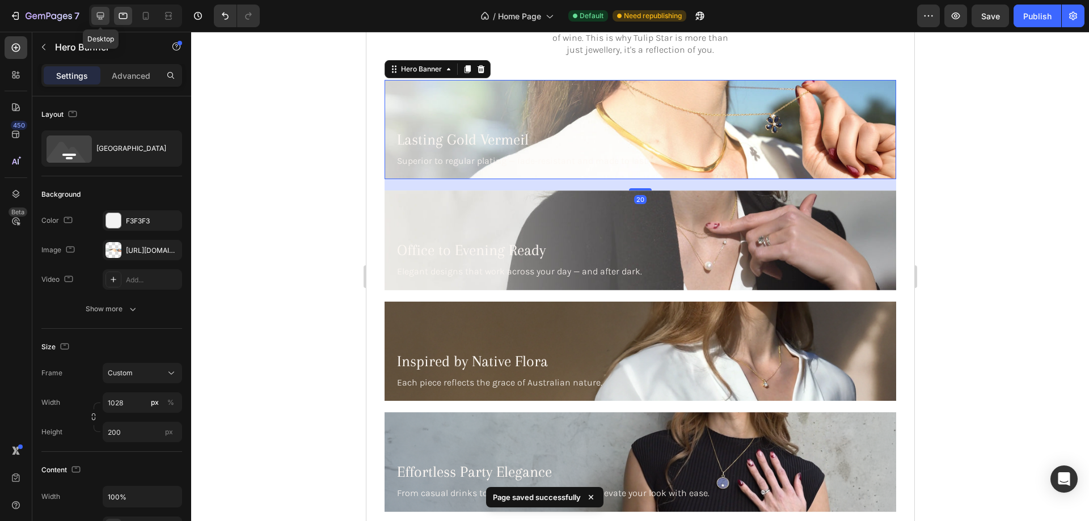
click at [99, 14] on icon at bounding box center [100, 15] width 11 height 11
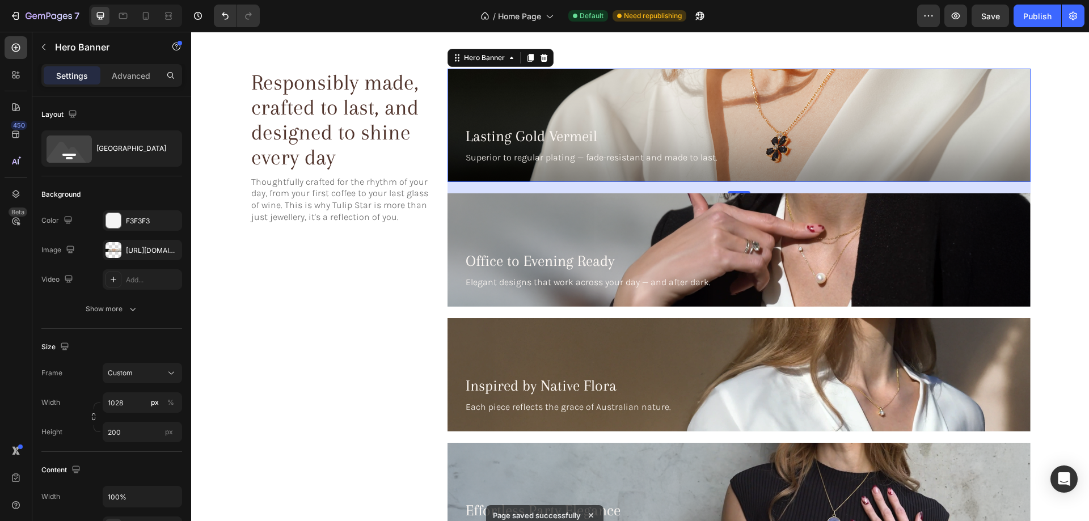
scroll to position [1830, 0]
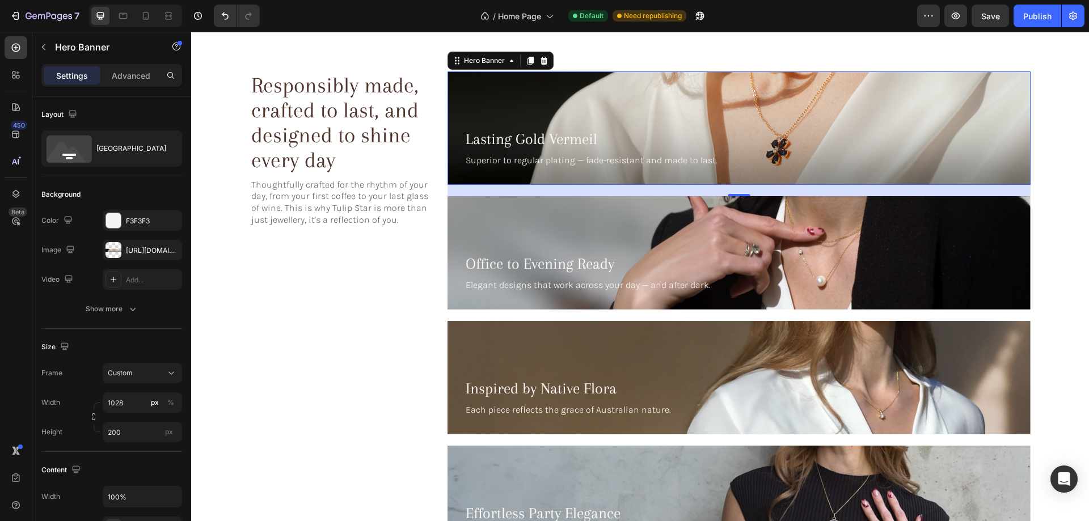
click at [793, 109] on div "Background Image" at bounding box center [738, 127] width 583 height 113
click at [109, 247] on div at bounding box center [113, 250] width 16 height 16
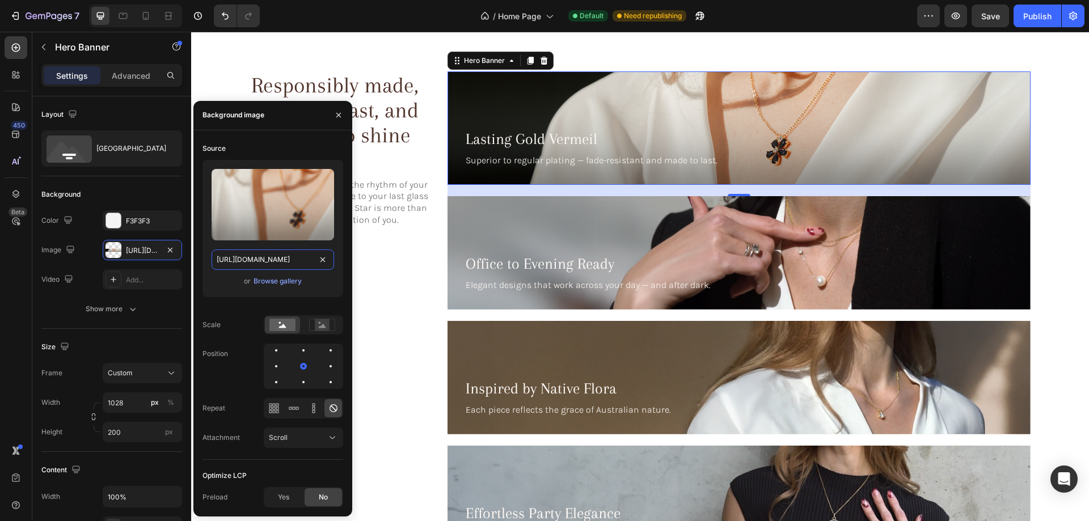
click at [254, 263] on input "[URL][DOMAIN_NAME]" at bounding box center [272, 259] width 122 height 20
click at [126, 18] on icon at bounding box center [122, 15] width 11 height 11
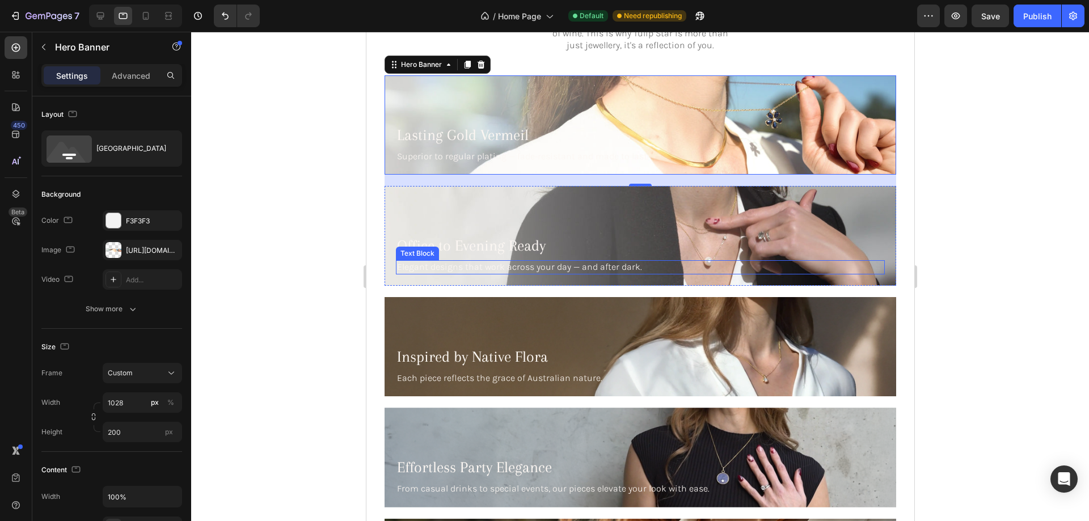
scroll to position [2009, 0]
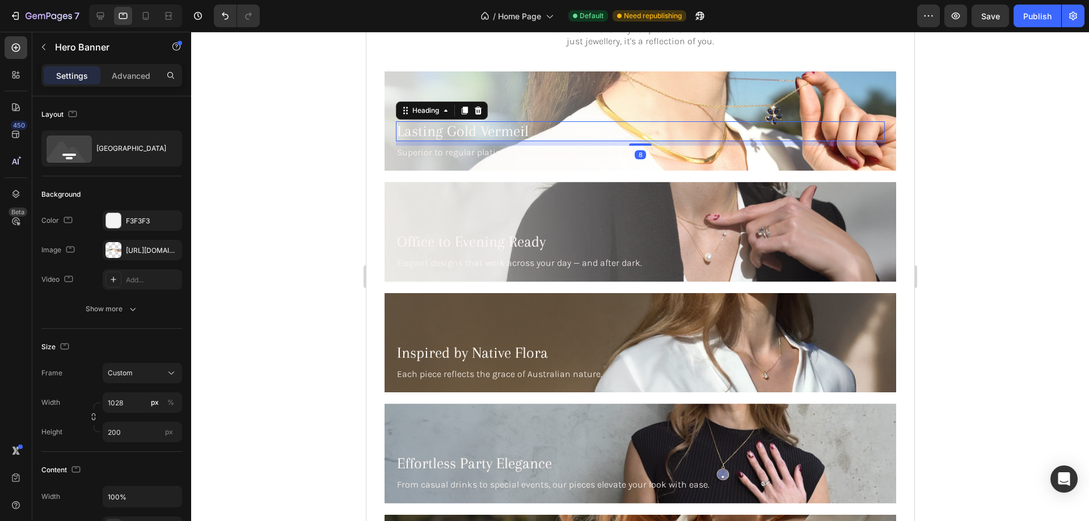
click at [623, 124] on h3 "Lasting Gold Vermeil" at bounding box center [639, 131] width 489 height 20
click at [615, 91] on div "Background Image" at bounding box center [639, 120] width 511 height 99
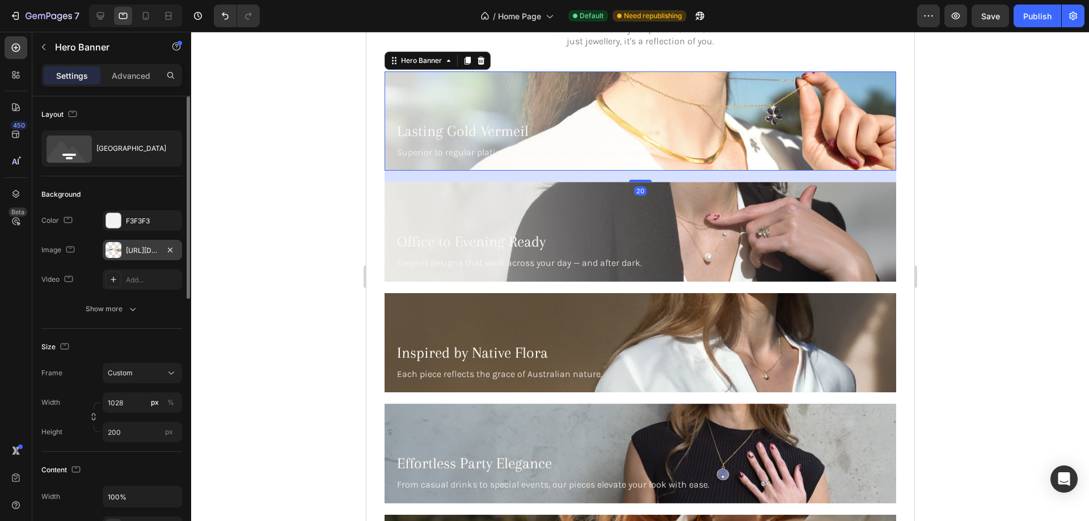
drag, startPoint x: 119, startPoint y: 249, endPoint x: 133, endPoint y: 249, distance: 14.2
click at [118, 249] on div at bounding box center [113, 250] width 16 height 16
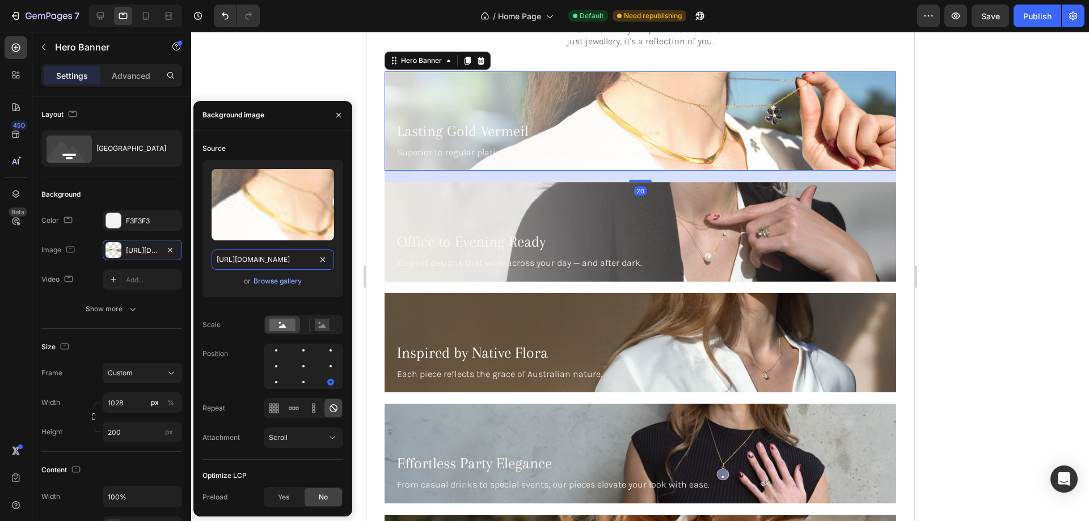
click at [255, 260] on input "[URL][DOMAIN_NAME]" at bounding box center [272, 259] width 122 height 20
paste input "128d70b-e3b1-45ed-b543-18aa84ecab96.png"
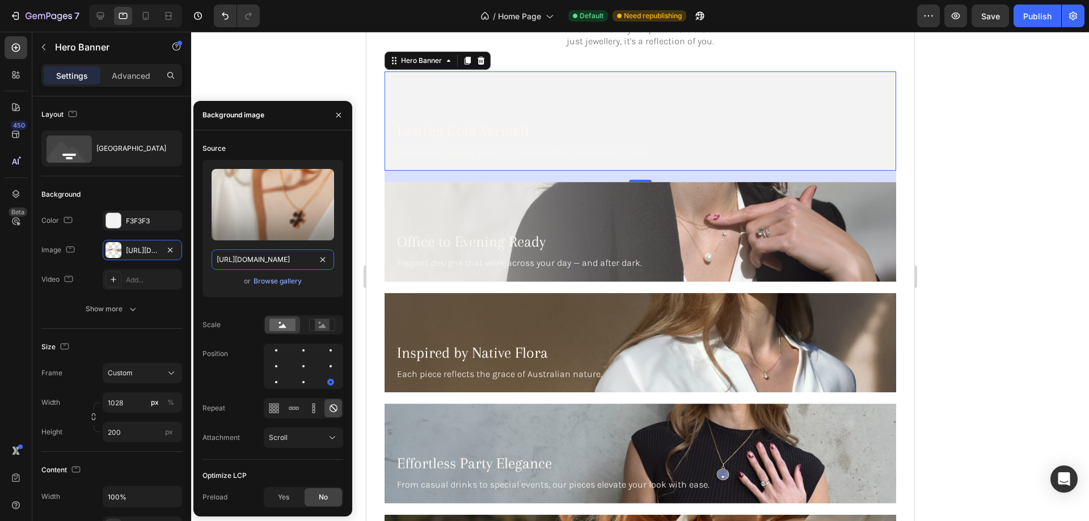
scroll to position [0, 350]
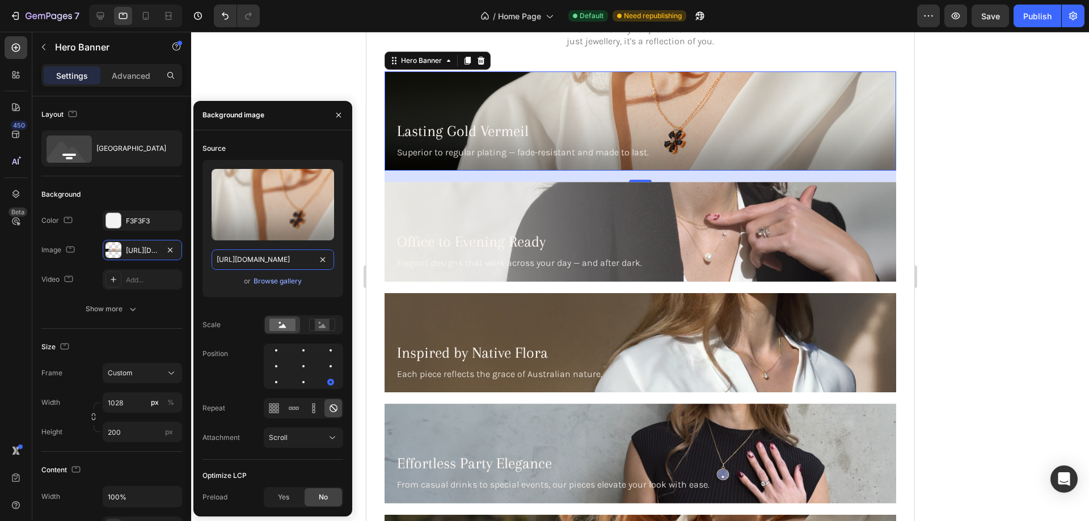
type input "[URL][DOMAIN_NAME]"
click at [289, 83] on div at bounding box center [639, 276] width 897 height 489
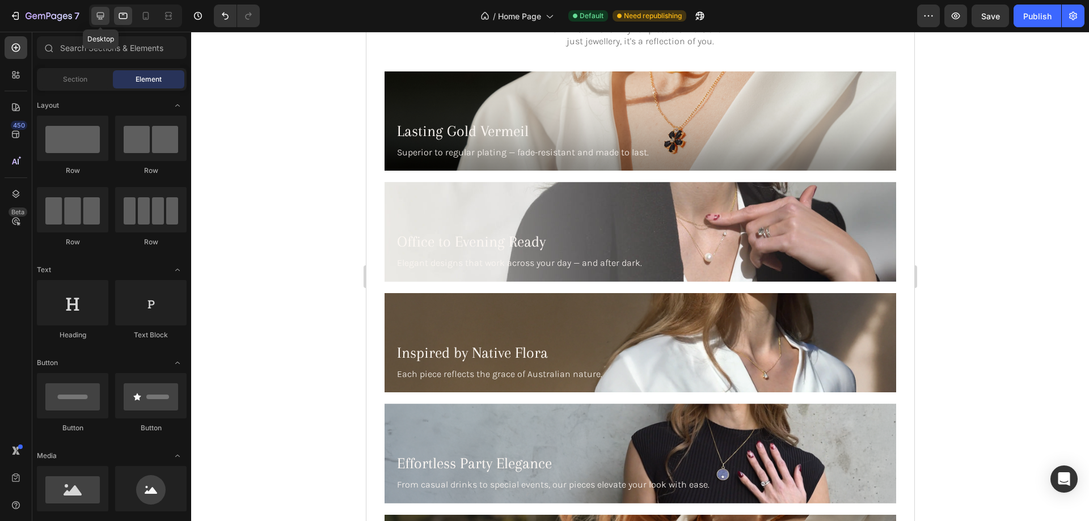
click at [104, 12] on icon at bounding box center [100, 15] width 11 height 11
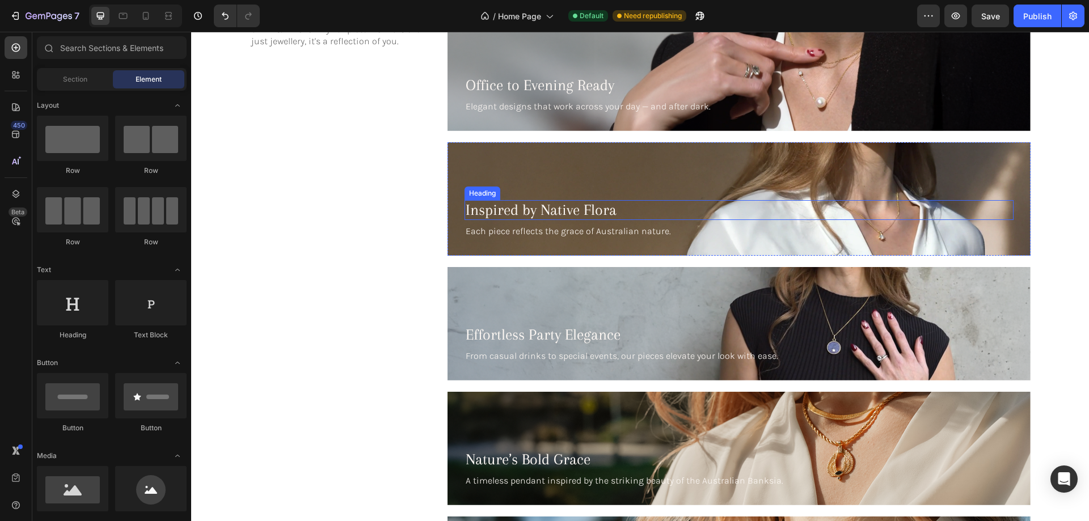
scroll to position [1839, 0]
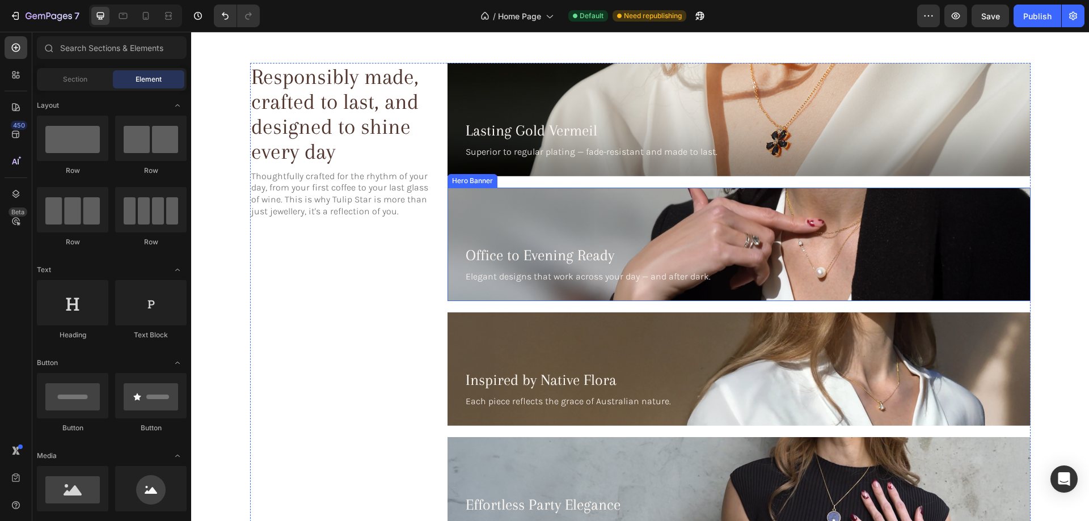
click at [613, 217] on div "Background Image" at bounding box center [738, 244] width 583 height 113
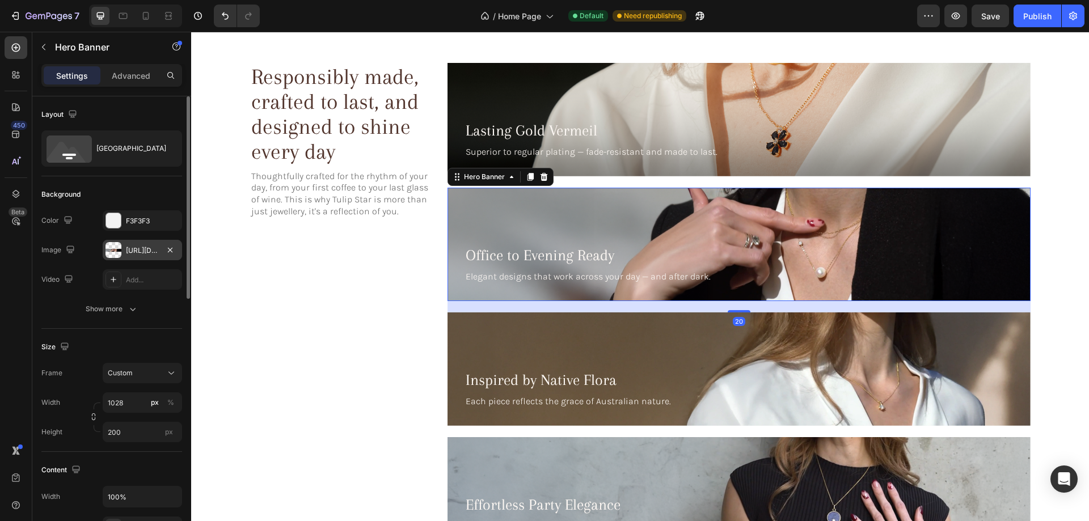
click at [113, 251] on div at bounding box center [113, 250] width 16 height 16
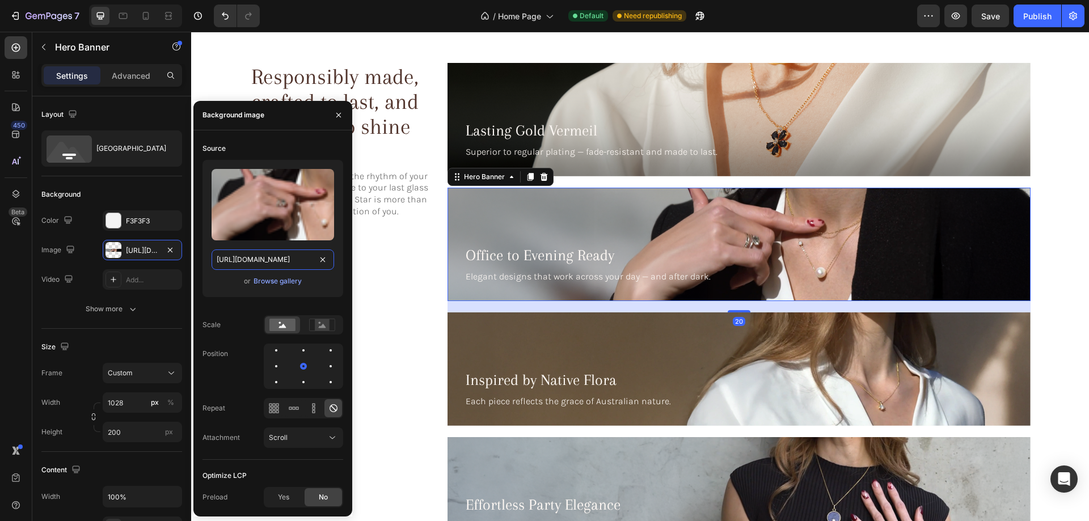
click at [289, 264] on input "[URL][DOMAIN_NAME]" at bounding box center [272, 259] width 122 height 20
click at [332, 120] on button "button" at bounding box center [338, 115] width 18 height 18
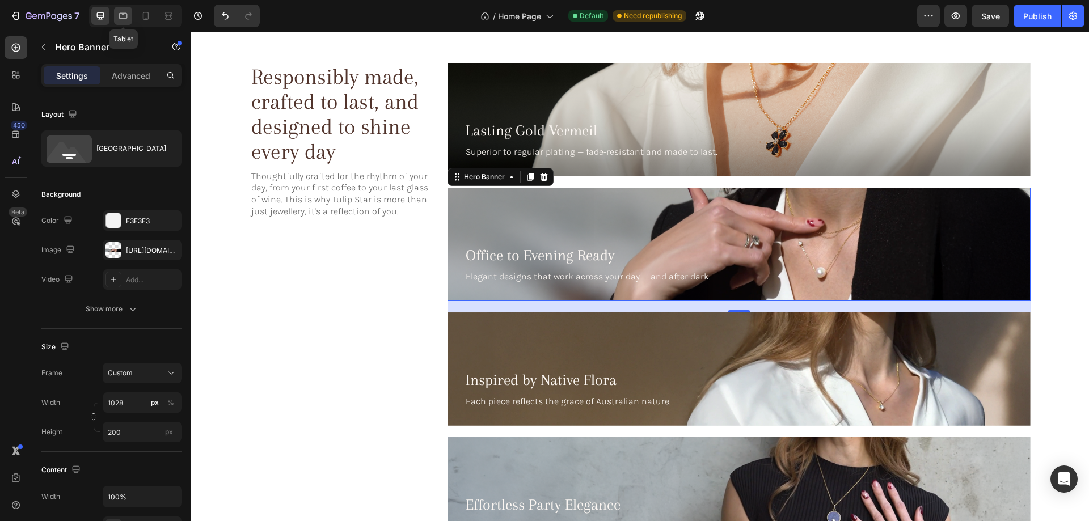
click at [120, 11] on icon at bounding box center [122, 15] width 11 height 11
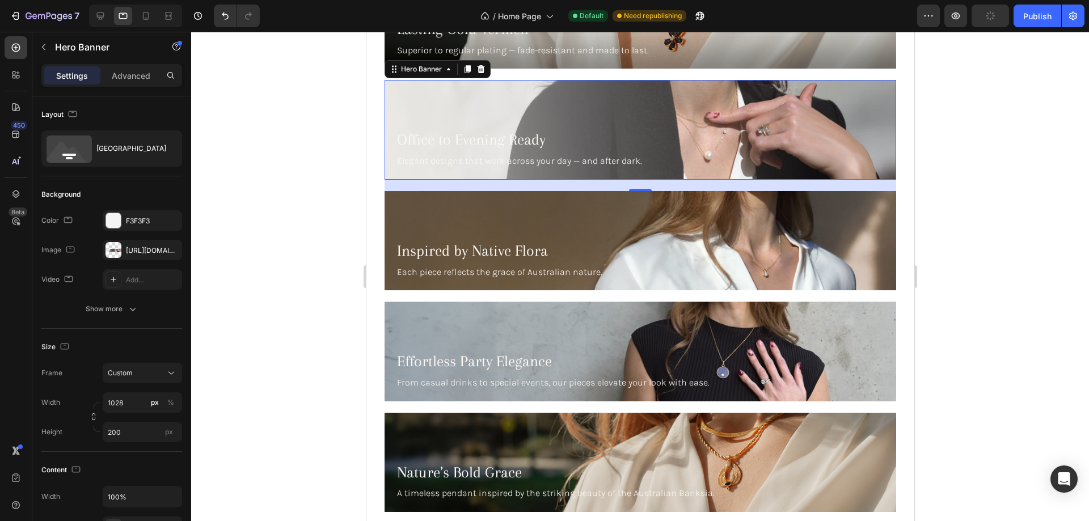
scroll to position [2118, 0]
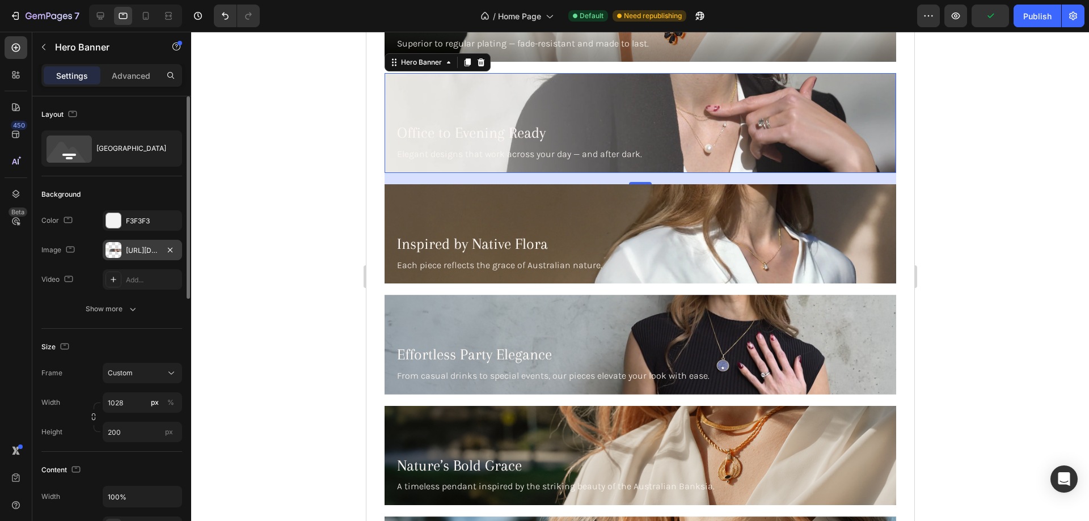
click at [112, 246] on div at bounding box center [113, 250] width 16 height 16
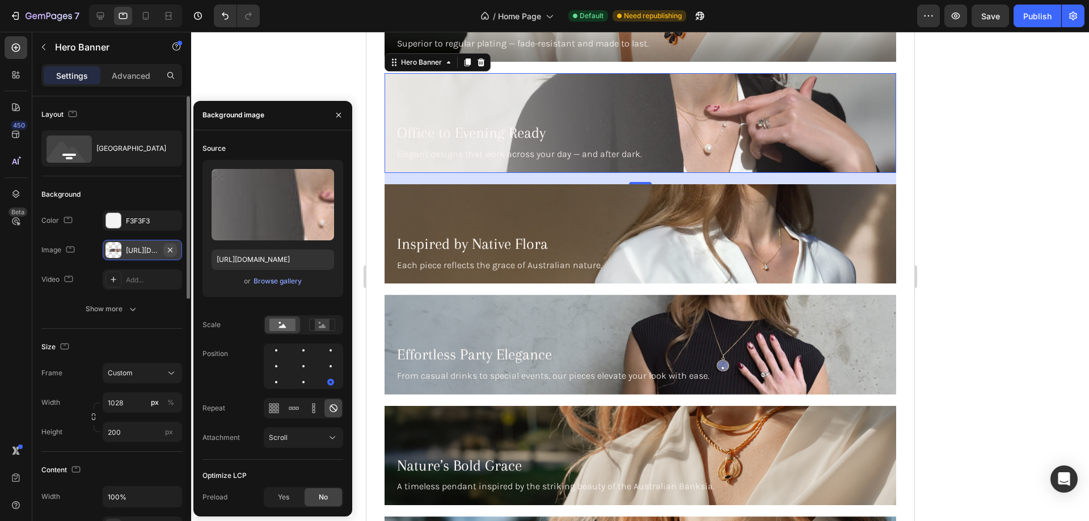
click at [176, 248] on button "button" at bounding box center [170, 250] width 14 height 14
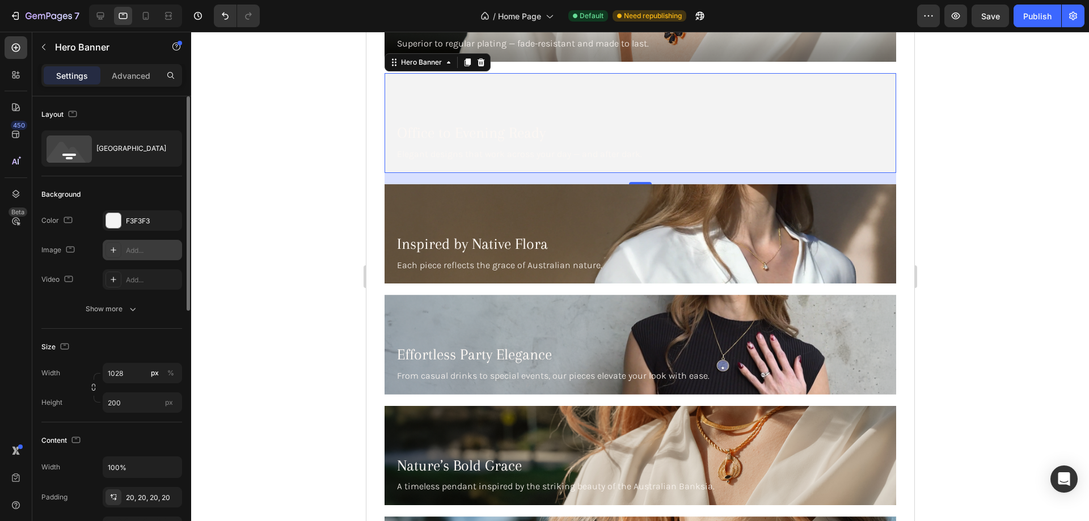
click at [154, 248] on div "Add..." at bounding box center [152, 250] width 53 height 10
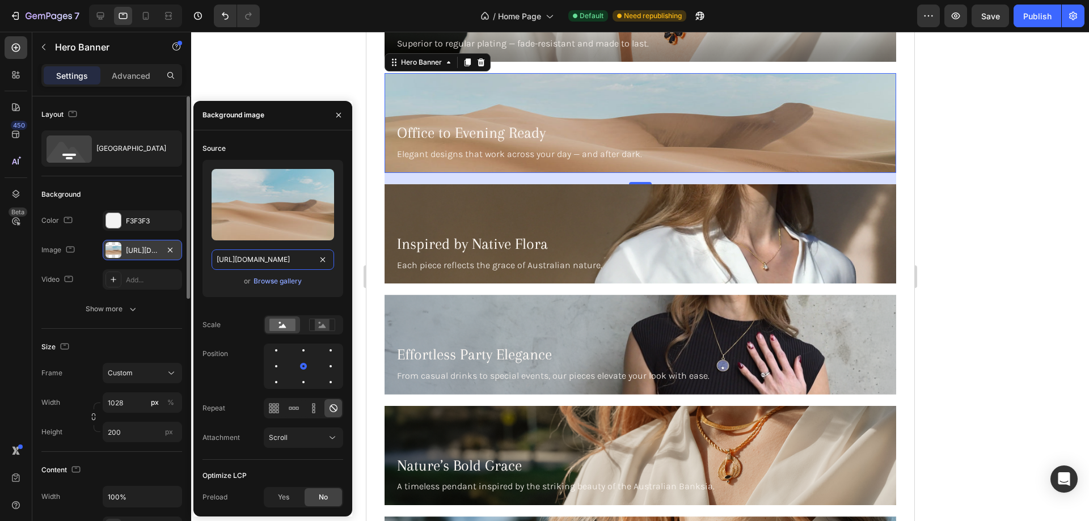
click at [278, 253] on input "[URL][DOMAIN_NAME]" at bounding box center [272, 259] width 122 height 20
paste input "0633/3884/0177/files/[URL][DOMAIN_NAME]"
type input "[URL][DOMAIN_NAME]"
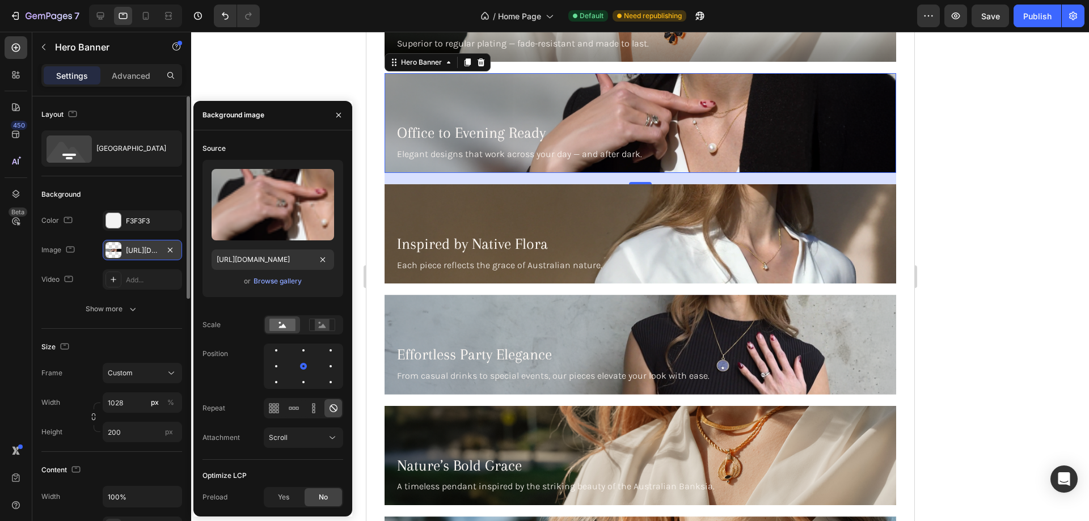
scroll to position [0, 0]
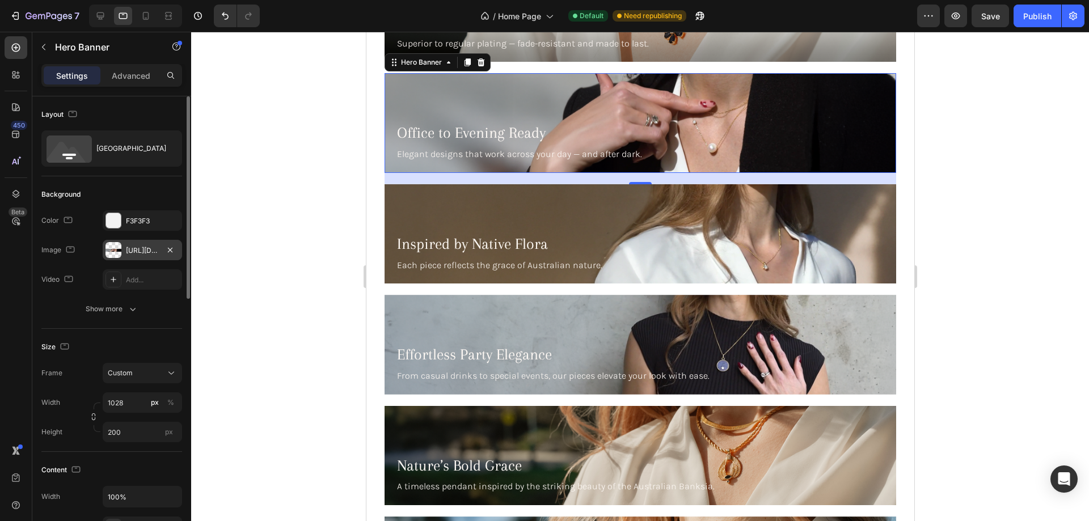
click at [1088, 289] on div at bounding box center [639, 276] width 897 height 489
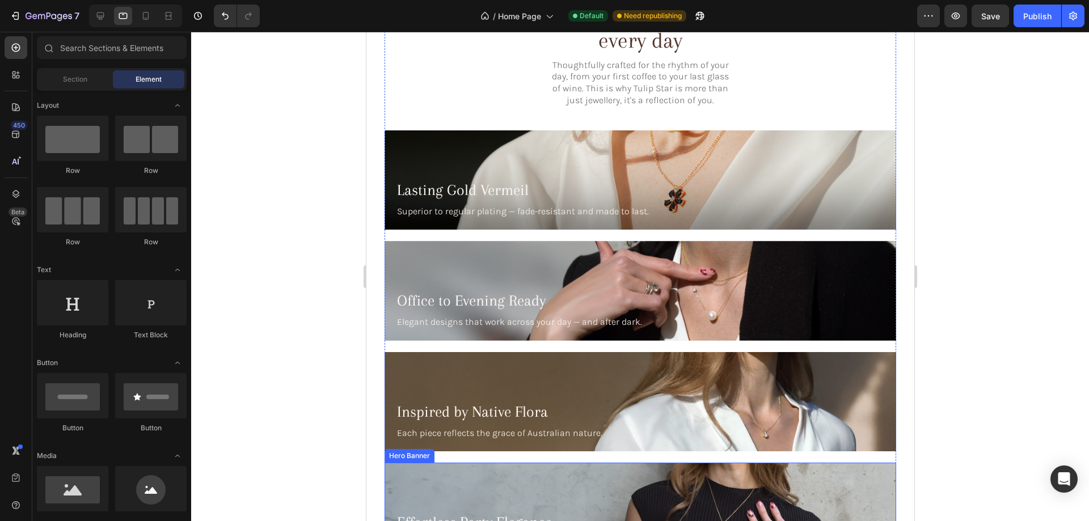
scroll to position [1947, 0]
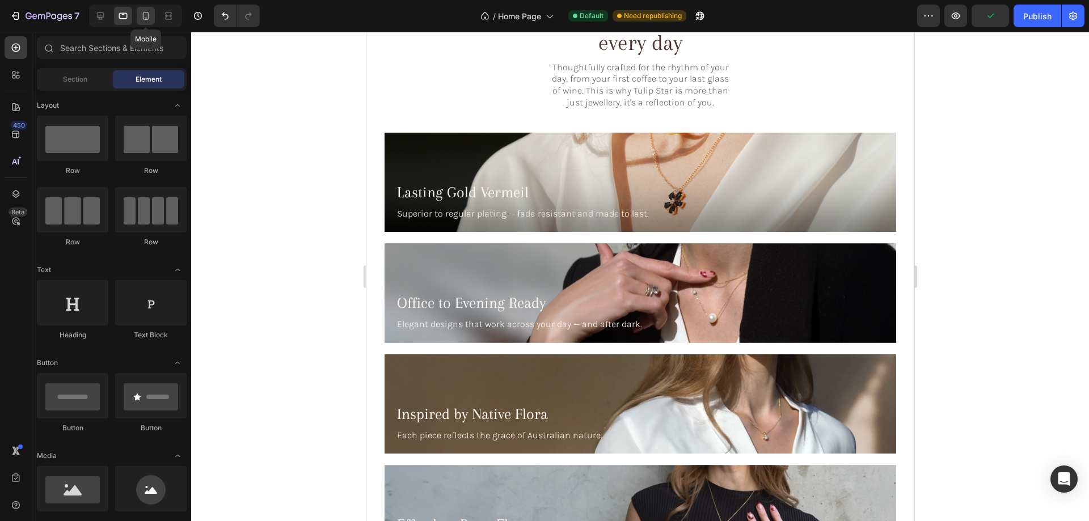
click at [150, 13] on icon at bounding box center [145, 15] width 11 height 11
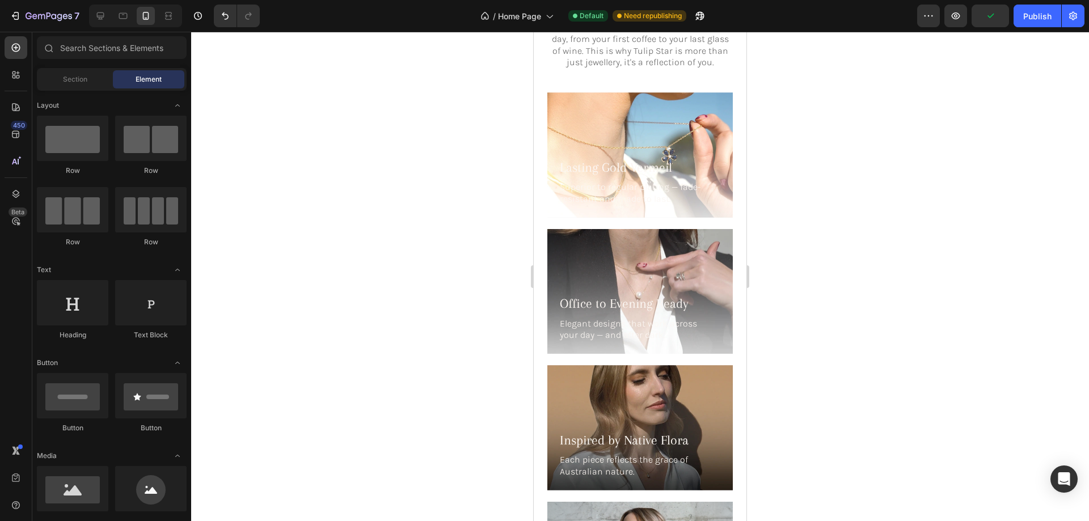
scroll to position [1891, 0]
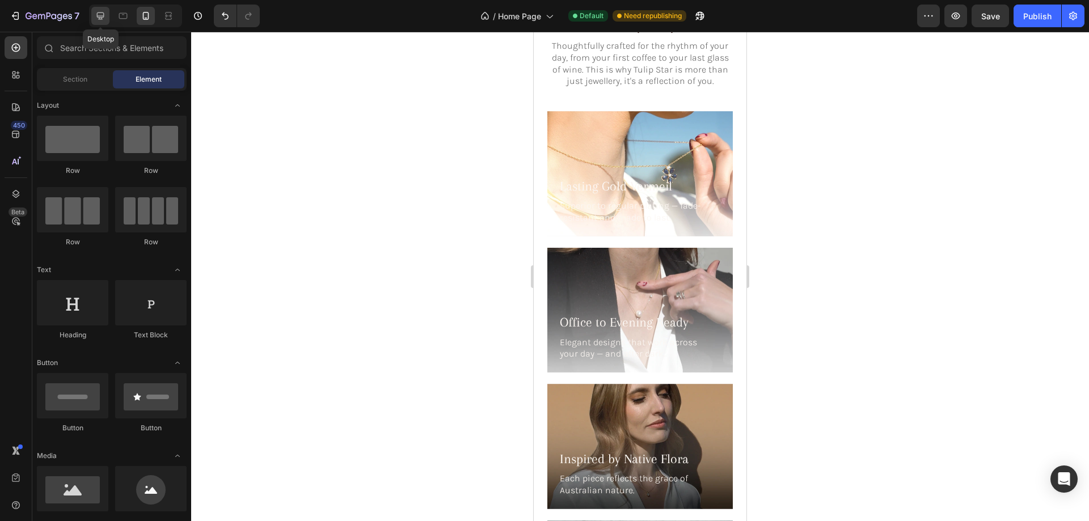
click at [100, 11] on icon at bounding box center [100, 15] width 11 height 11
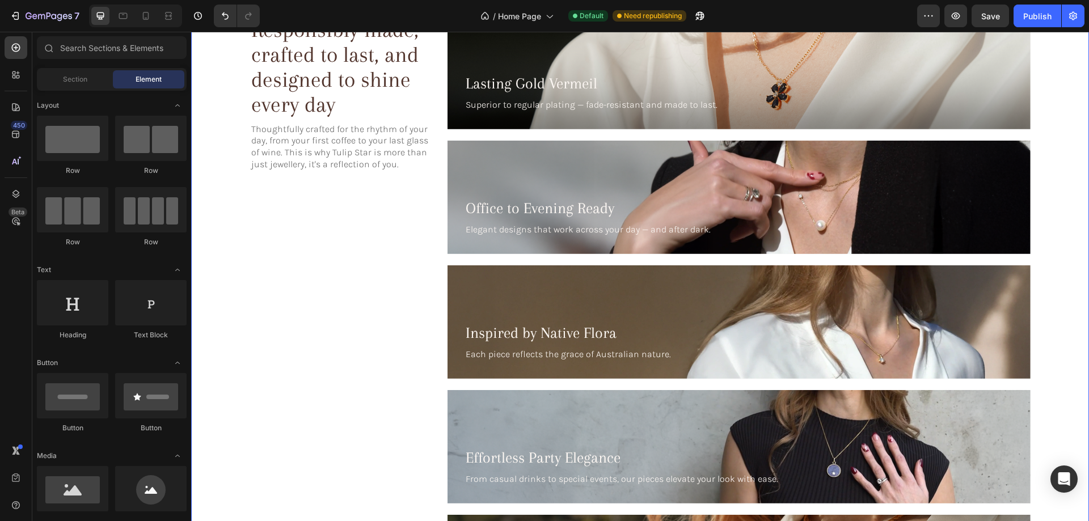
scroll to position [1891, 0]
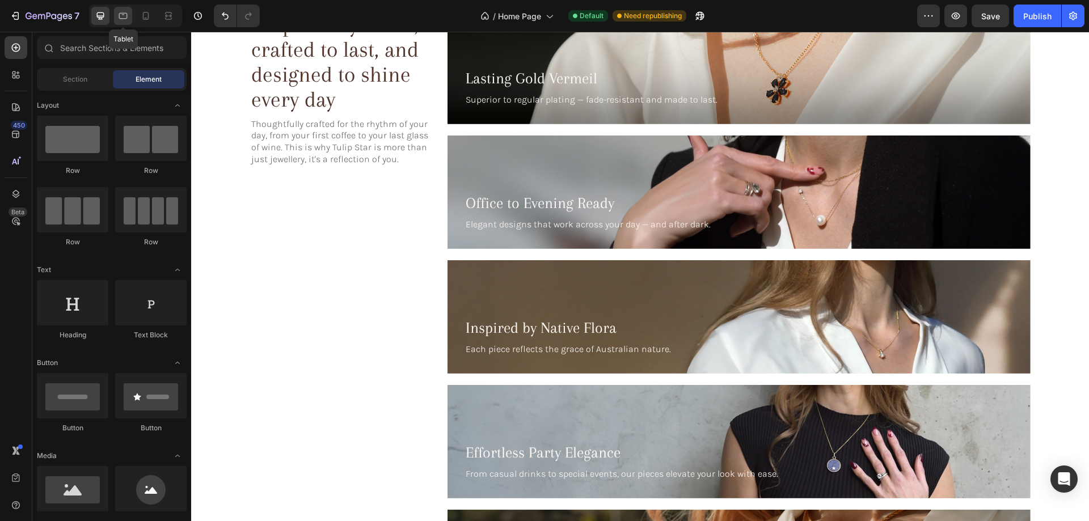
click at [132, 18] on div at bounding box center [123, 16] width 18 height 18
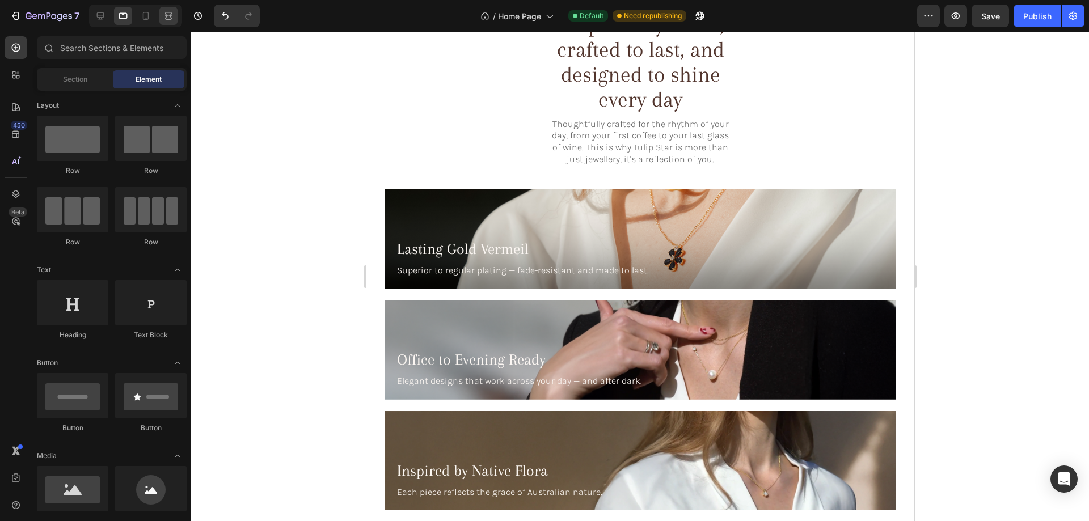
click at [156, 13] on div at bounding box center [135, 16] width 93 height 23
click at [150, 14] on icon at bounding box center [145, 15] width 11 height 11
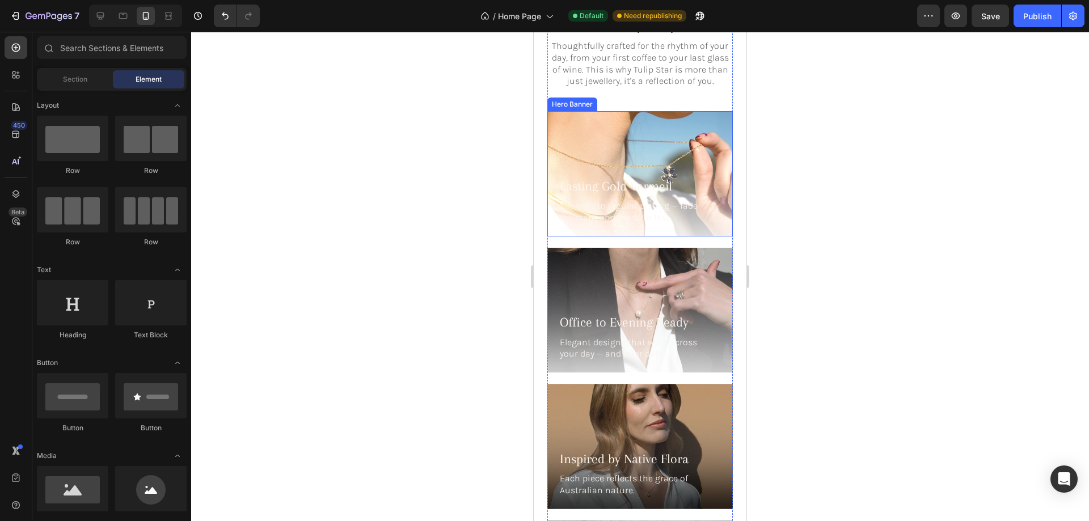
click at [583, 132] on div "Background Image" at bounding box center [639, 173] width 185 height 125
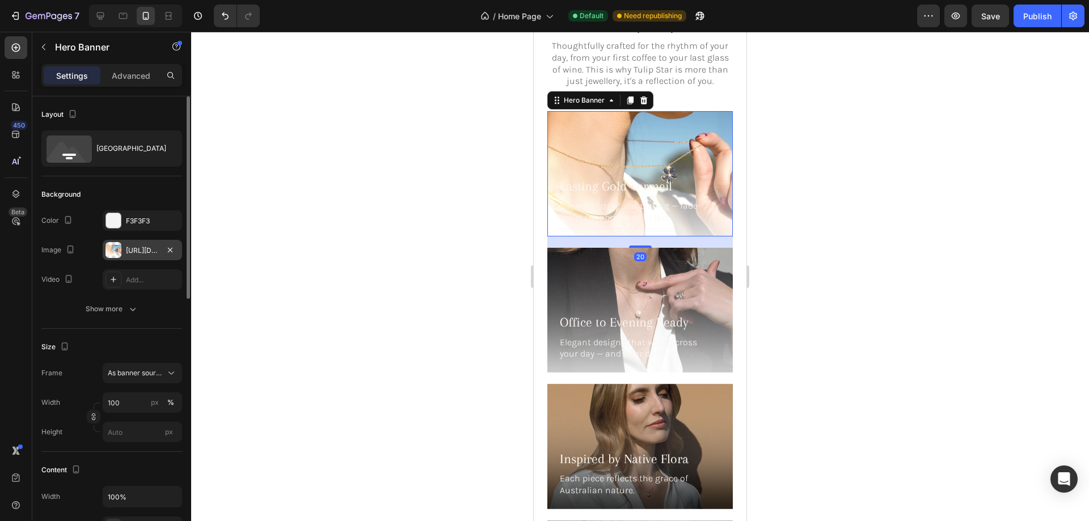
click at [116, 253] on div at bounding box center [113, 250] width 16 height 16
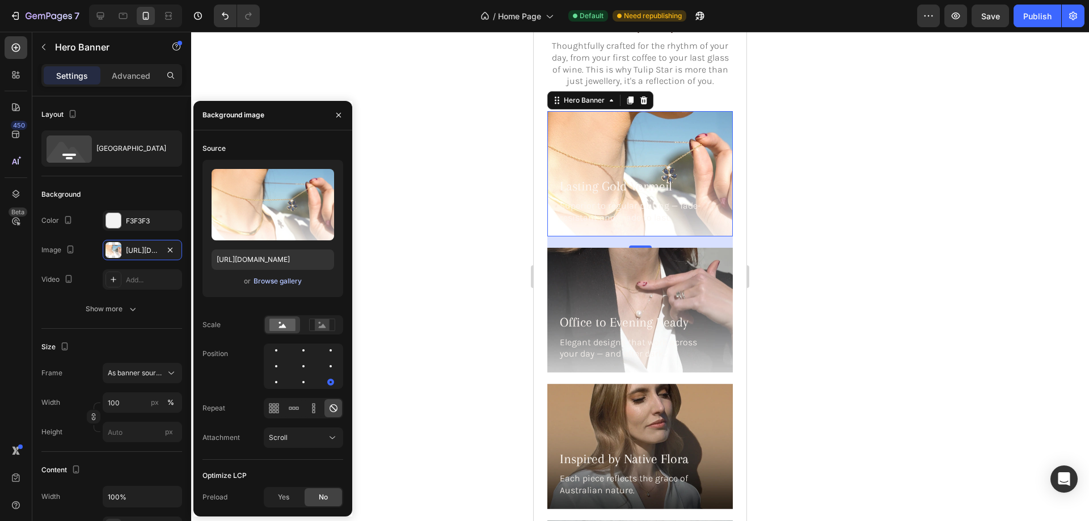
click at [254, 279] on div "Browse gallery" at bounding box center [277, 281] width 48 height 10
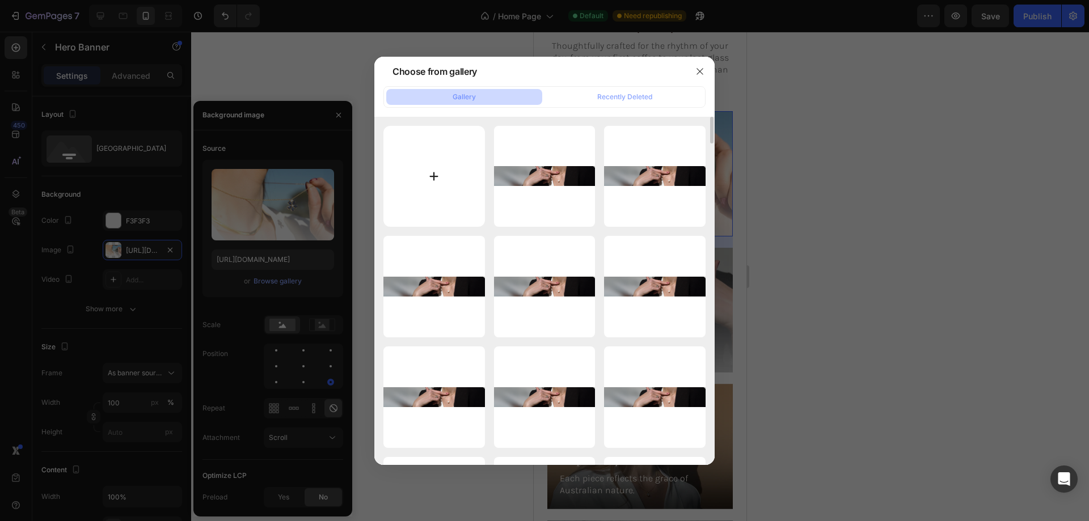
click at [439, 170] on input "file" at bounding box center [433, 176] width 101 height 101
click at [438, 156] on input "file" at bounding box center [433, 176] width 101 height 101
type input "C:\fakepath\10gempages_576833410962555488-ca1198d0-e186-4468-9ad4-61fc07acf131-…"
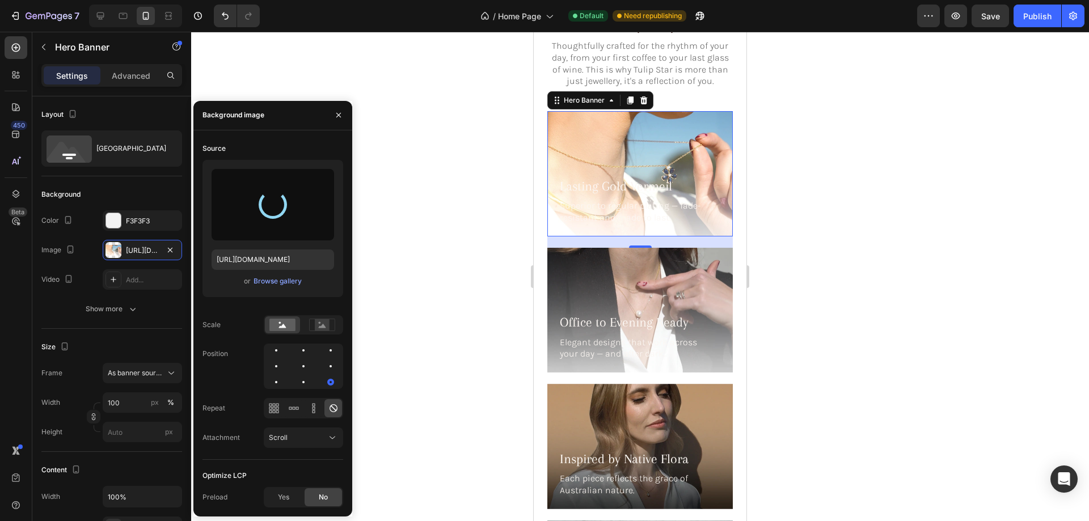
type input "[URL][DOMAIN_NAME]"
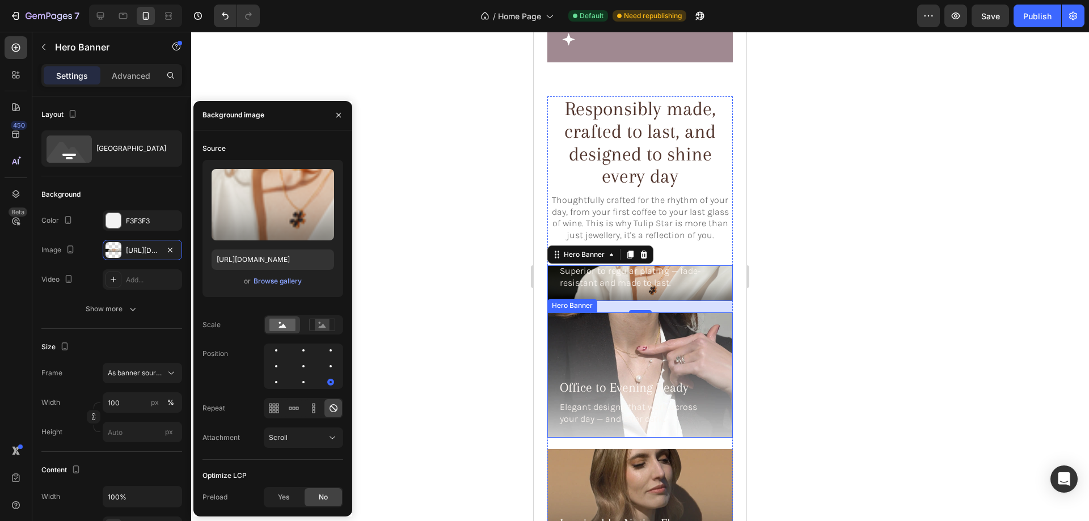
scroll to position [1664, 0]
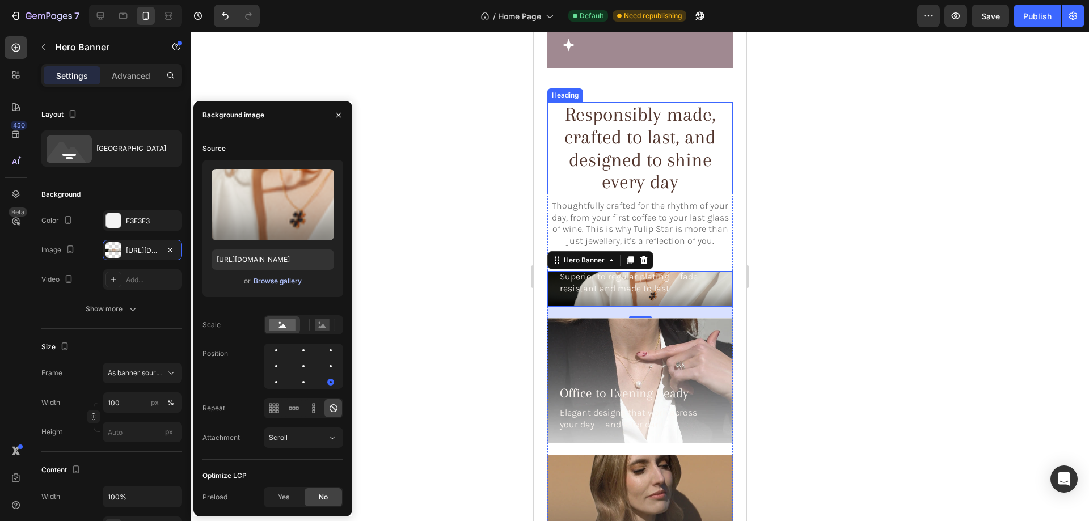
click at [268, 286] on div "Browse gallery" at bounding box center [277, 281] width 48 height 10
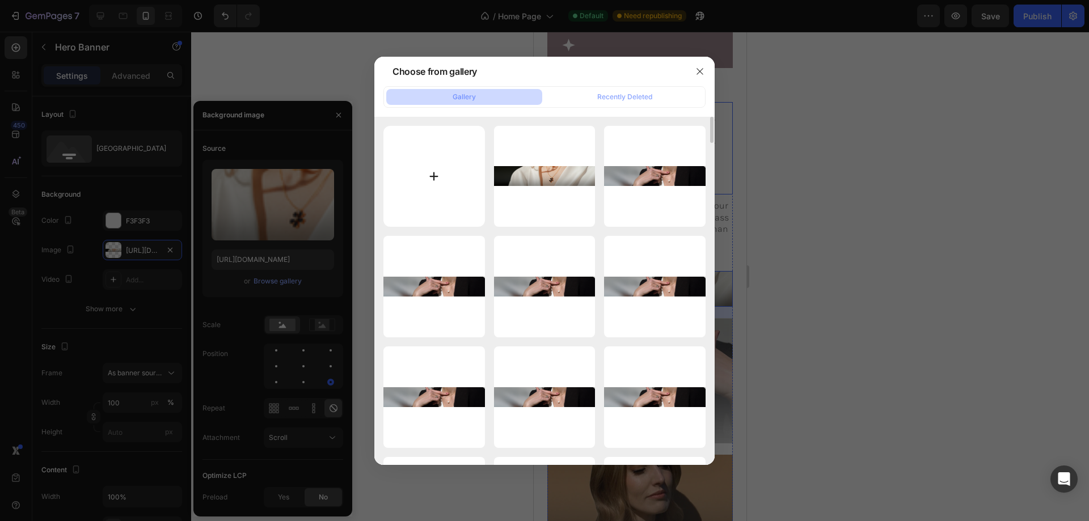
click at [419, 193] on input "file" at bounding box center [433, 176] width 101 height 101
click at [452, 180] on input "file" at bounding box center [433, 176] width 101 height 101
type input "C:\fakepath\11gempages_576833410962555488-7b4d50a0-1419-4a82-a28b-f8ec8c7200f6-…"
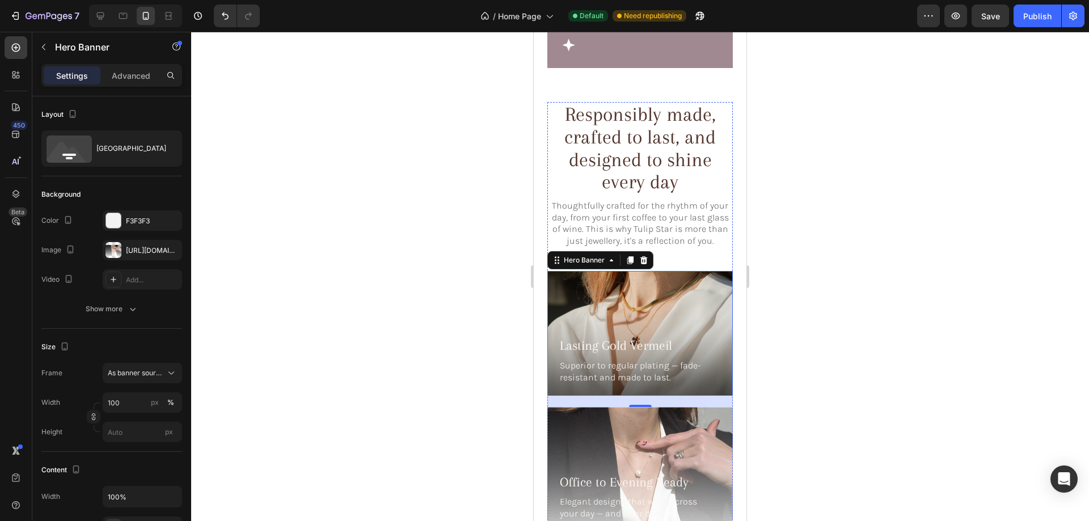
click at [682, 407] on div "Background Image" at bounding box center [639, 469] width 185 height 125
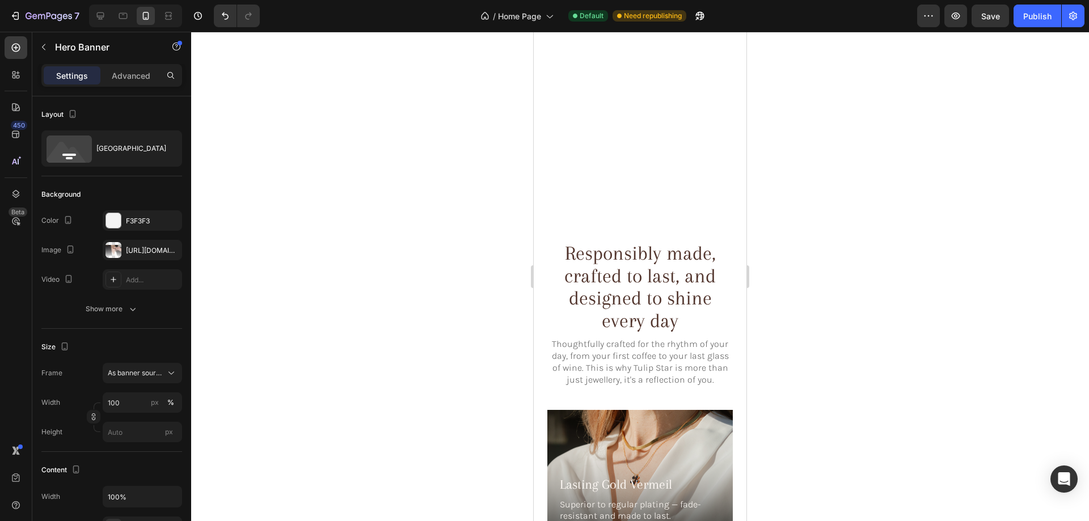
scroll to position [2004, 0]
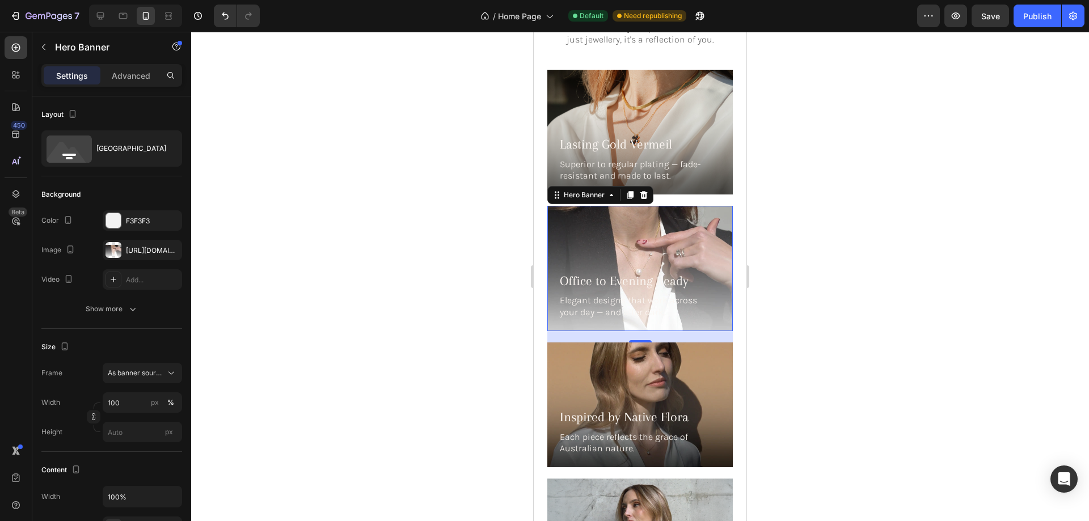
click at [624, 223] on div "Background Image" at bounding box center [639, 268] width 185 height 125
click at [111, 251] on div at bounding box center [113, 250] width 16 height 16
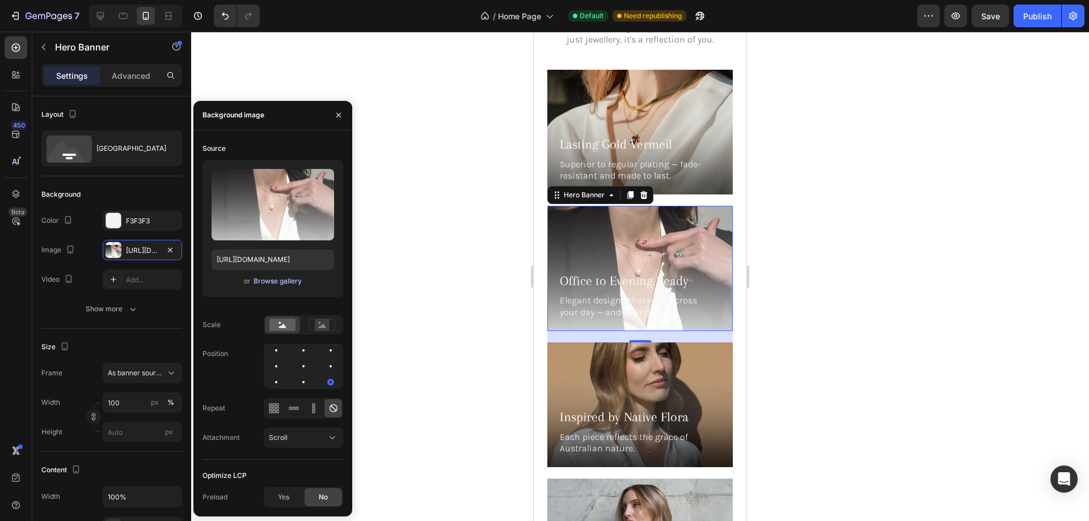
click at [265, 278] on div "Browse gallery" at bounding box center [277, 281] width 48 height 10
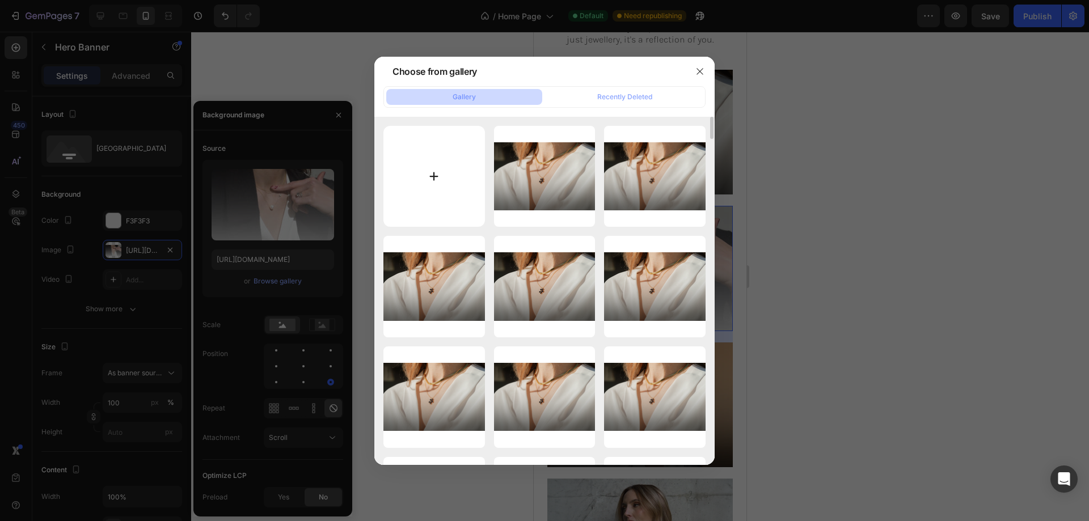
click at [459, 180] on input "file" at bounding box center [433, 176] width 101 height 101
click at [698, 63] on button "button" at bounding box center [700, 71] width 18 height 18
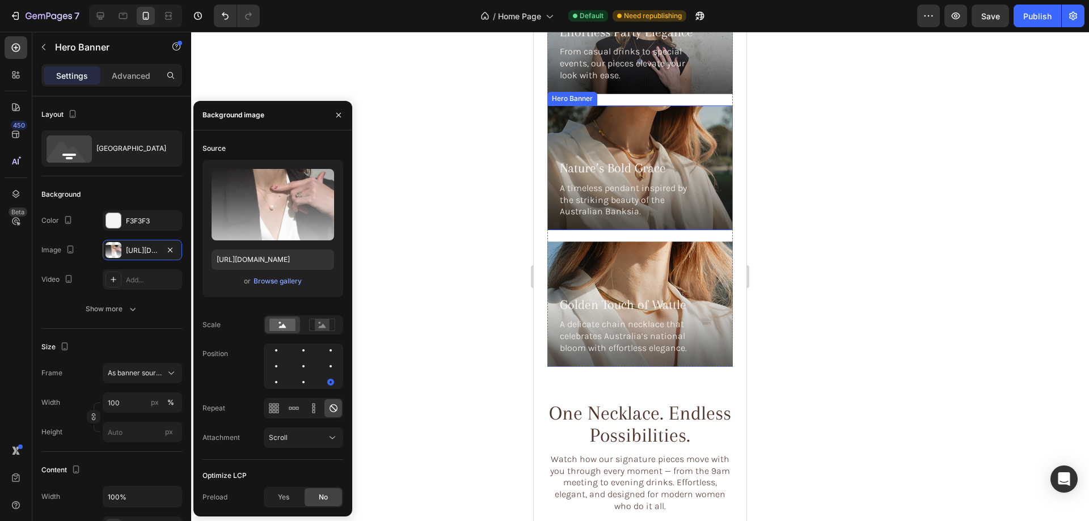
scroll to position [2514, 0]
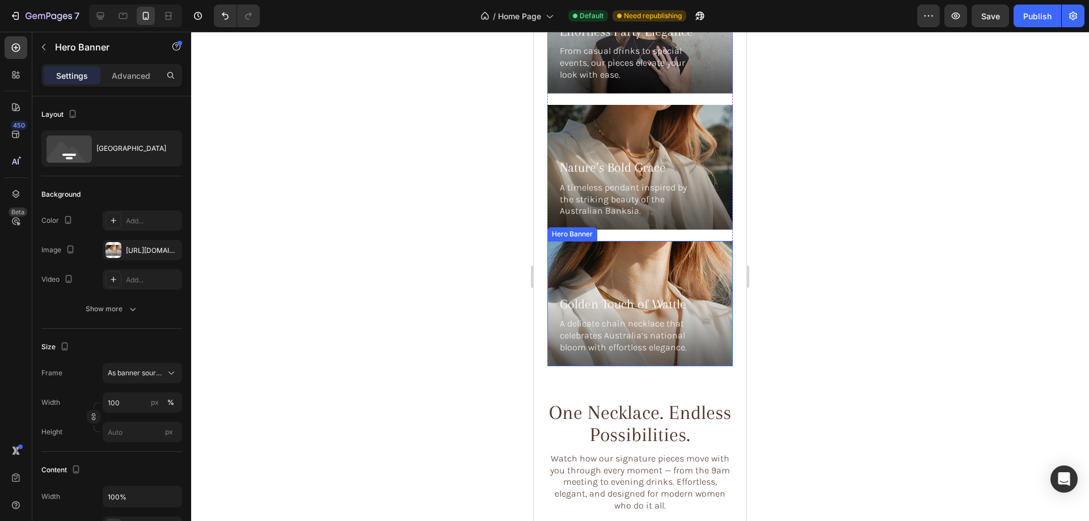
click at [638, 284] on div "Golden Touch of Wattle Heading A delicate chain necklace that celebrates Austra…" at bounding box center [639, 325] width 185 height 82
click at [123, 250] on div "[URL][DOMAIN_NAME]" at bounding box center [142, 250] width 79 height 20
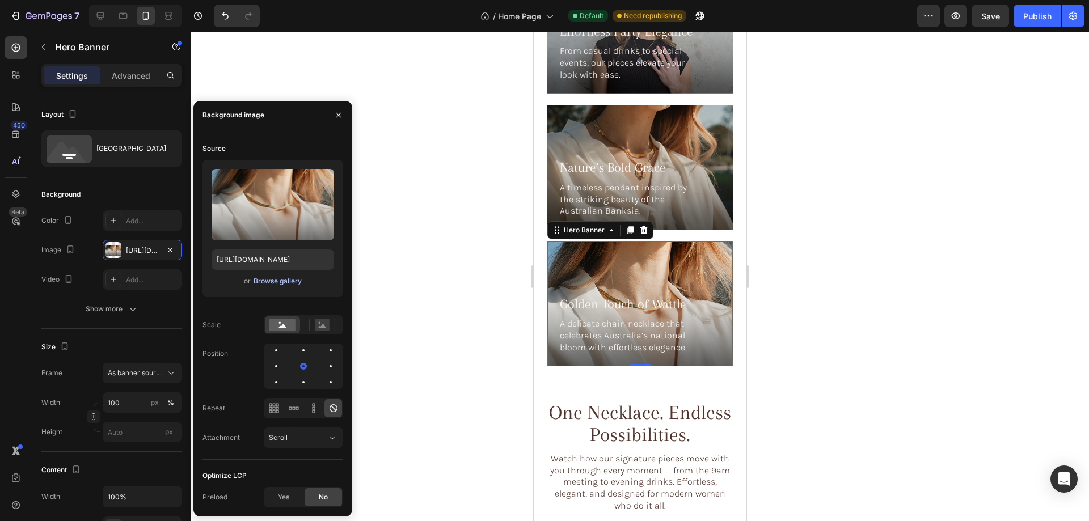
click at [289, 282] on div "Browse gallery" at bounding box center [277, 281] width 48 height 10
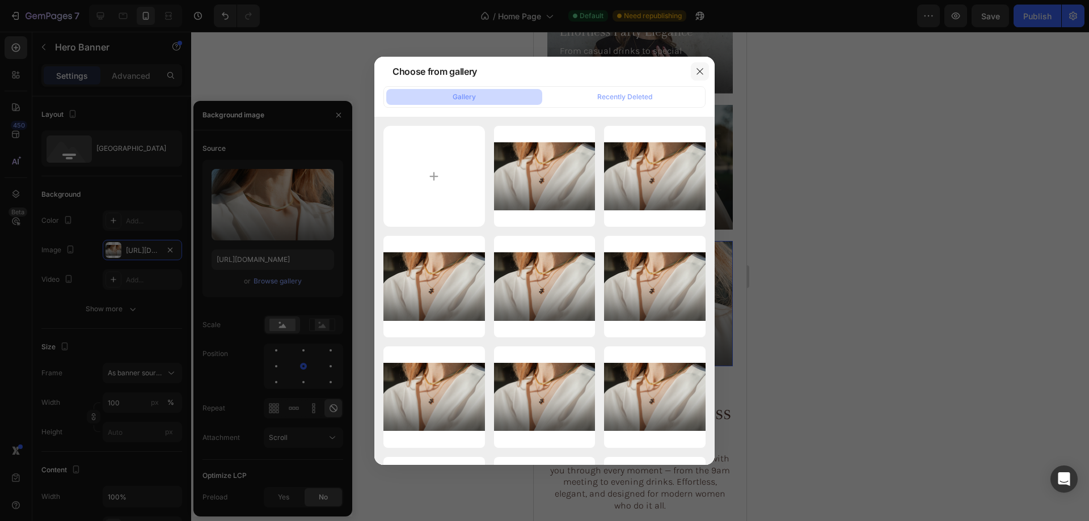
click at [693, 65] on button "button" at bounding box center [700, 71] width 18 height 18
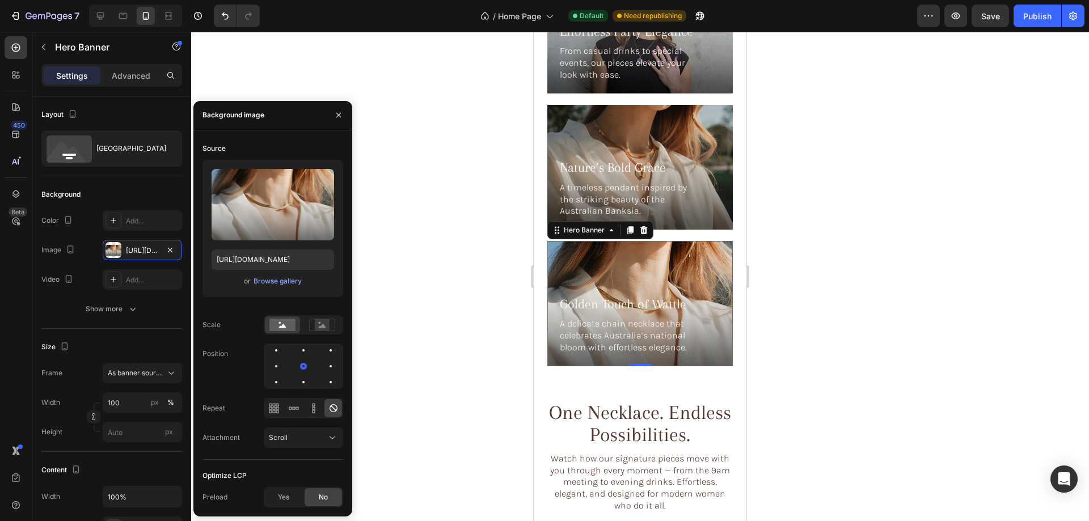
click at [628, 241] on div "Background Image" at bounding box center [639, 303] width 185 height 125
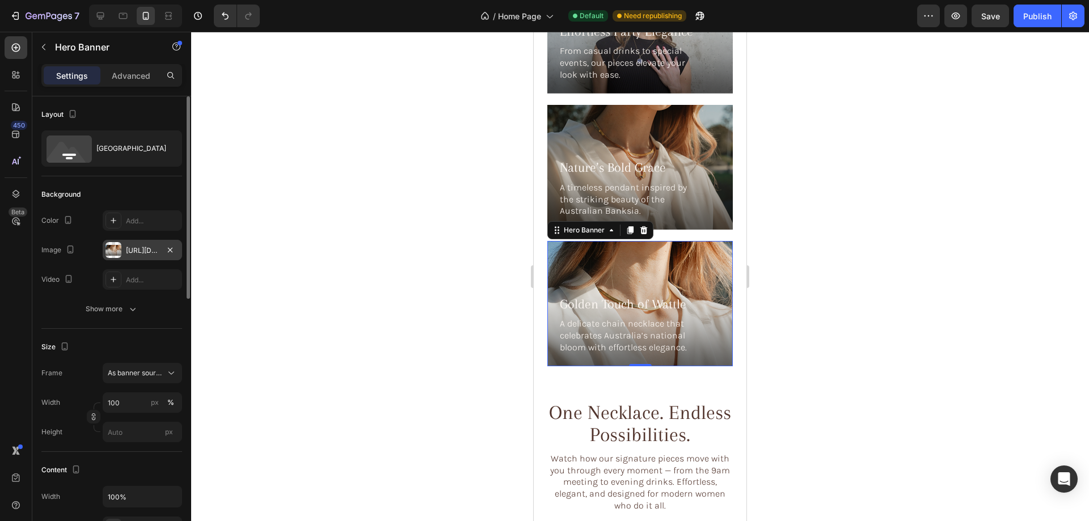
click at [114, 255] on div at bounding box center [113, 250] width 16 height 16
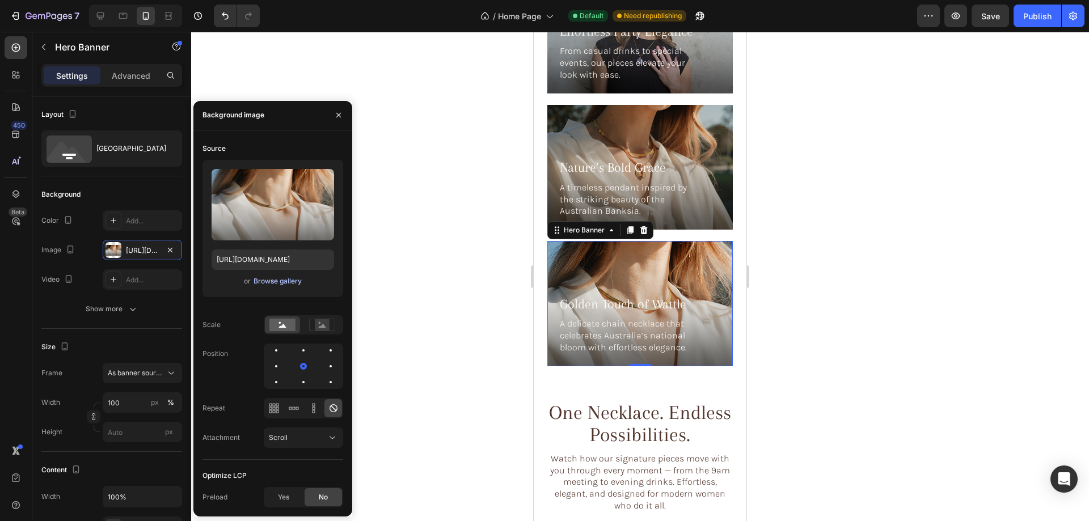
click at [282, 278] on div "Browse gallery" at bounding box center [277, 281] width 48 height 10
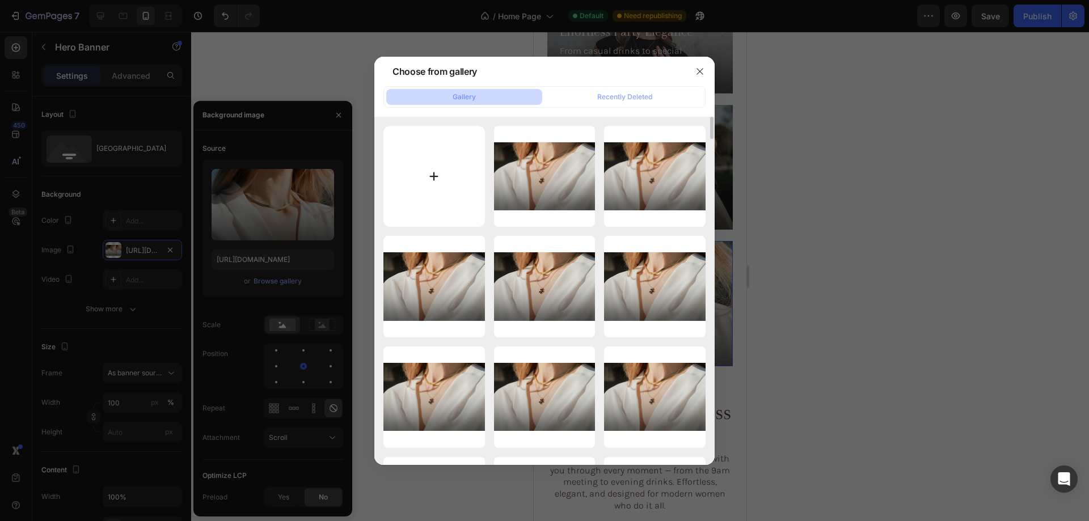
click at [421, 178] on input "file" at bounding box center [433, 176] width 101 height 101
type input "C:\fakepath\12gempages_576833410962555488-7b4d50a0-1419-4a82-a28b-f8ec8c7200f6-…"
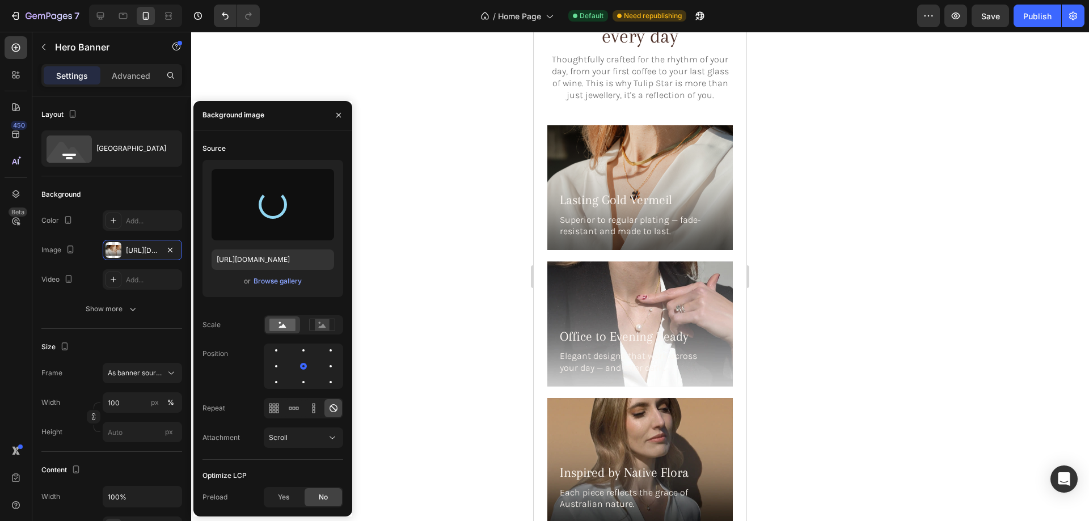
scroll to position [1947, 0]
type input "[URL][DOMAIN_NAME]"
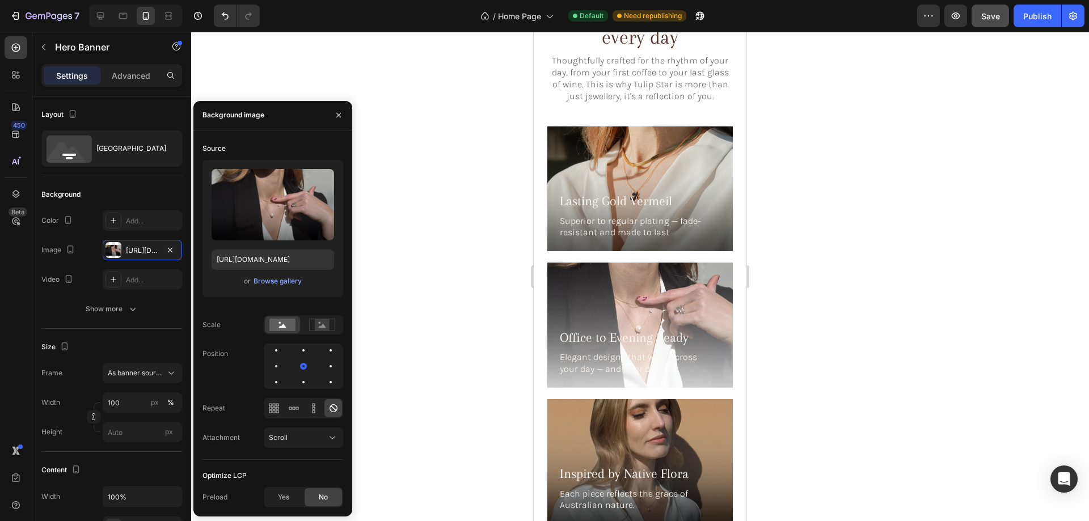
click at [998, 23] on button "Save" at bounding box center [989, 16] width 37 height 23
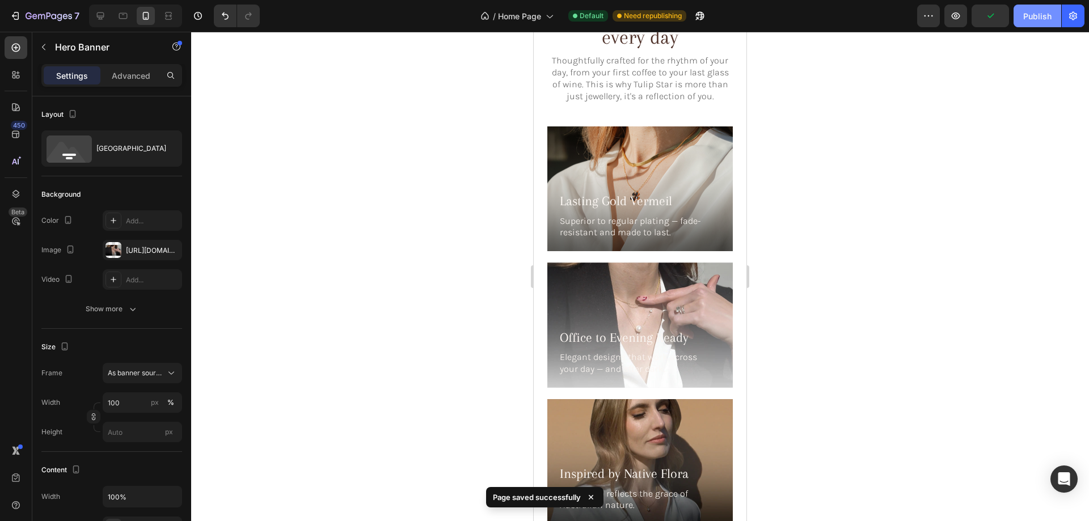
click at [1031, 24] on button "Publish" at bounding box center [1037, 16] width 48 height 23
